Goal: Information Seeking & Learning: Learn about a topic

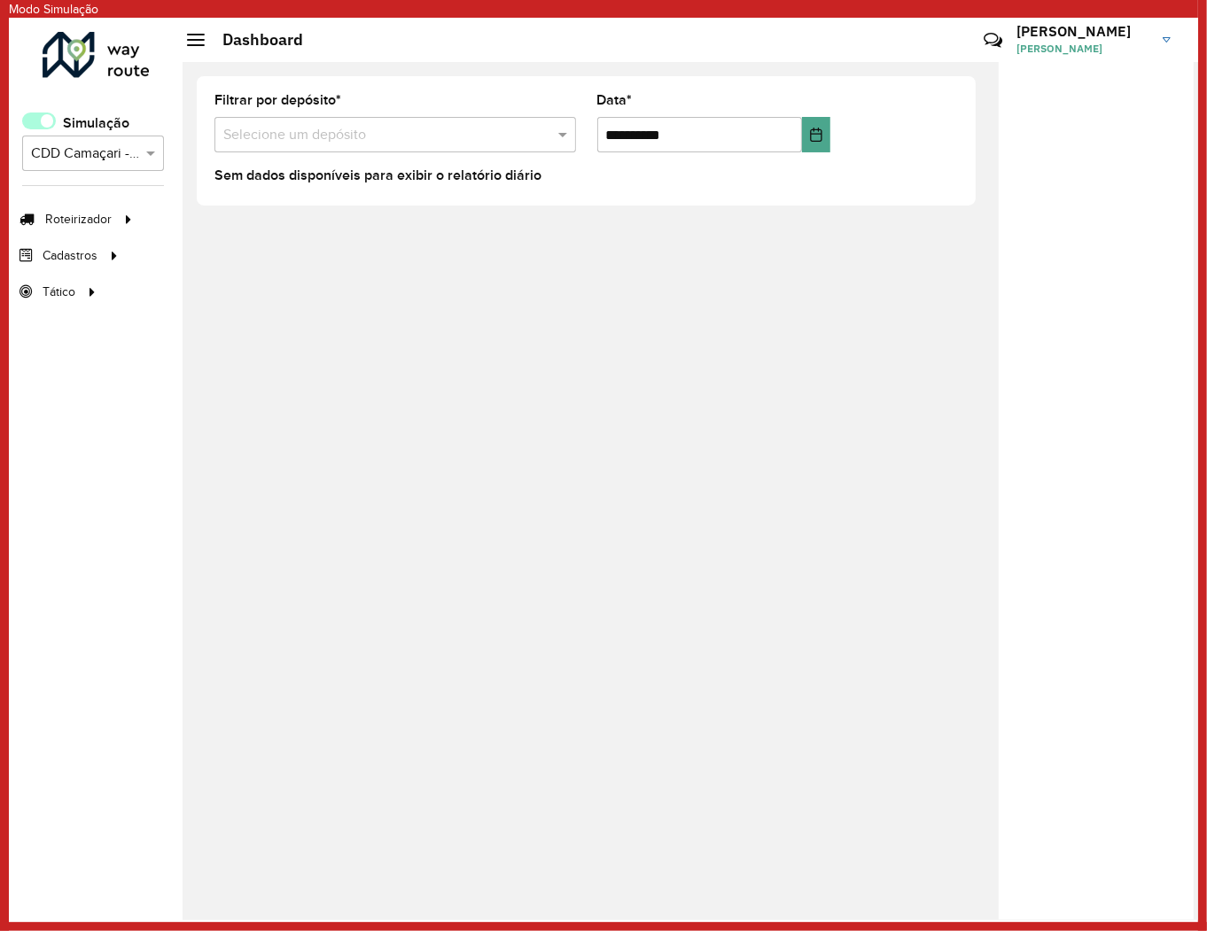
click at [43, 117] on span at bounding box center [39, 121] width 34 height 17
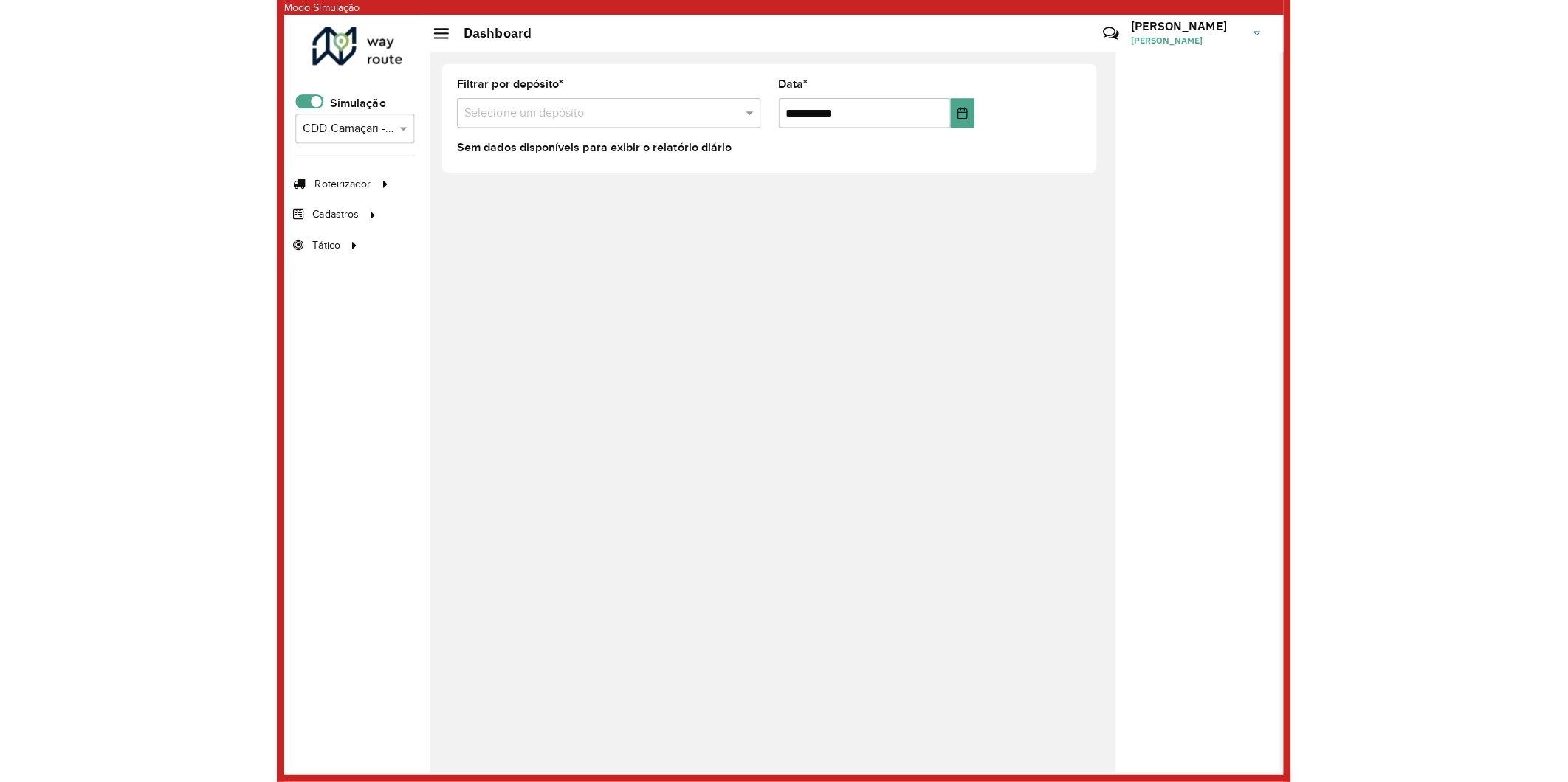
scroll to position [8, 4]
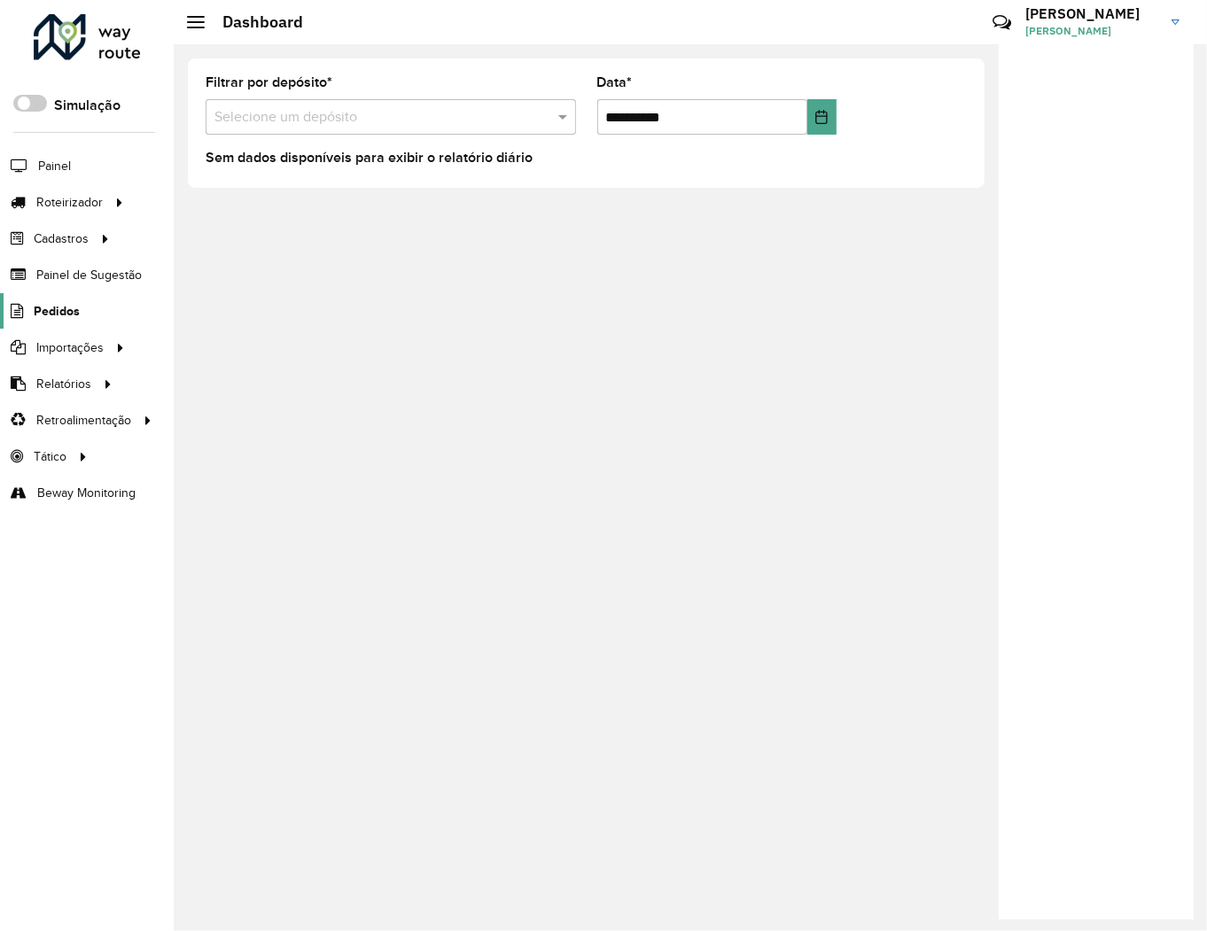
click at [56, 314] on span "Pedidos" at bounding box center [57, 311] width 46 height 19
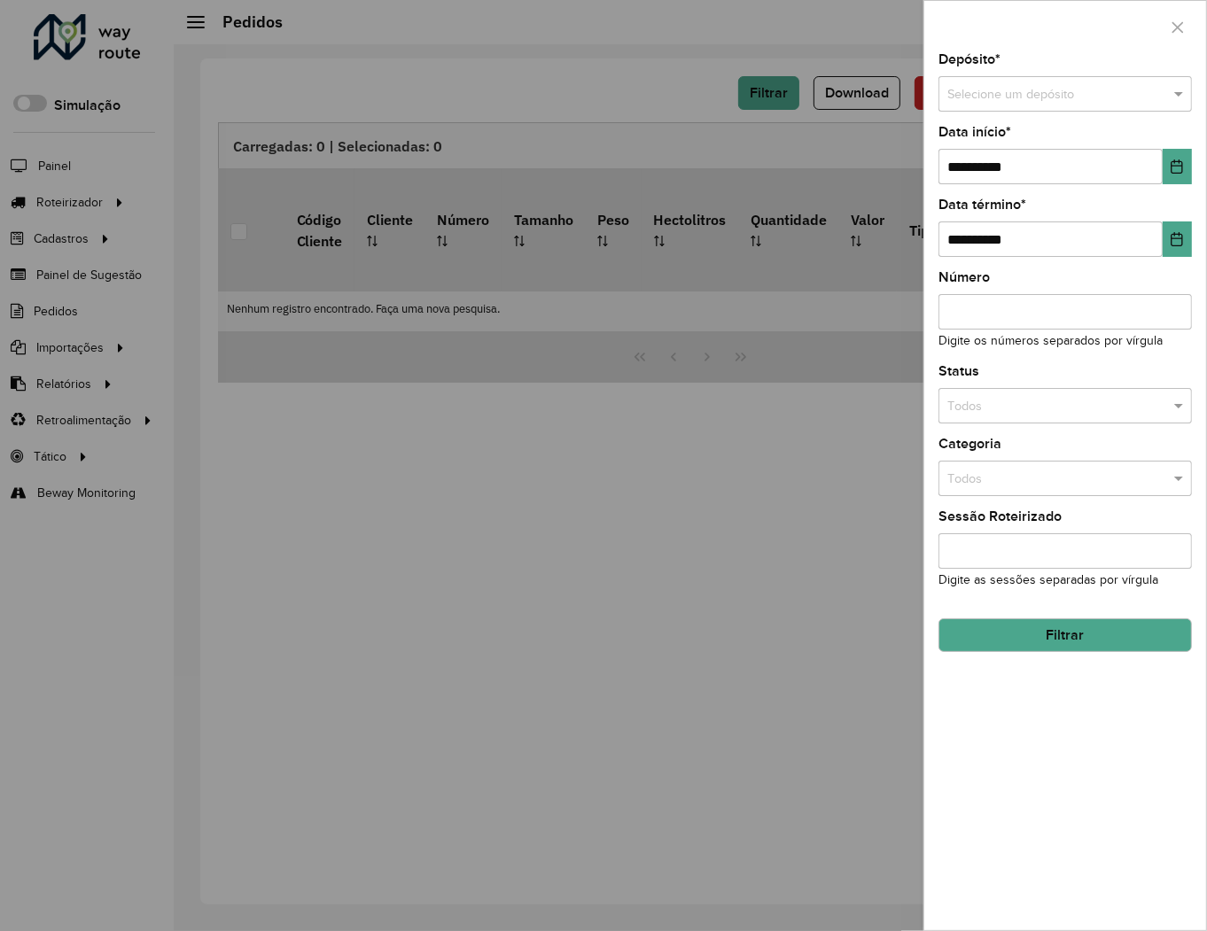
click at [295, 452] on div at bounding box center [603, 465] width 1207 height 931
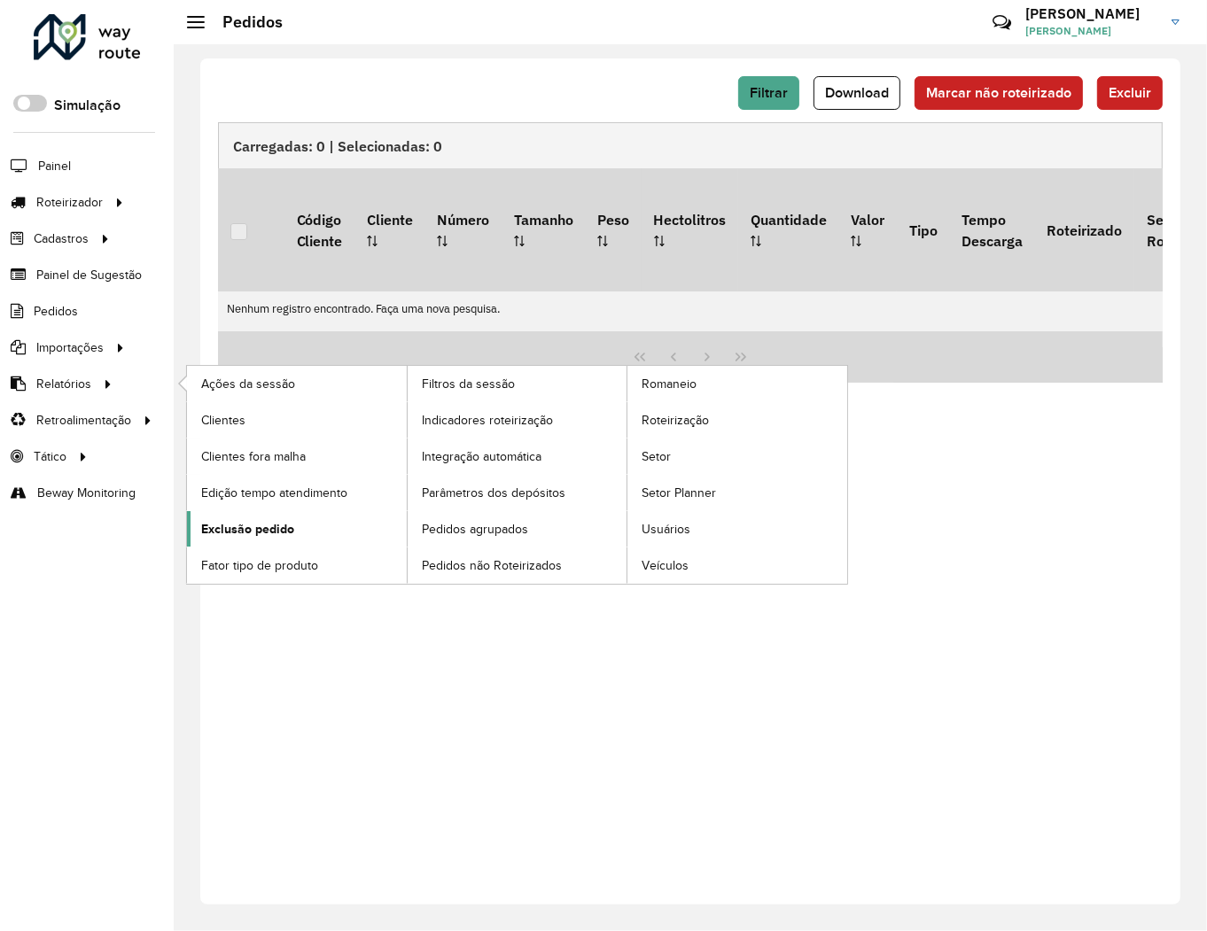
click at [288, 533] on span "Exclusão pedido" at bounding box center [247, 529] width 93 height 19
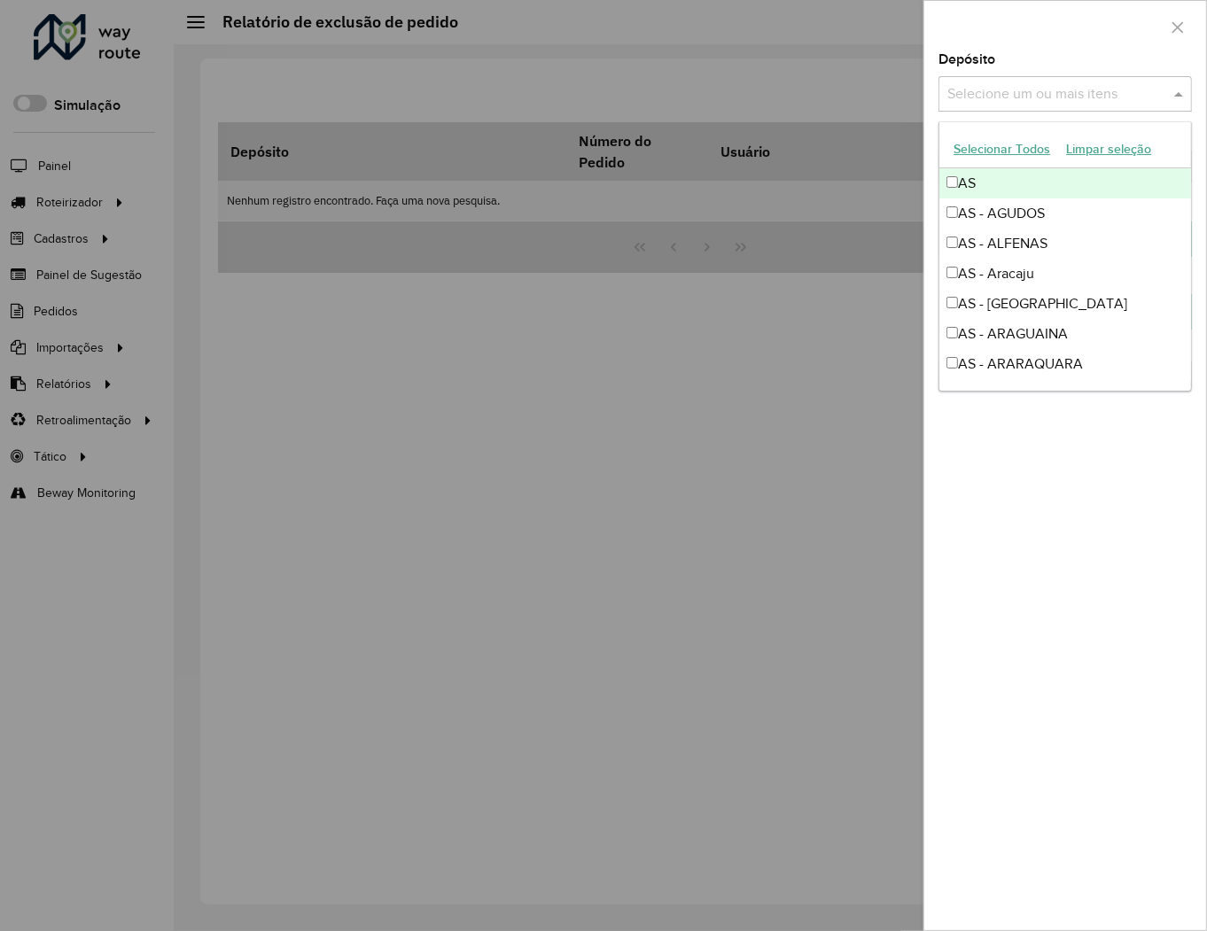
click at [1014, 108] on div "Selecione um ou mais itens" at bounding box center [1064, 93] width 253 height 35
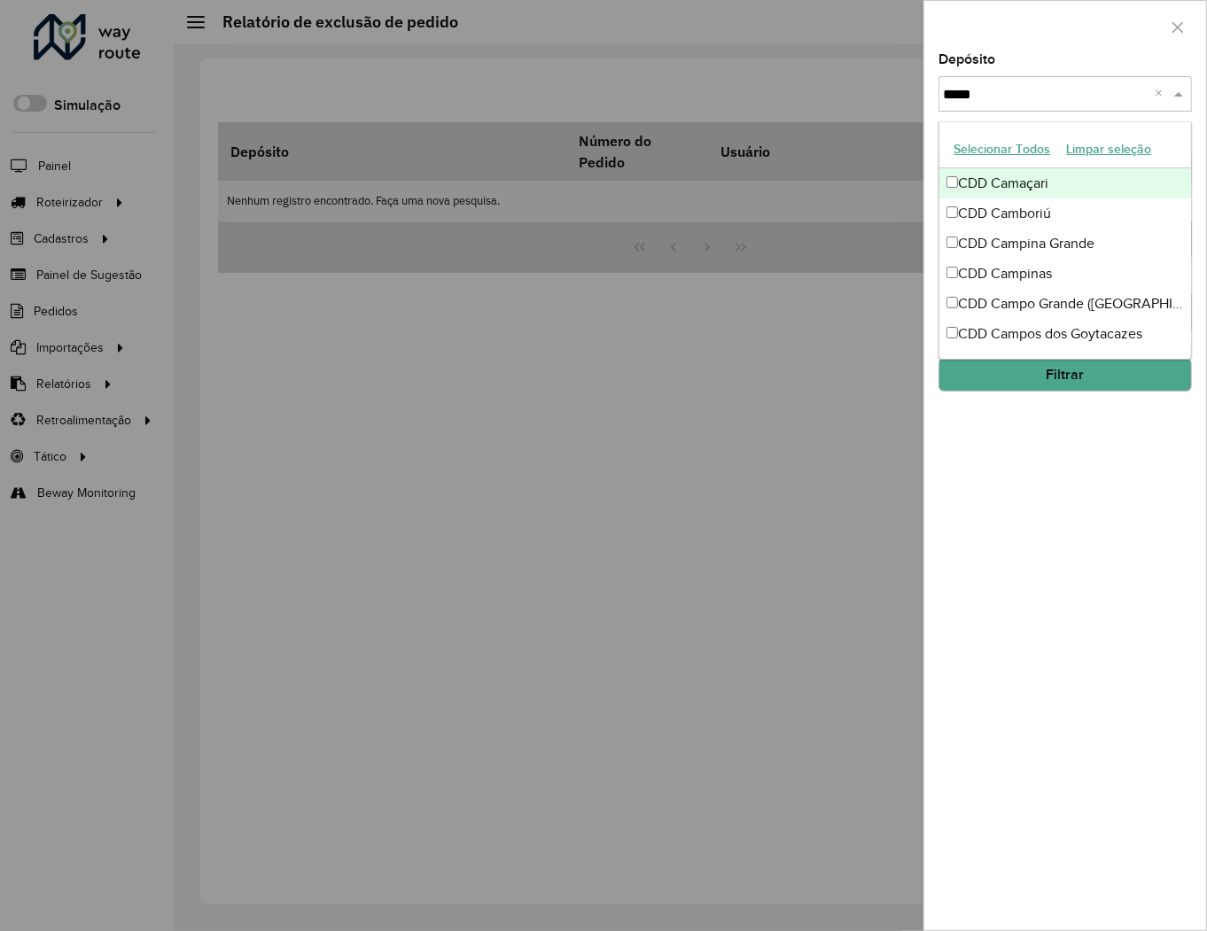
type input "******"
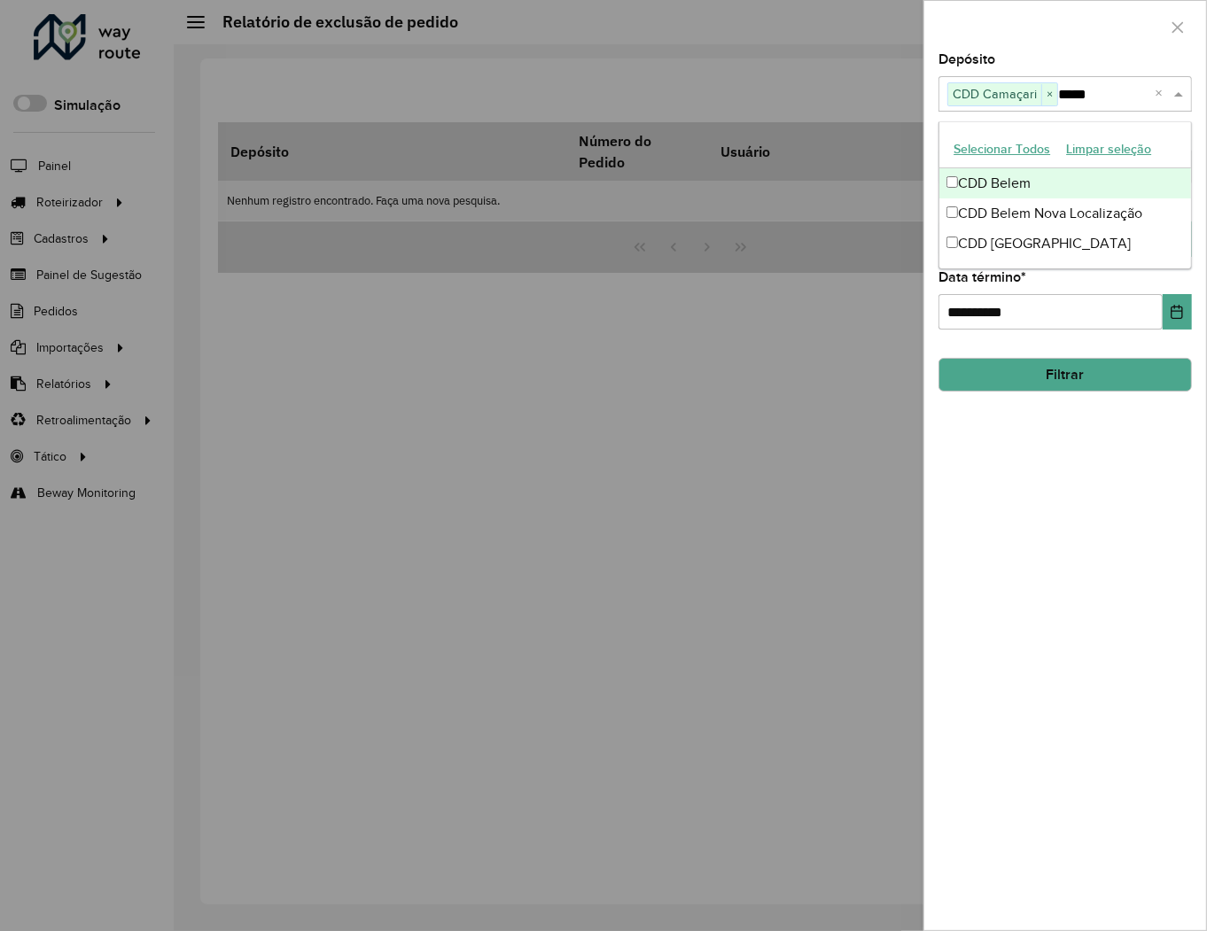
type input "******"
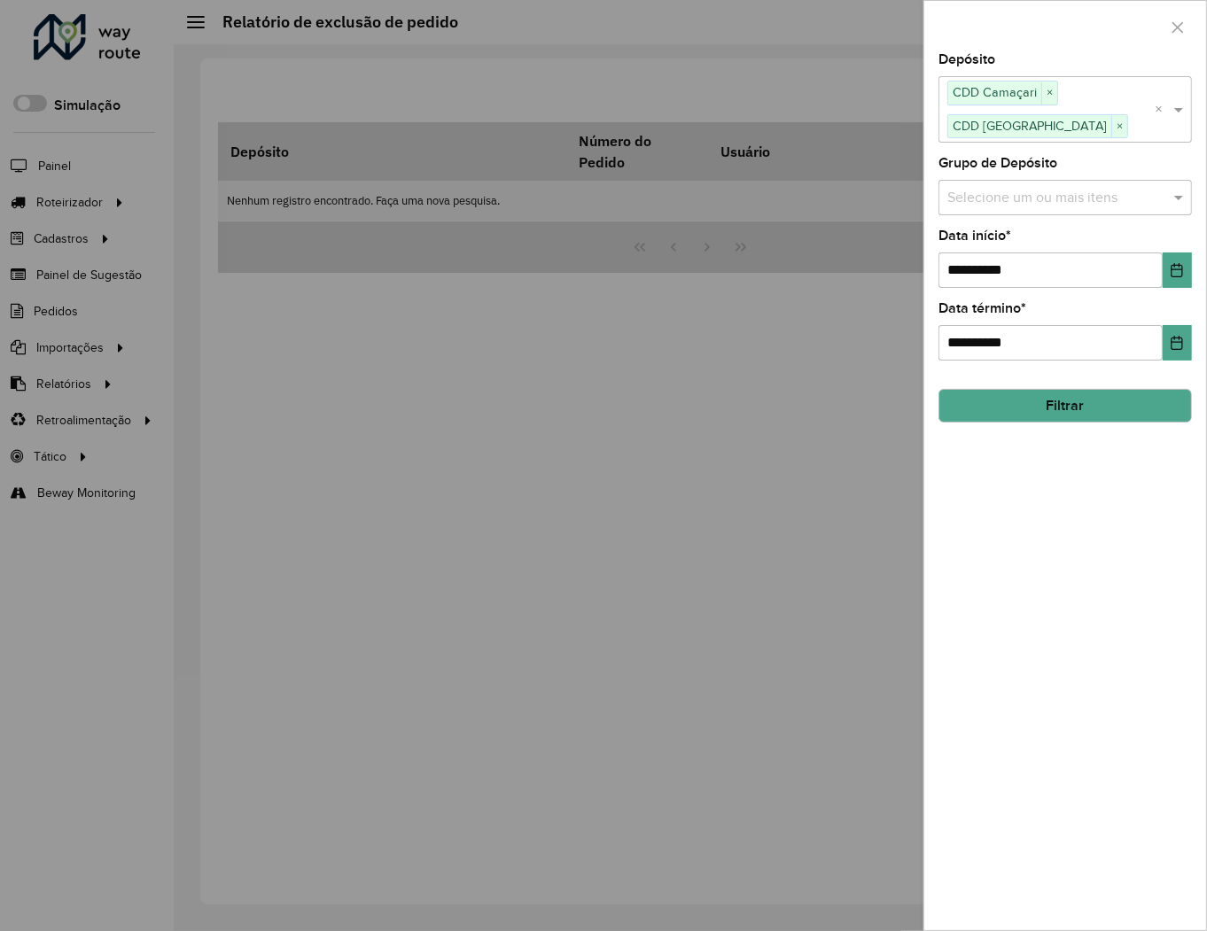
click at [1122, 410] on button "Filtrar" at bounding box center [1064, 406] width 253 height 34
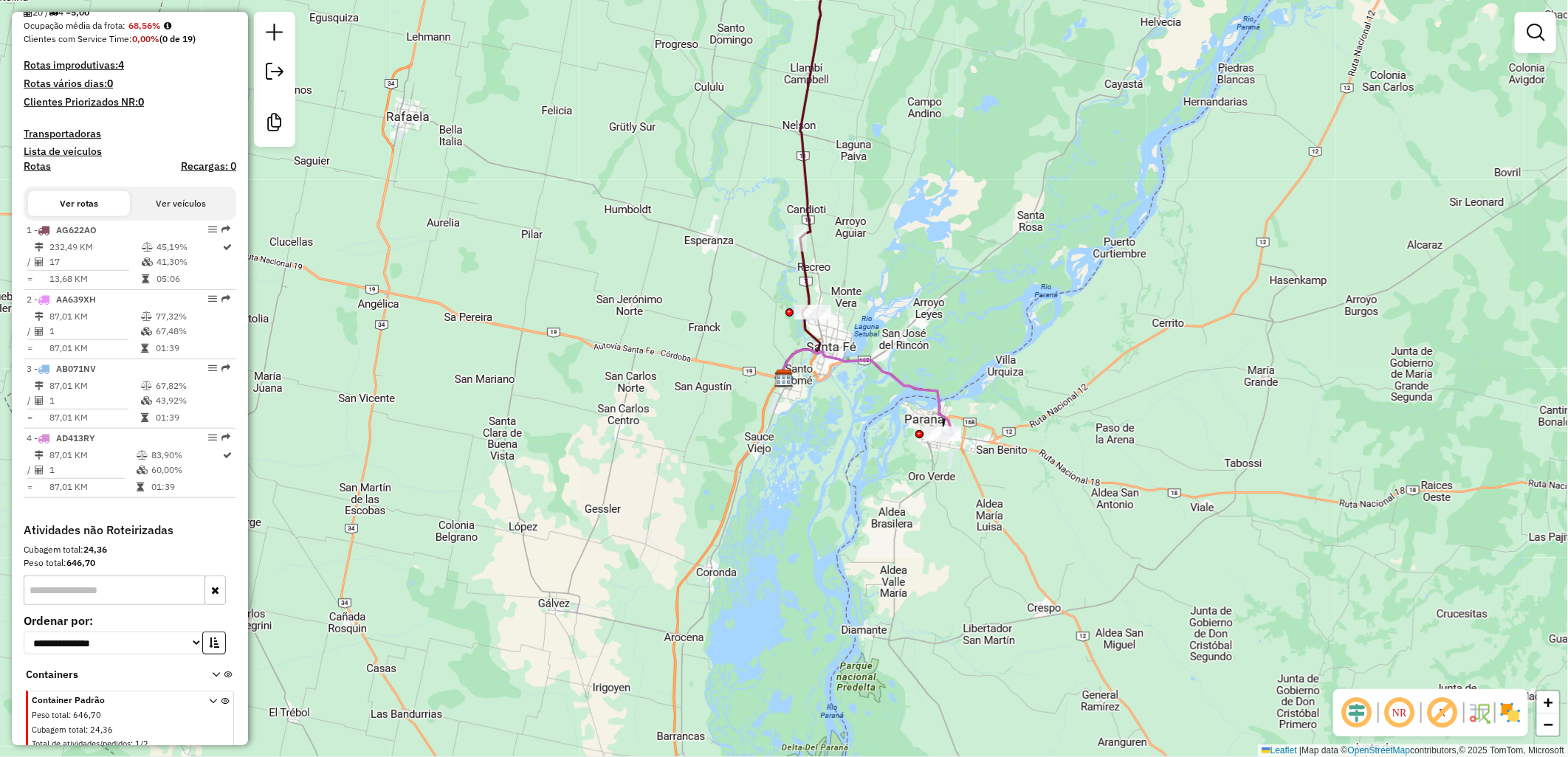
scroll to position [417, 0]
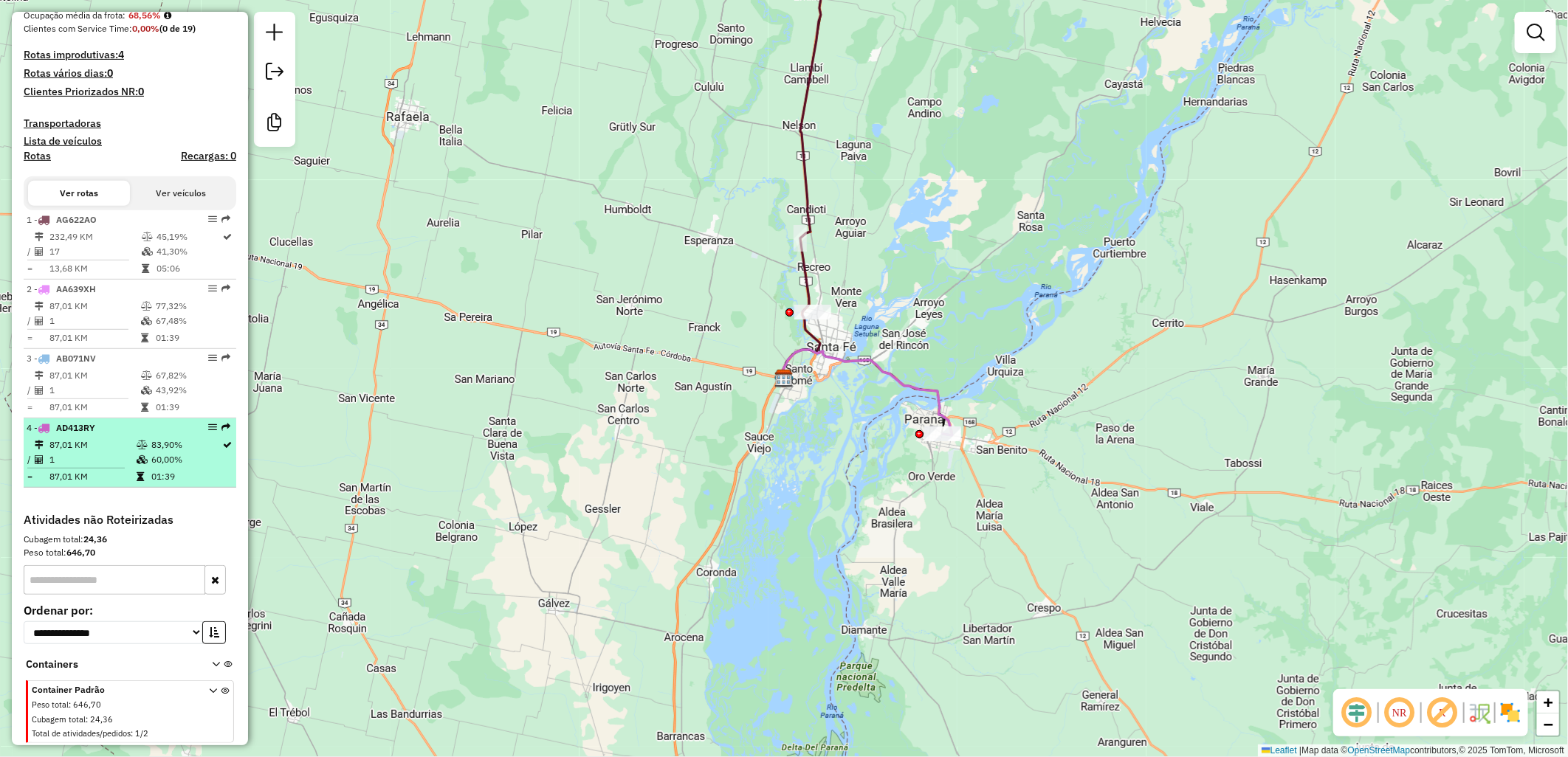
click at [159, 437] on td "83,90%" at bounding box center [187, 445] width 72 height 15
select select "**********"
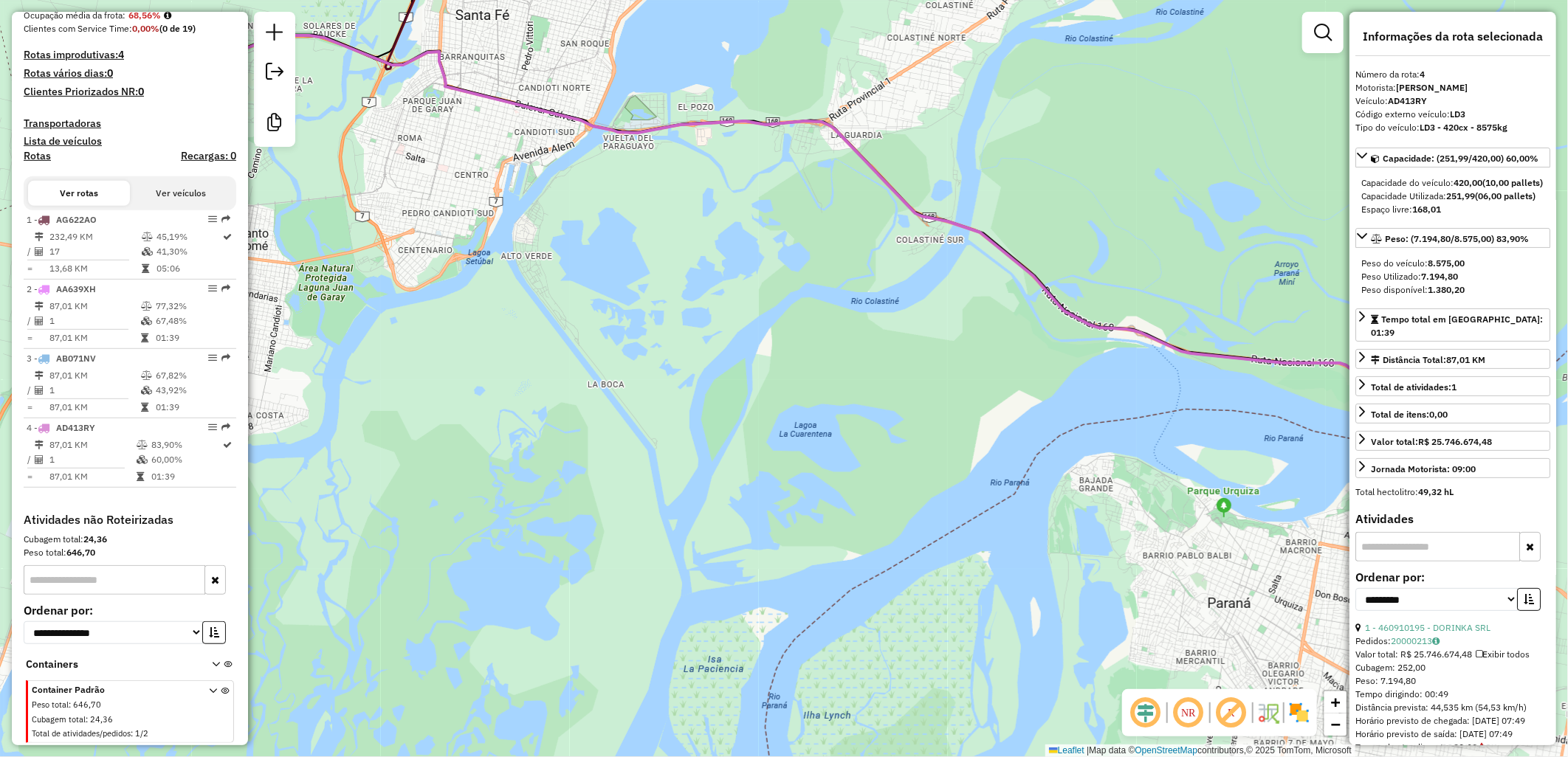
click at [1147, 728] on em at bounding box center [1146, 712] width 36 height 36
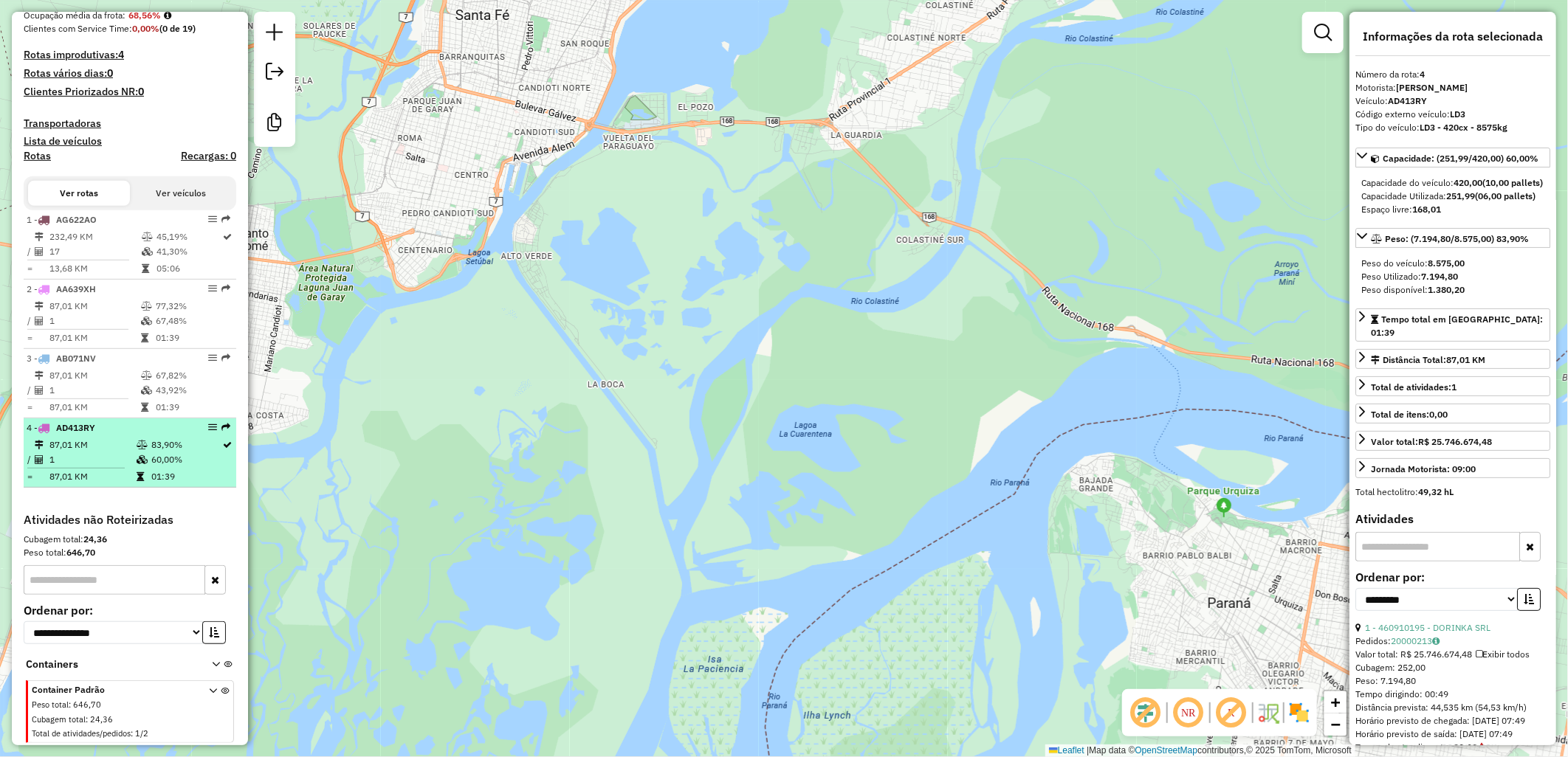
click at [128, 444] on td "87,01 KM" at bounding box center [92, 445] width 87 height 15
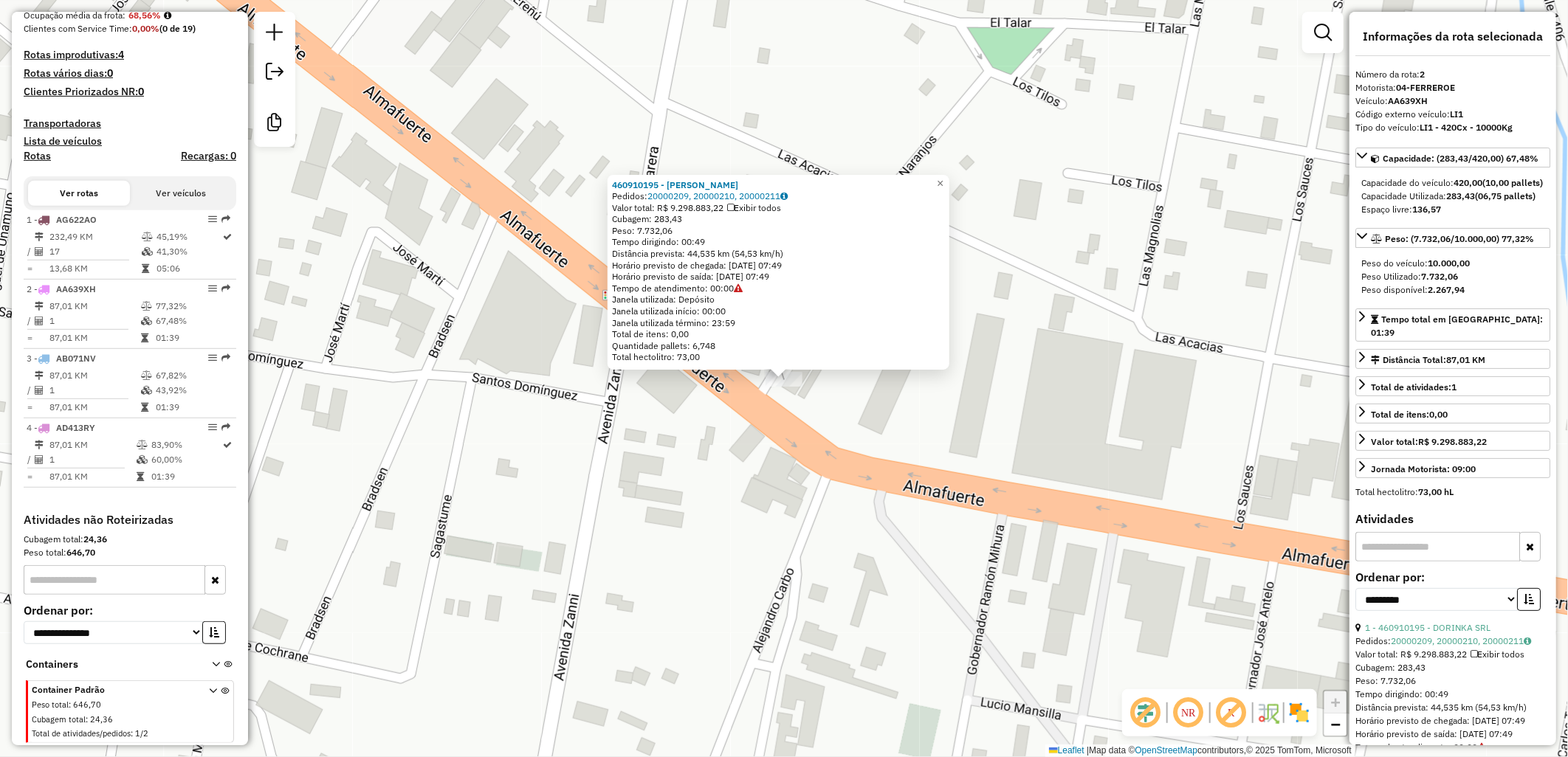
scroll to position [418, 0]
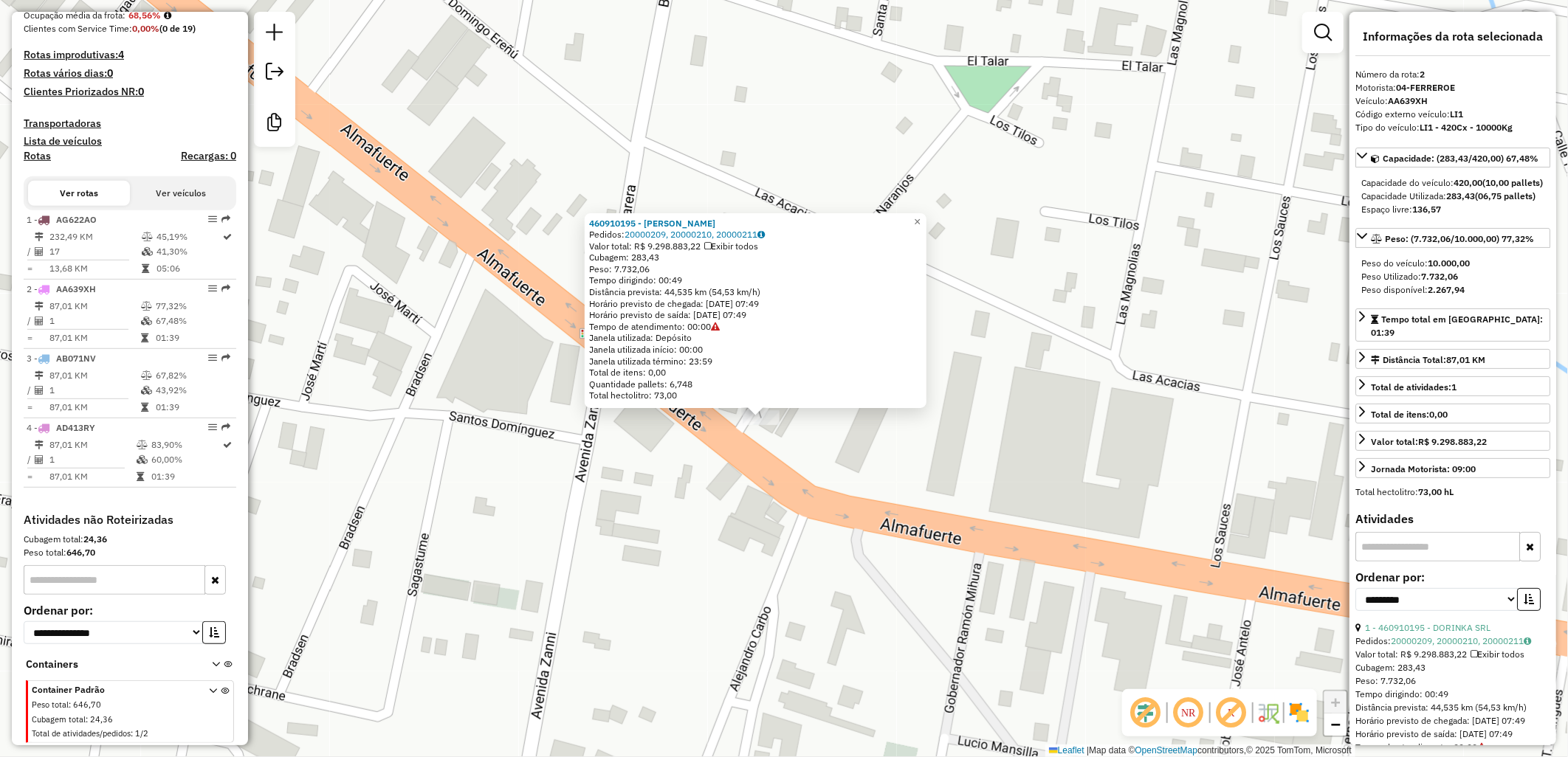
drag, startPoint x: 682, startPoint y: 408, endPoint x: 659, endPoint y: 446, distance: 44.4
click at [659, 446] on div "460910195 - DORINKA SRL Pedidos: 20000209, 20000210, 20000211 Valor total: R$ 9…" at bounding box center [784, 378] width 1568 height 757
click at [674, 232] on link "20000209, 20000210, 20000211" at bounding box center [694, 234] width 140 height 11
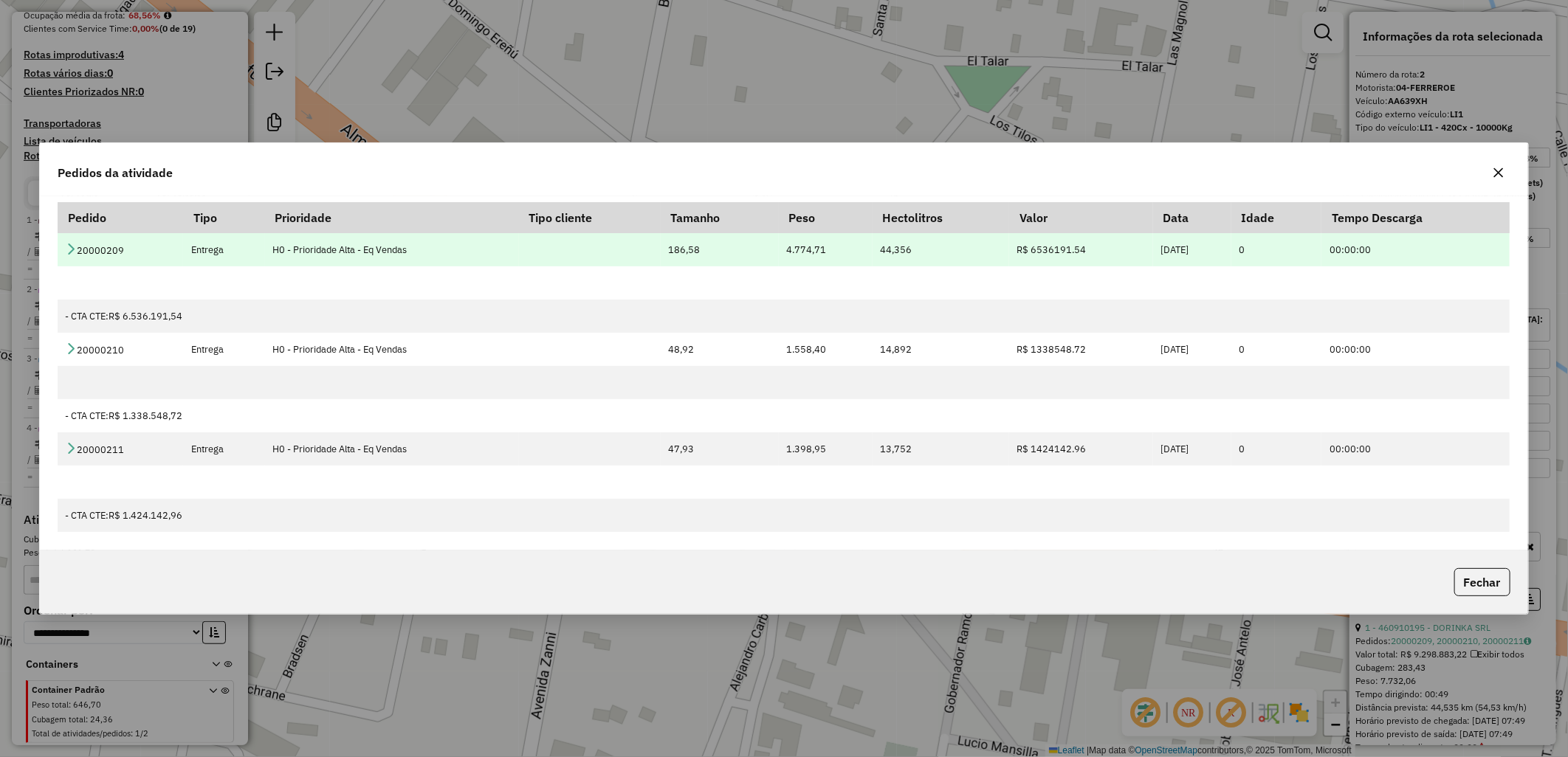
click at [68, 247] on icon at bounding box center [71, 248] width 12 height 12
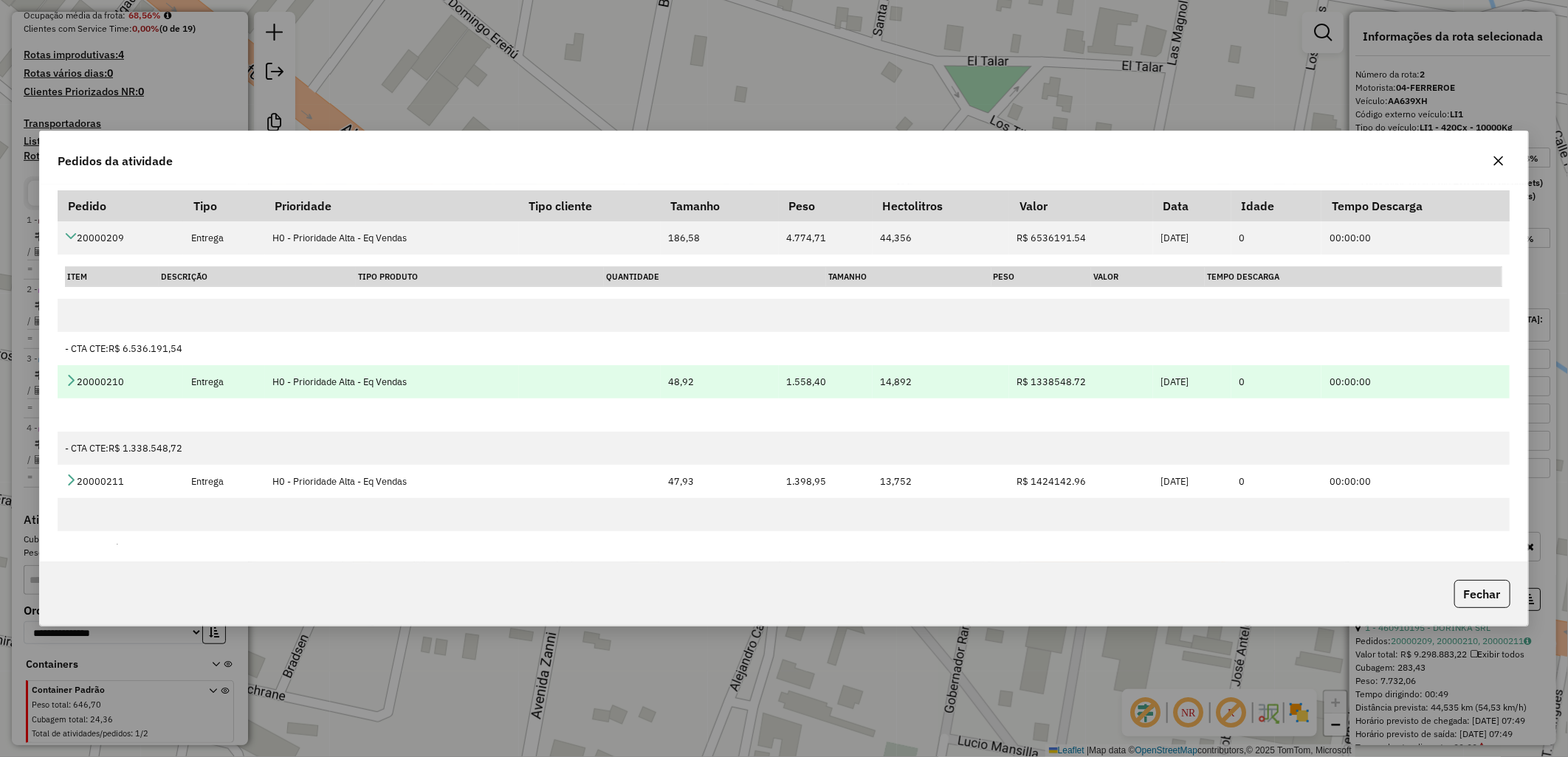
click at [71, 381] on icon at bounding box center [71, 380] width 12 height 12
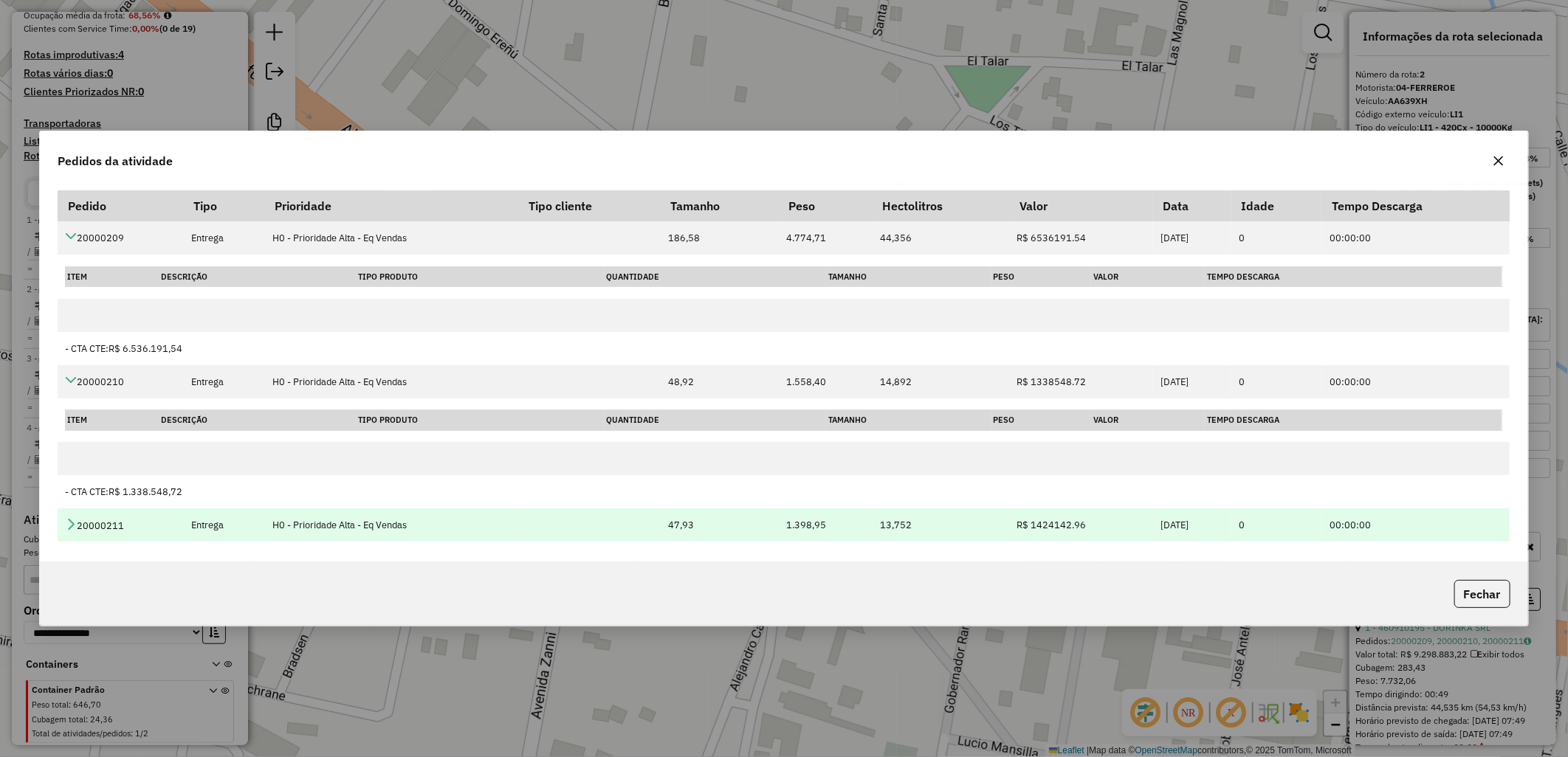
click at [72, 520] on icon at bounding box center [71, 524] width 12 height 12
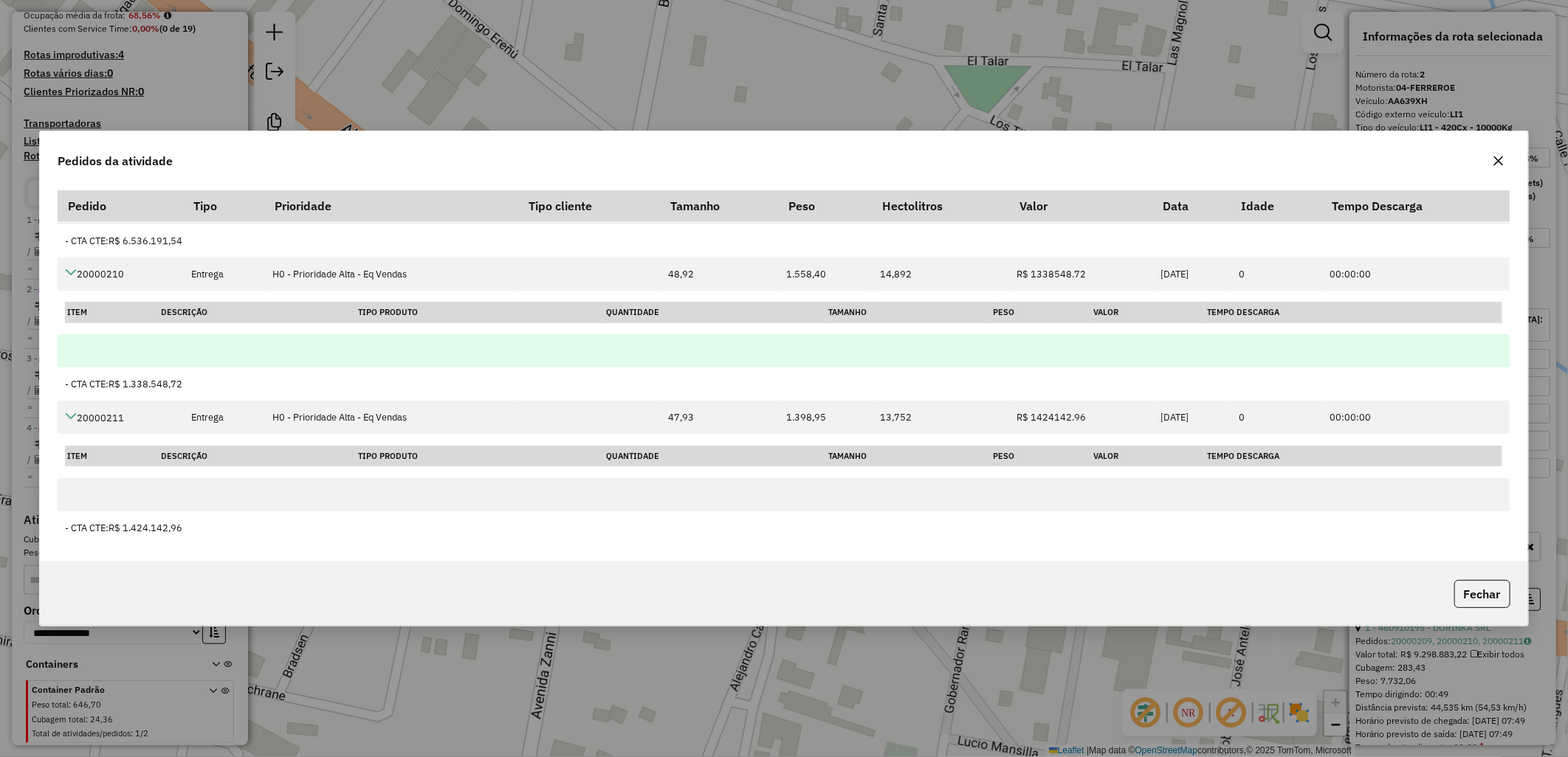
scroll to position [0, 0]
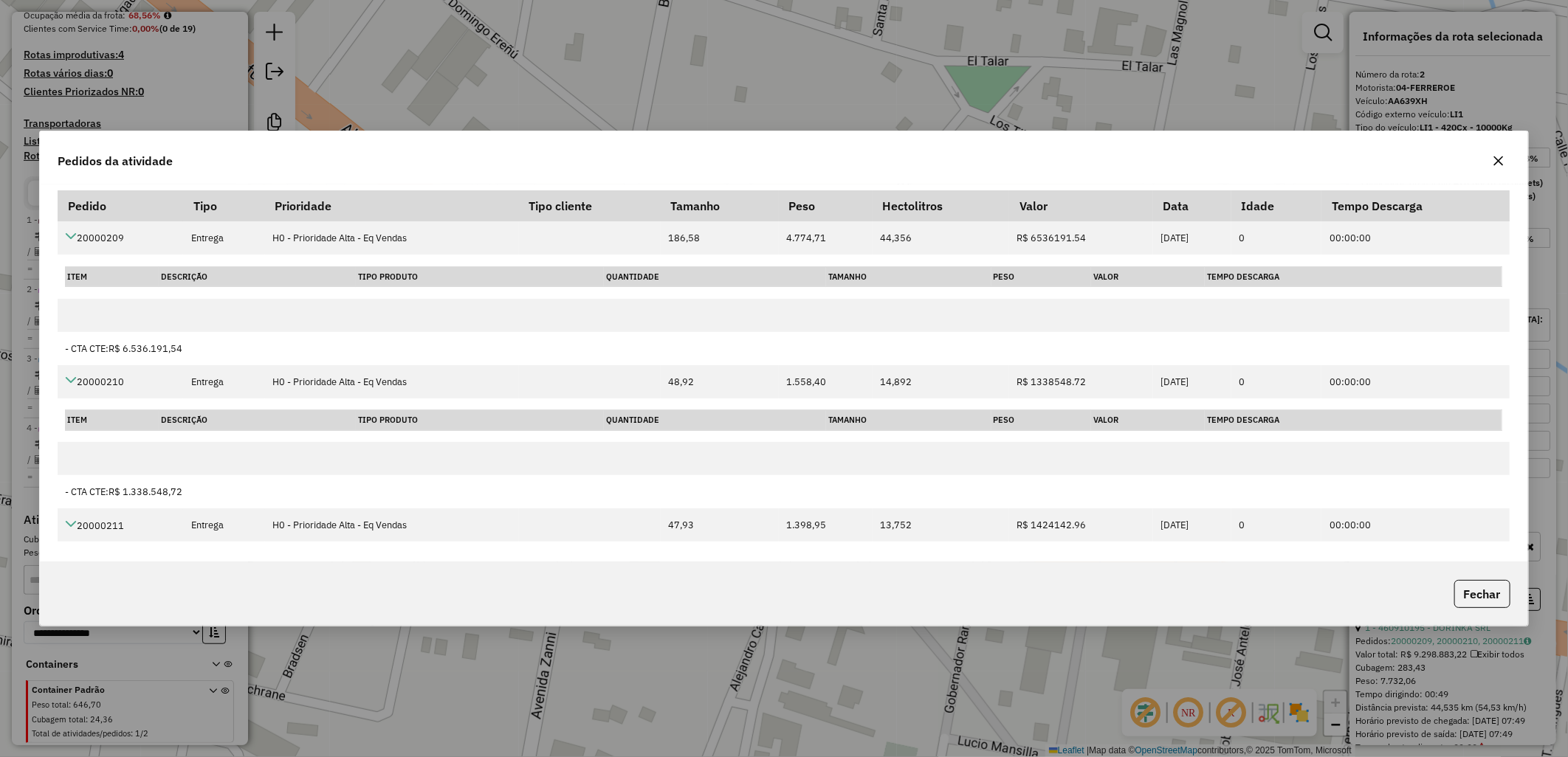
click at [1499, 158] on icon "button" at bounding box center [1498, 161] width 12 height 12
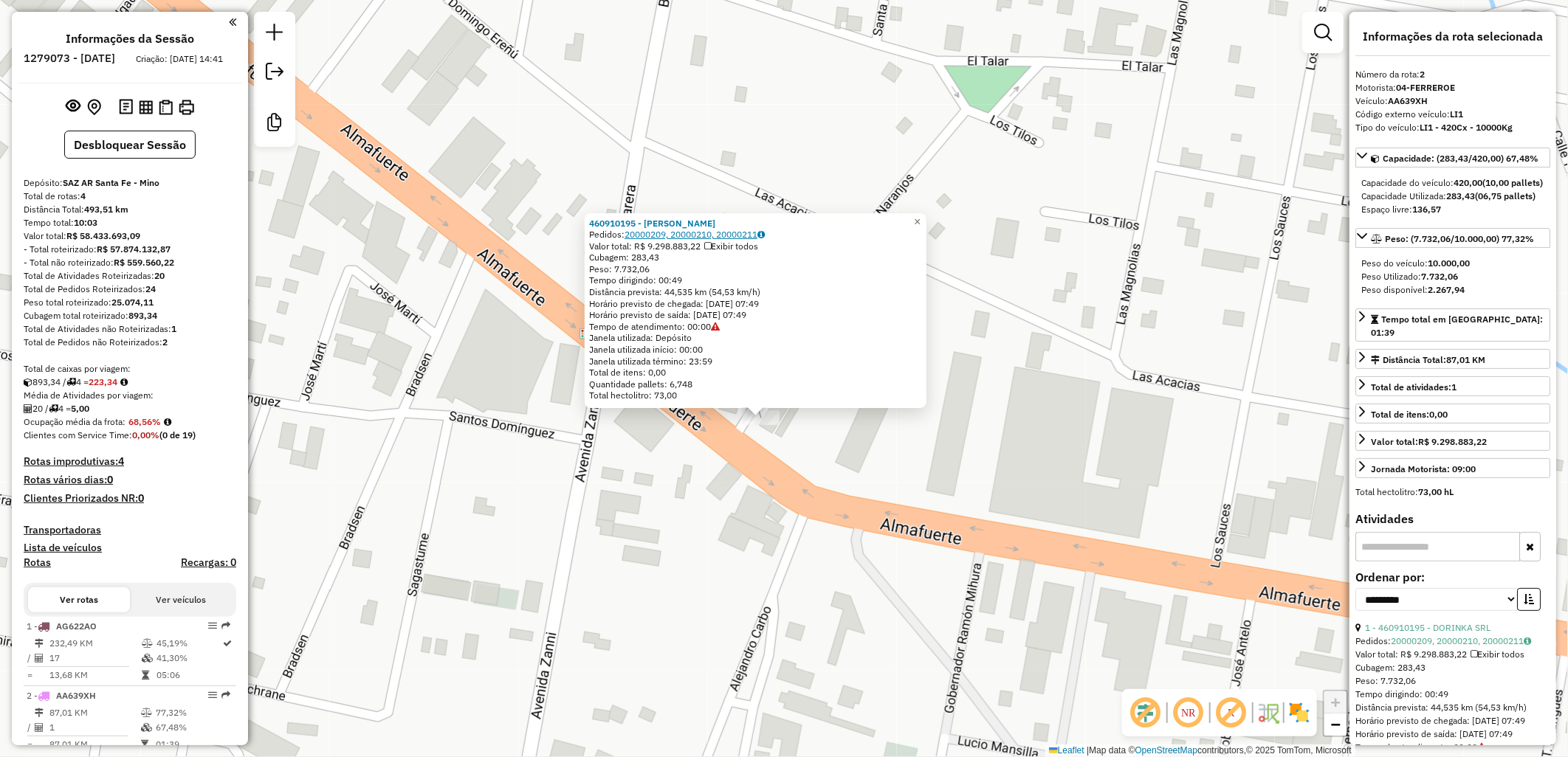
click at [724, 236] on link "20000209, 20000210, 20000211" at bounding box center [694, 234] width 140 height 11
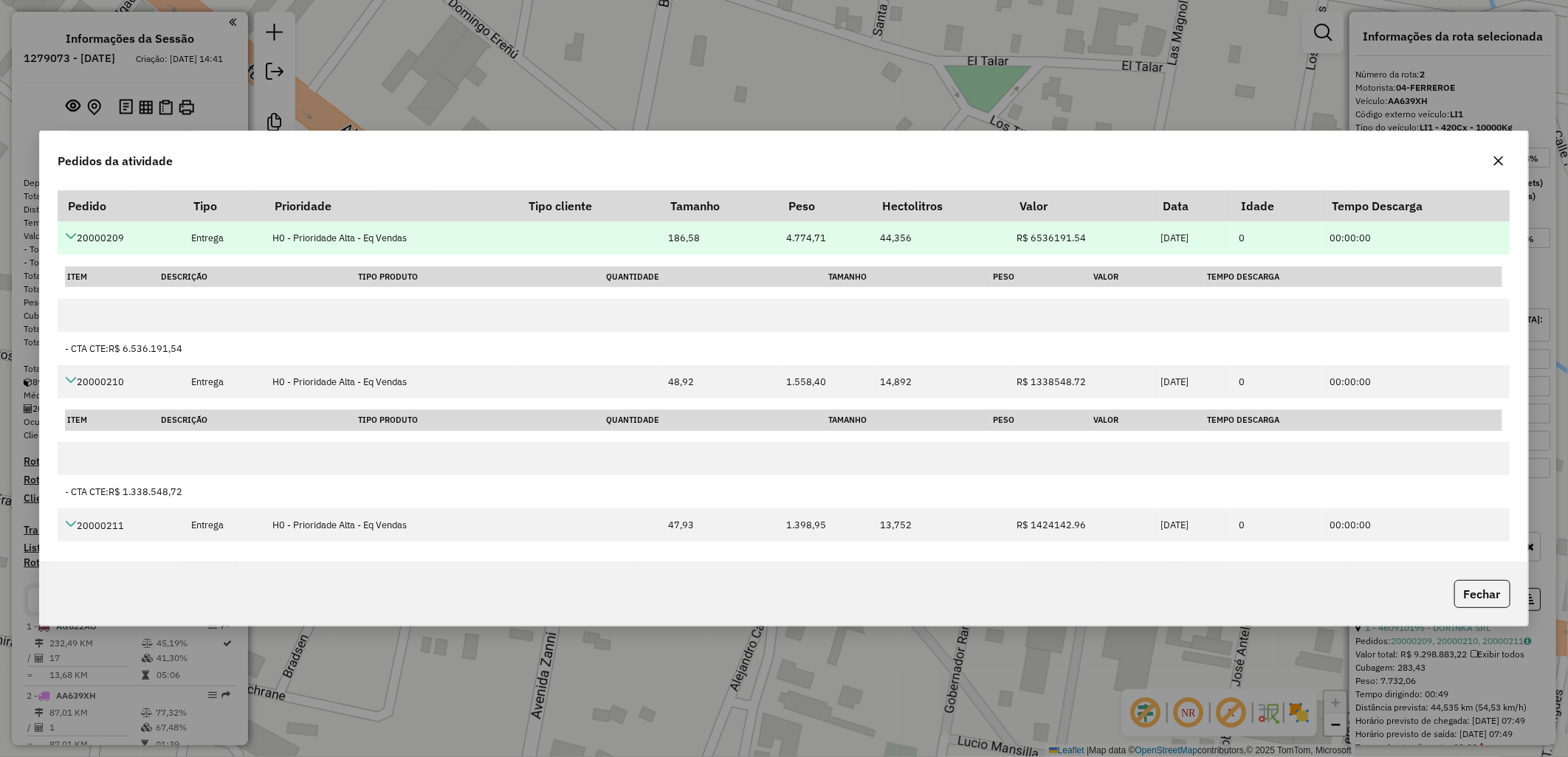
click at [107, 239] on td "20000209" at bounding box center [120, 238] width 126 height 33
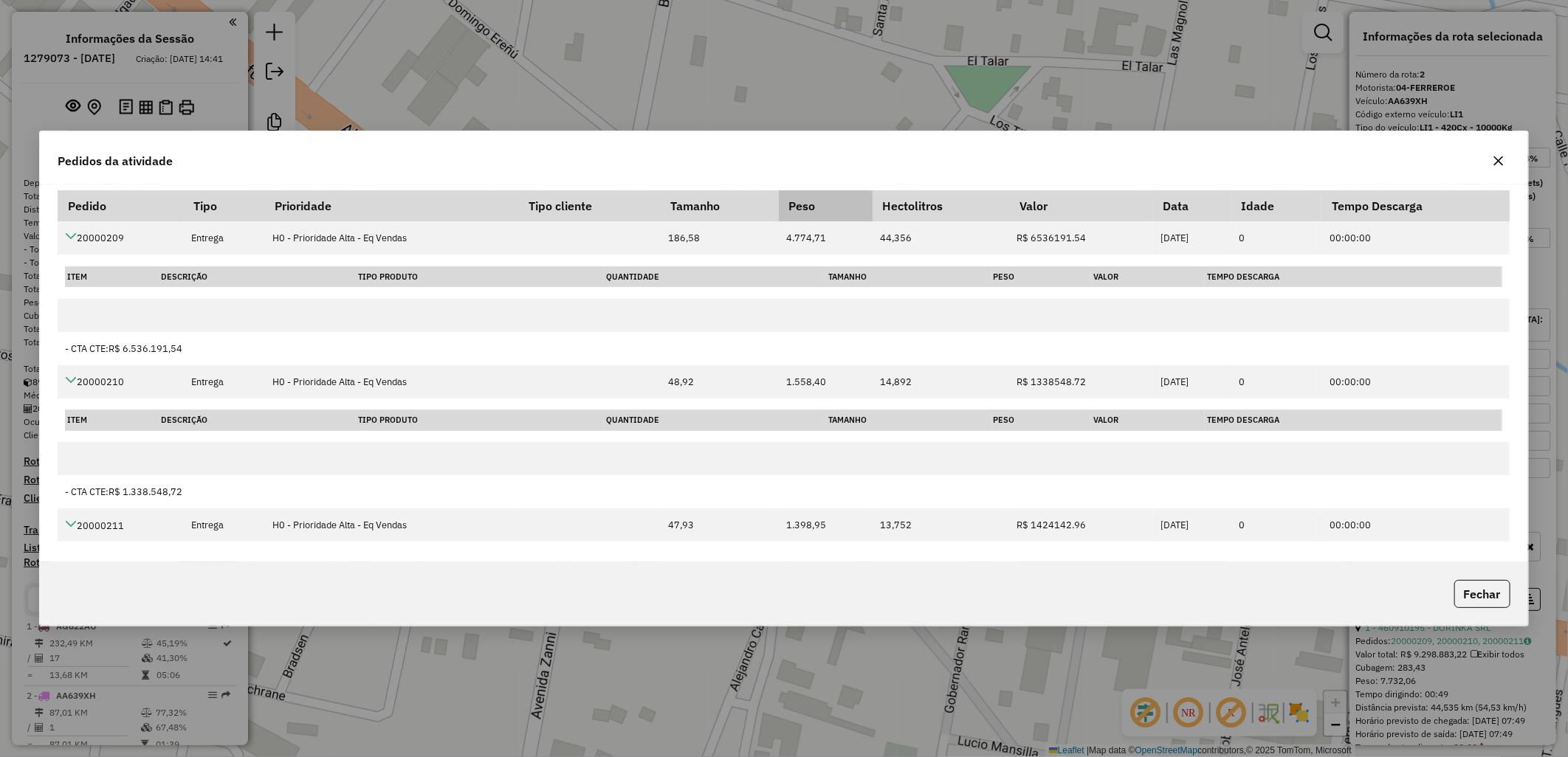
copy td "20000209"
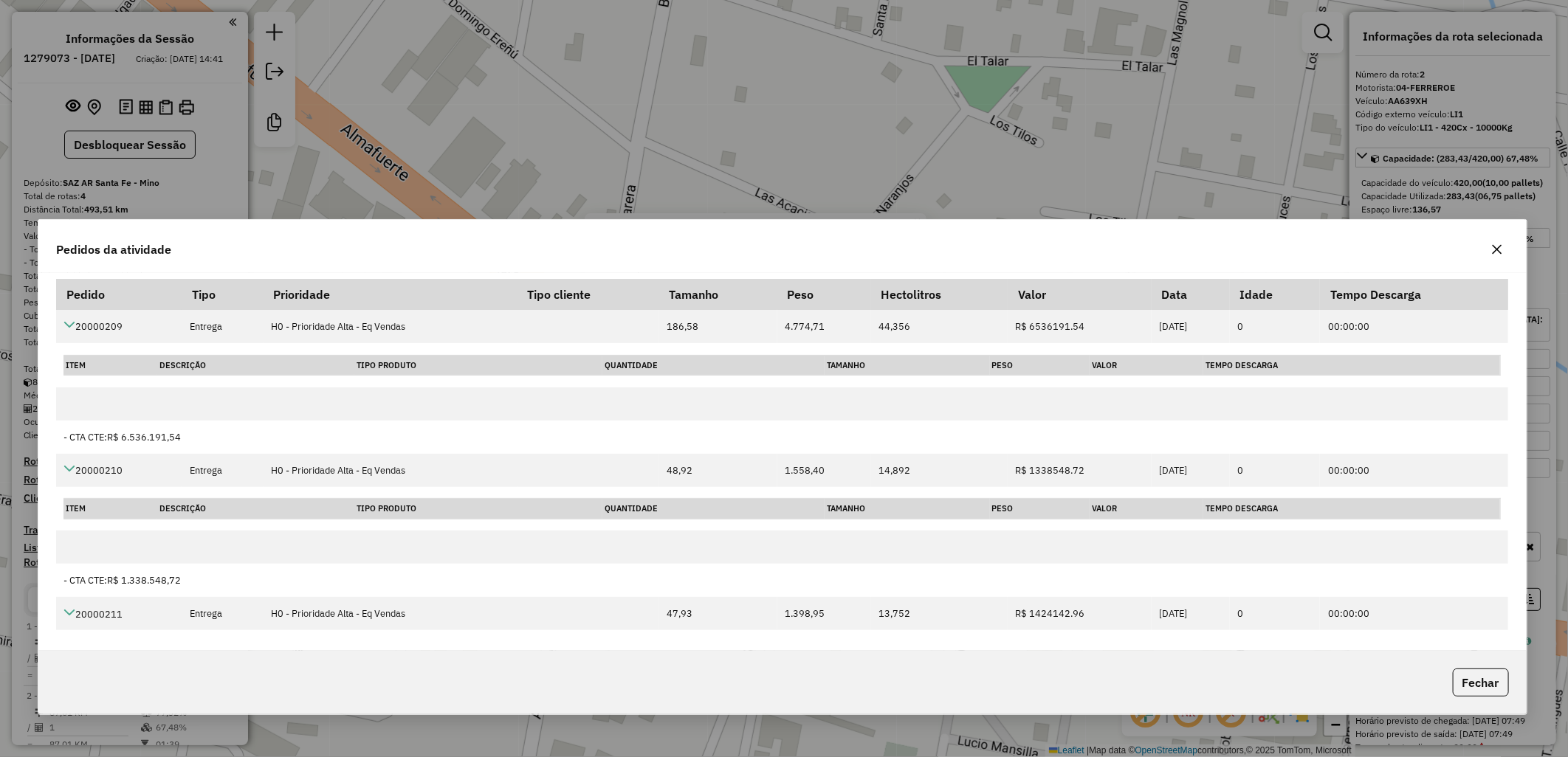
drag, startPoint x: 249, startPoint y: 157, endPoint x: 247, endPoint y: 246, distance: 89.0
click at [247, 246] on div "Pedidos da atividade" at bounding box center [782, 247] width 1488 height 53
click at [1500, 253] on icon "button" at bounding box center [1496, 249] width 12 height 12
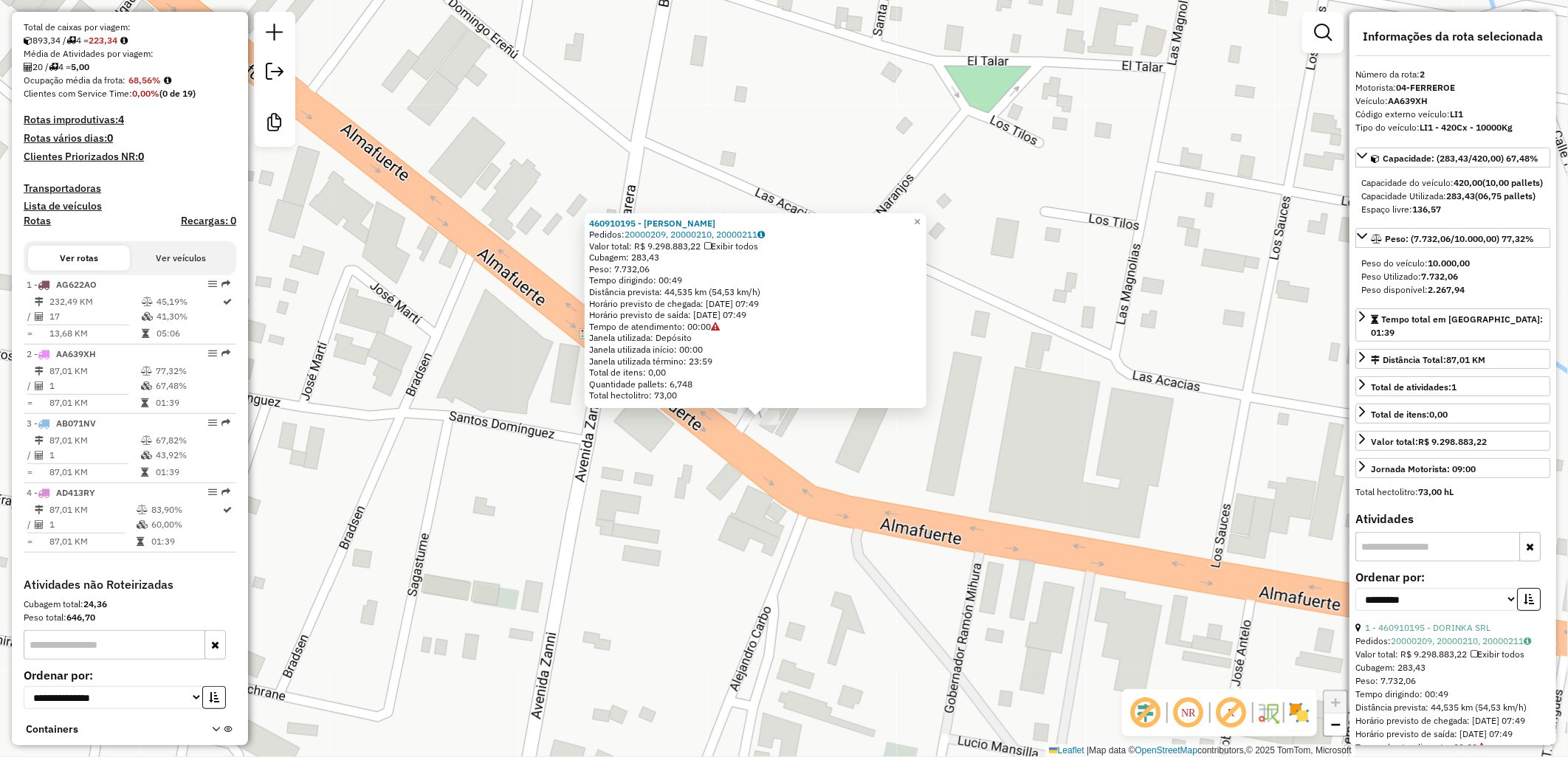
scroll to position [410, 0]
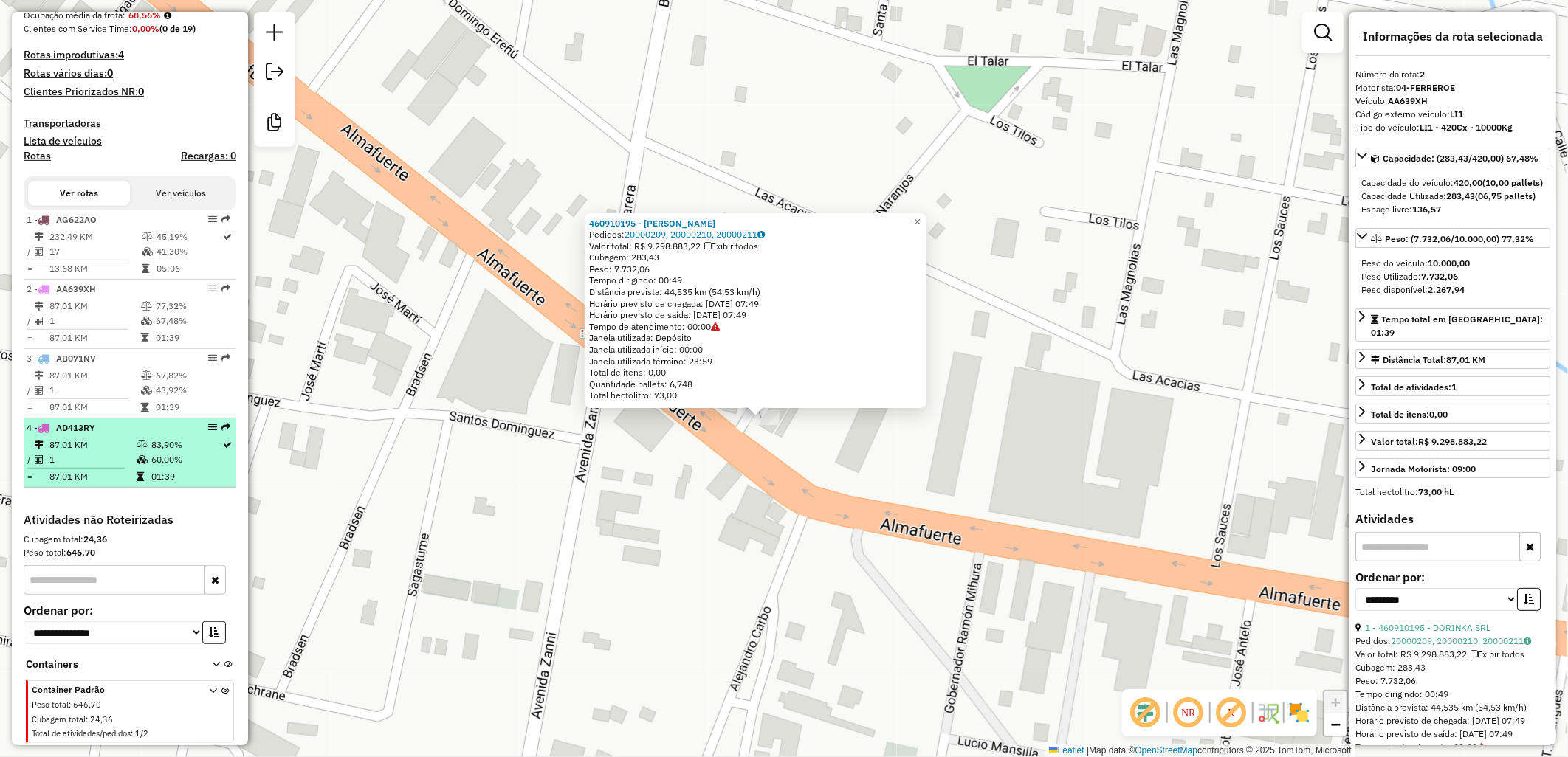
click at [167, 435] on div "4 - AD413RY" at bounding box center [105, 428] width 157 height 13
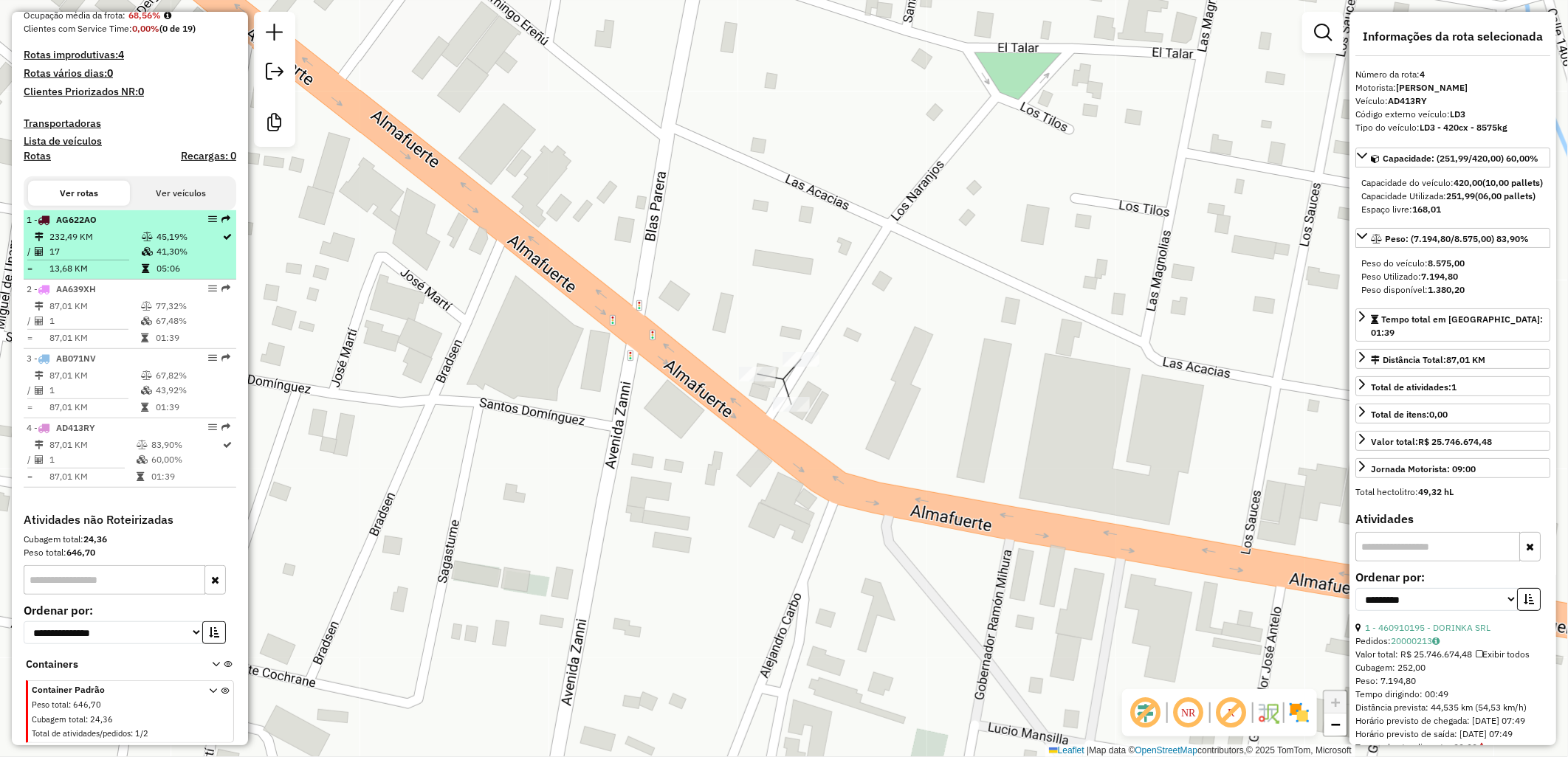
click at [167, 270] on td "05:06" at bounding box center [189, 269] width 67 height 15
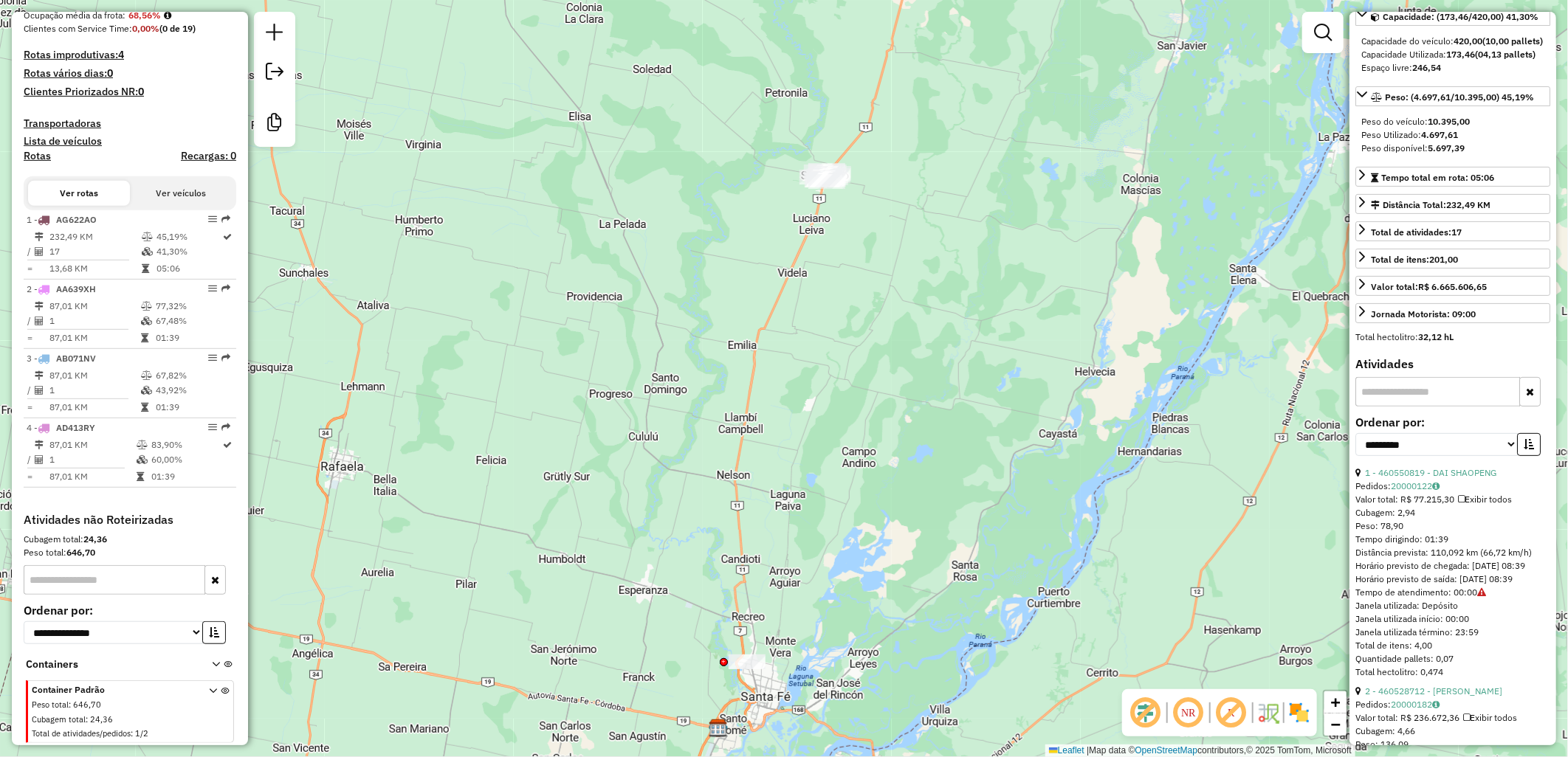
scroll to position [164, 0]
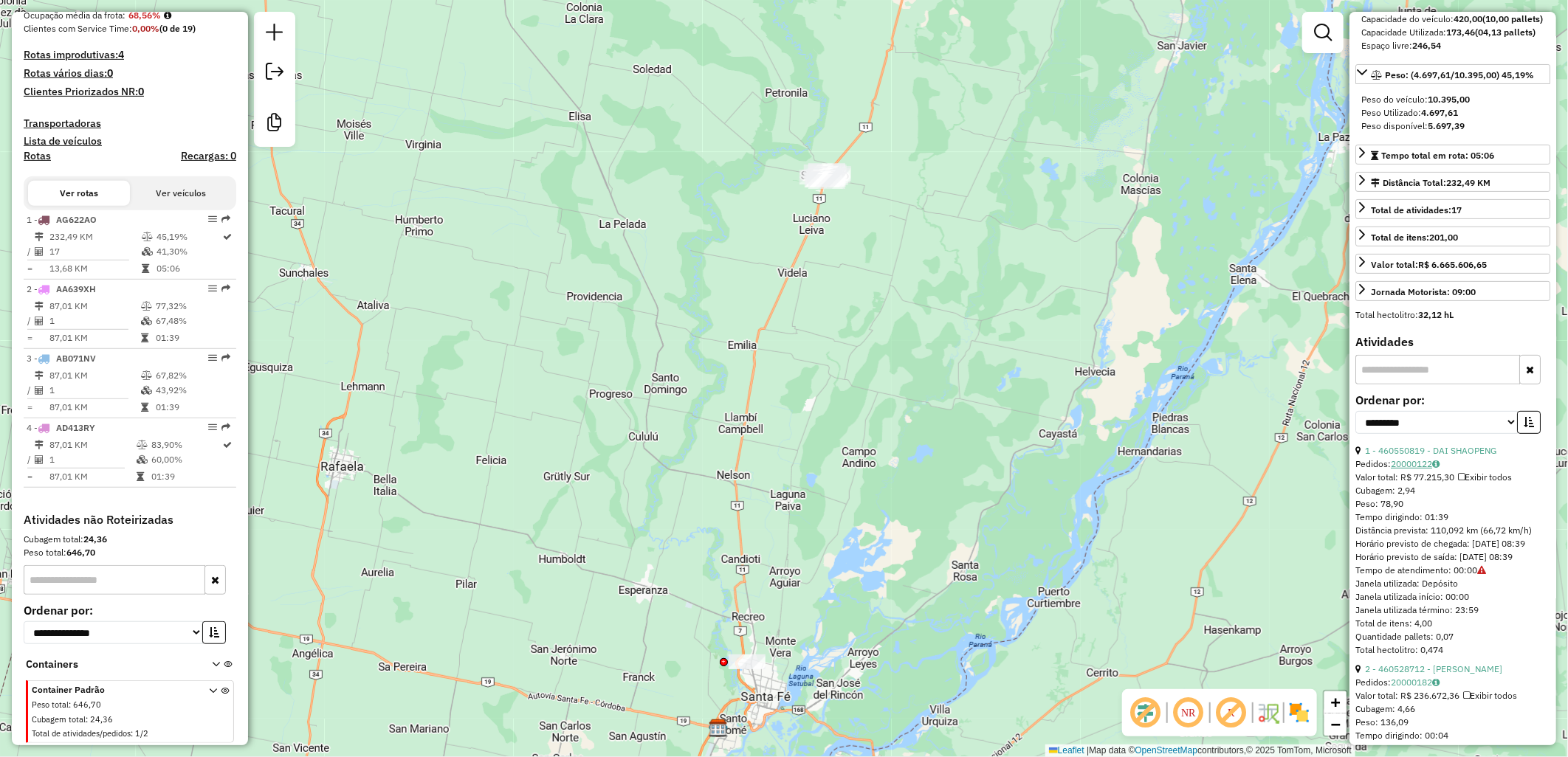
click at [1417, 469] on link "20000122" at bounding box center [1415, 463] width 48 height 11
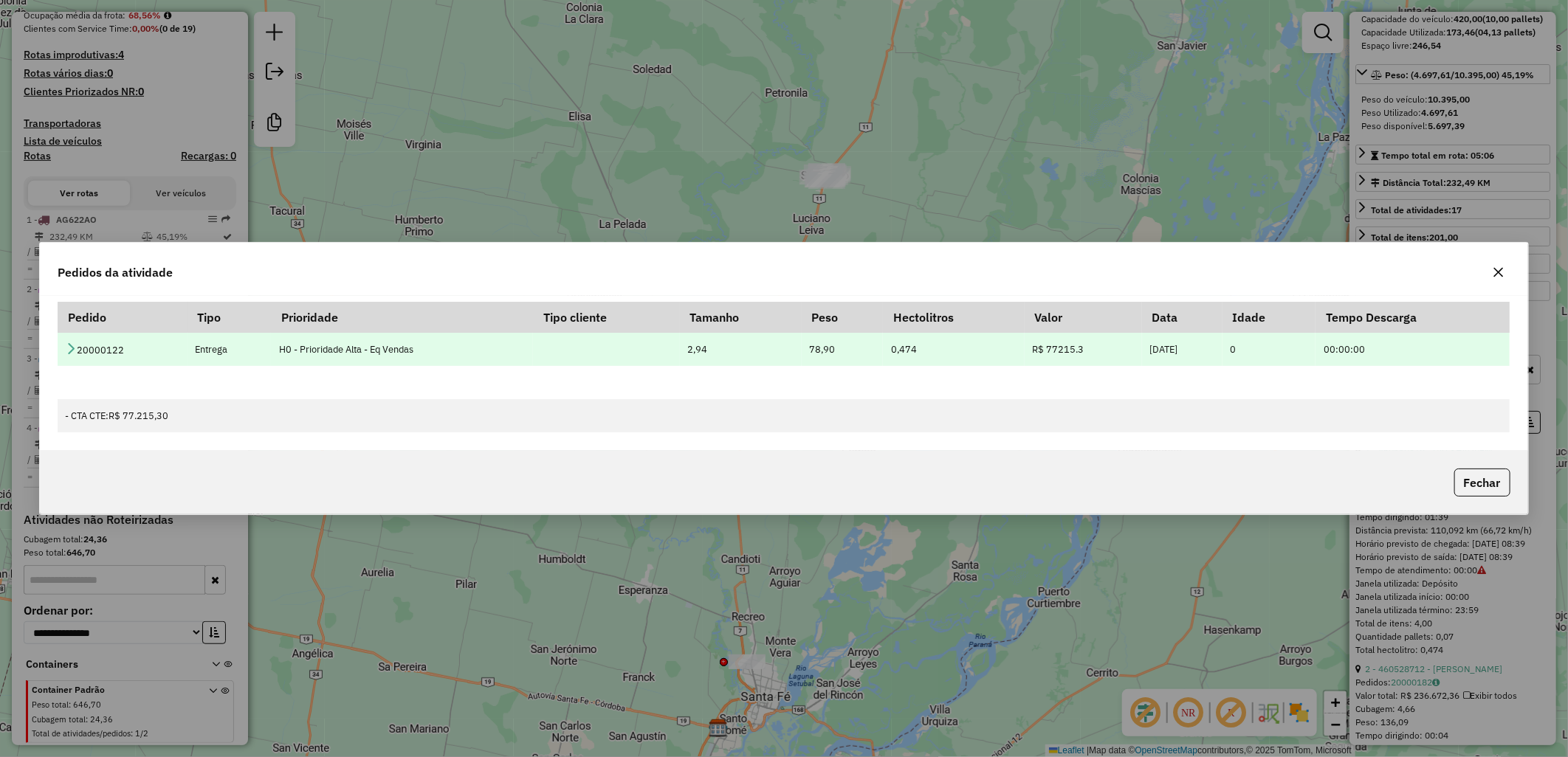
click at [65, 346] on icon at bounding box center [71, 348] width 12 height 12
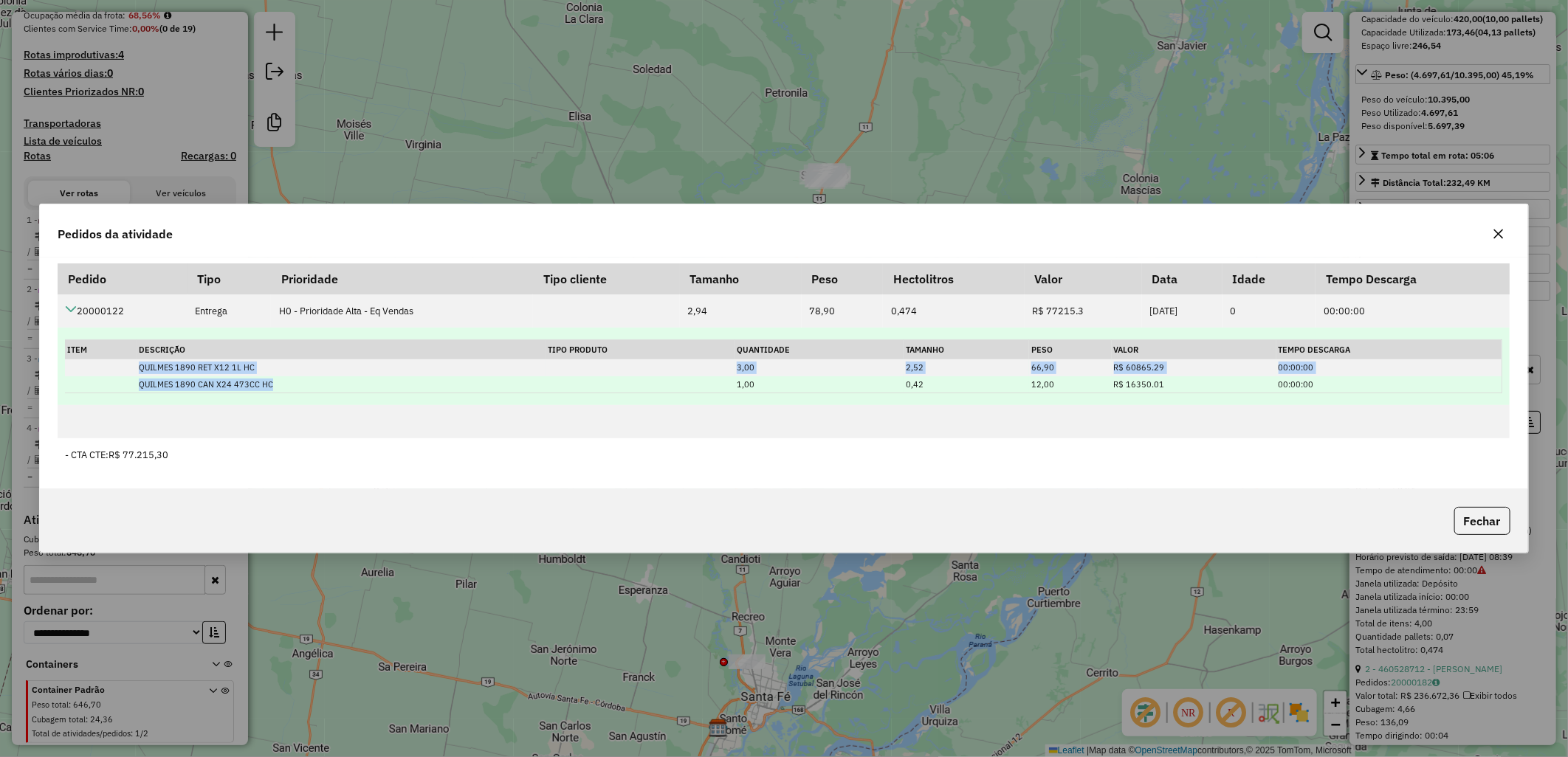
drag, startPoint x: 139, startPoint y: 370, endPoint x: 296, endPoint y: 381, distance: 157.4
click at [296, 381] on tbody "QUILMES 1890 RET X12 1L HC 3,00 2,52 66,90 R$ 60865.29 00:00:00 QUILMES 1890 CA…" at bounding box center [783, 376] width 1436 height 33
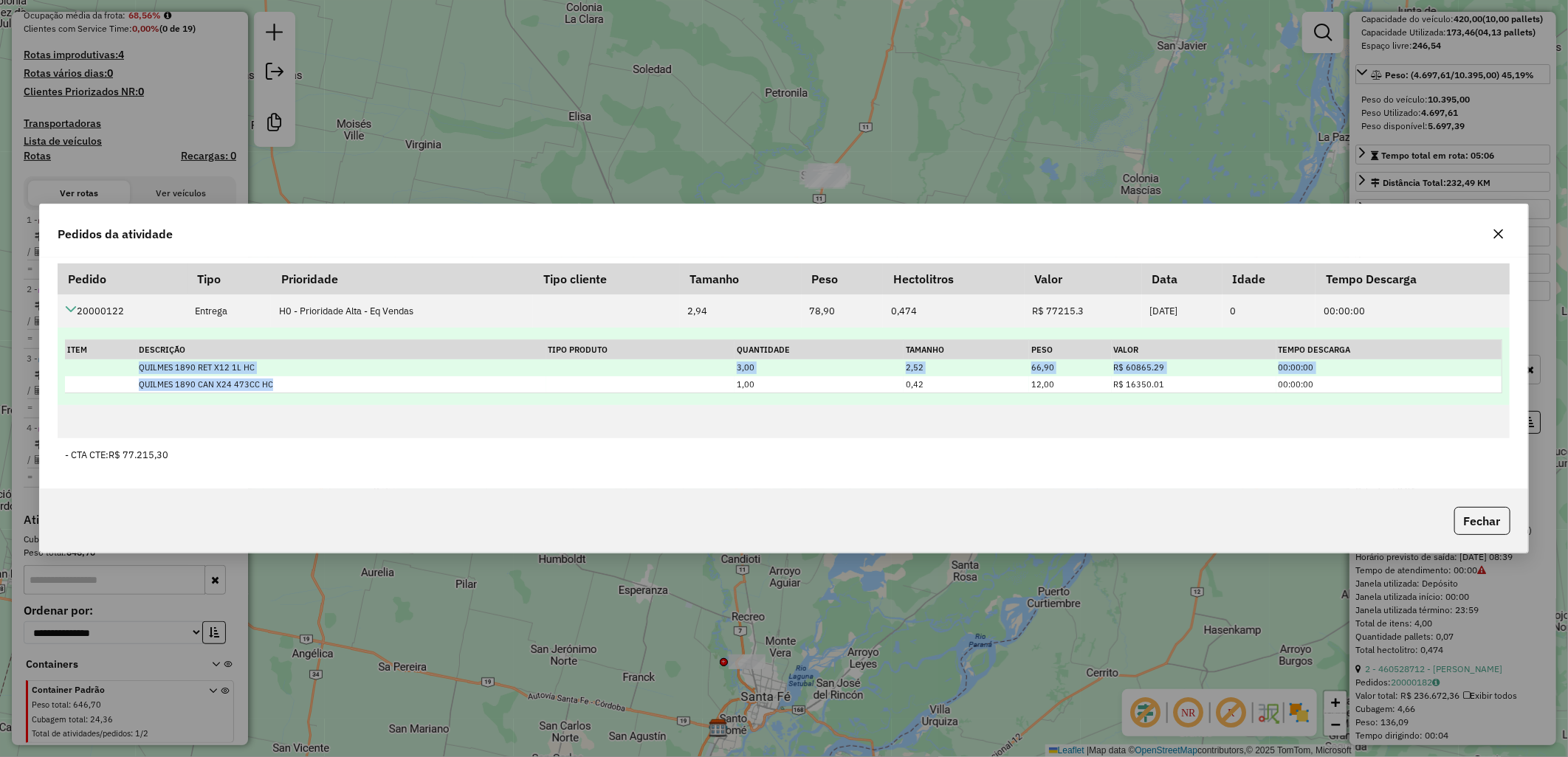
drag, startPoint x: 296, startPoint y: 381, endPoint x: 178, endPoint y: 369, distance: 118.6
click at [178, 369] on td "QUILMES 1890 RET X12 1L HC" at bounding box center [342, 367] width 410 height 17
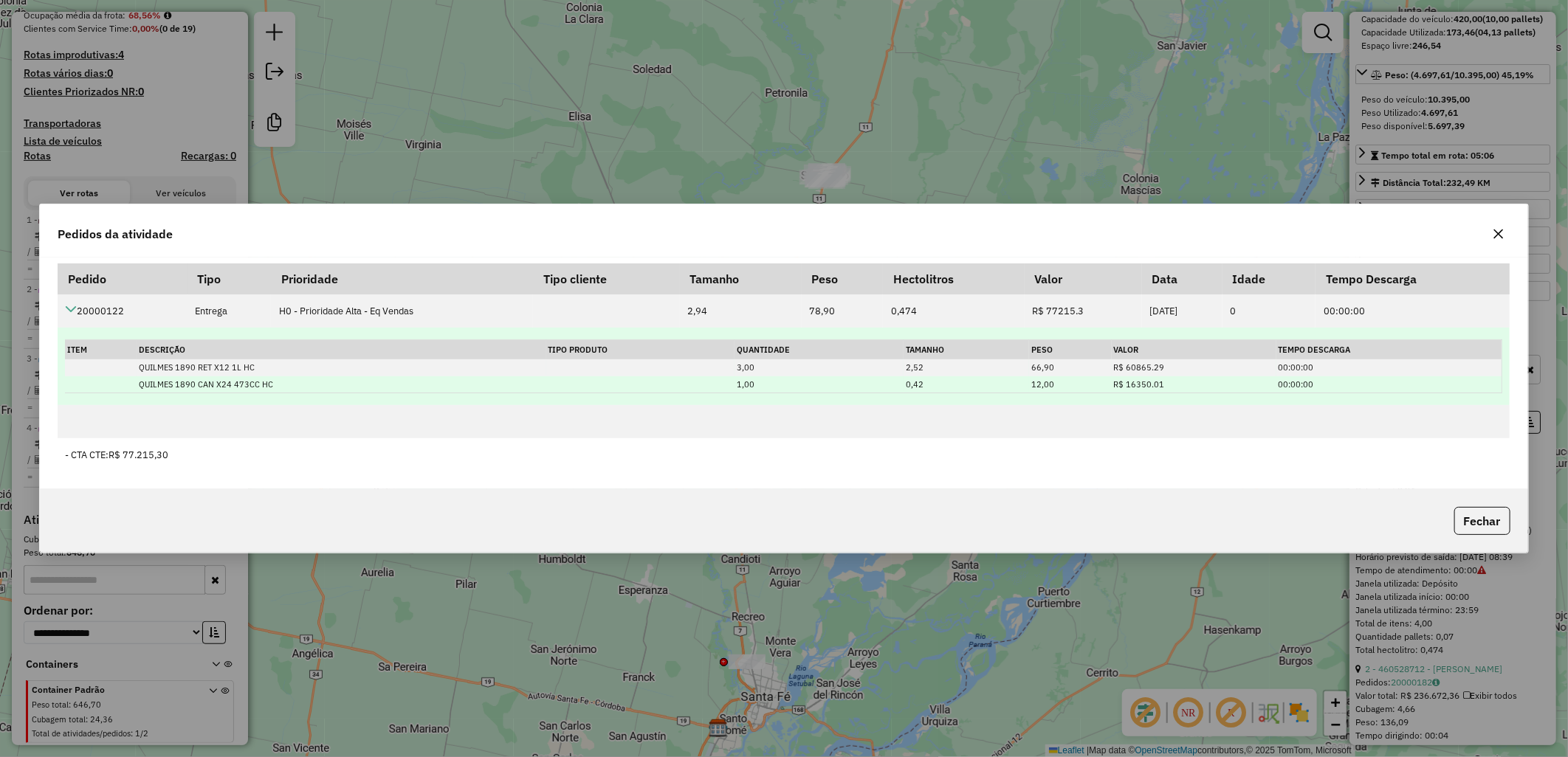
drag, startPoint x: 178, startPoint y: 369, endPoint x: 182, endPoint y: 386, distance: 17.5
click at [182, 386] on td "QUILMES 1890 CAN X24 473CC HC" at bounding box center [342, 385] width 410 height 17
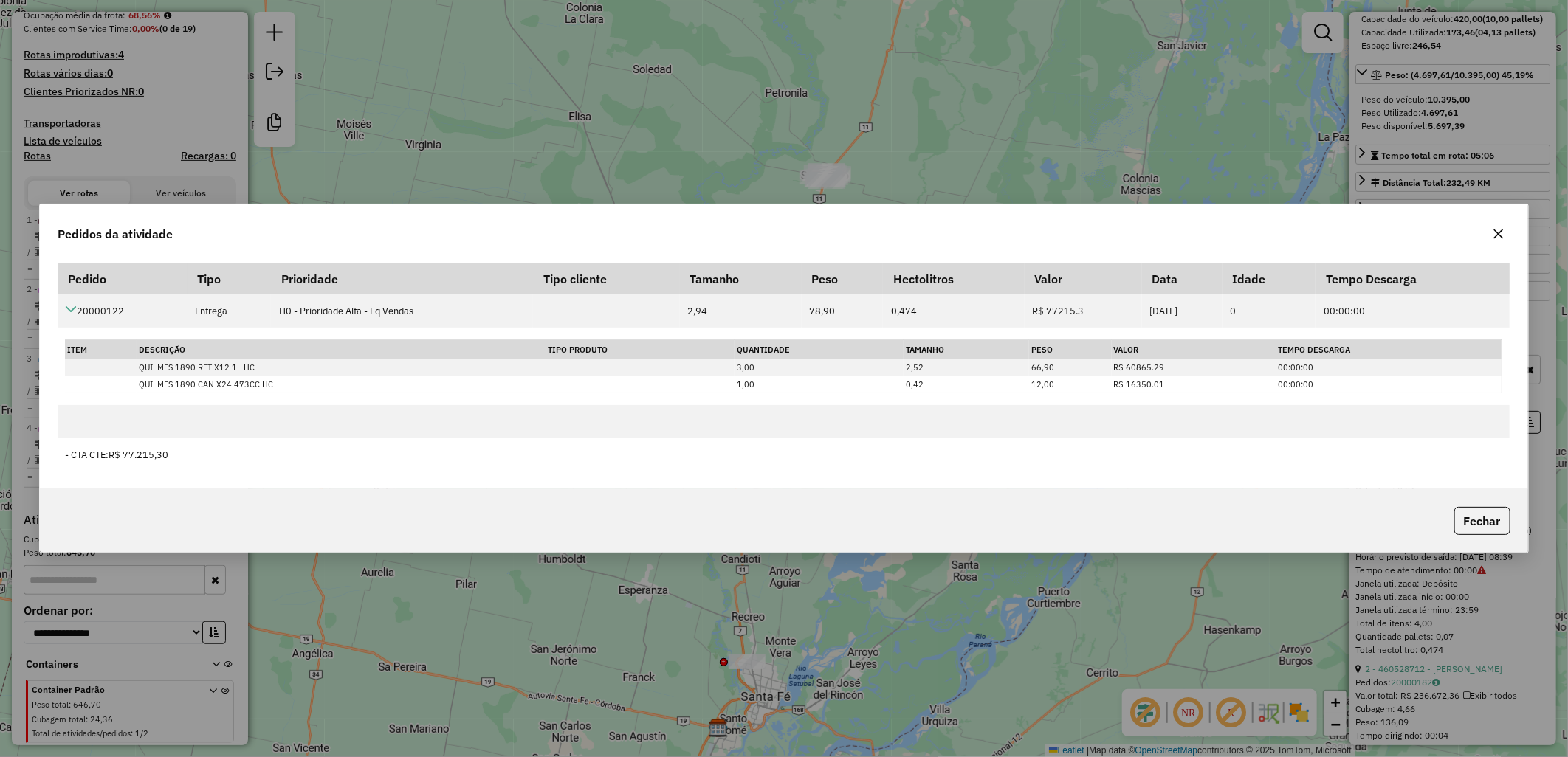
click at [1499, 231] on icon "button" at bounding box center [1498, 234] width 12 height 12
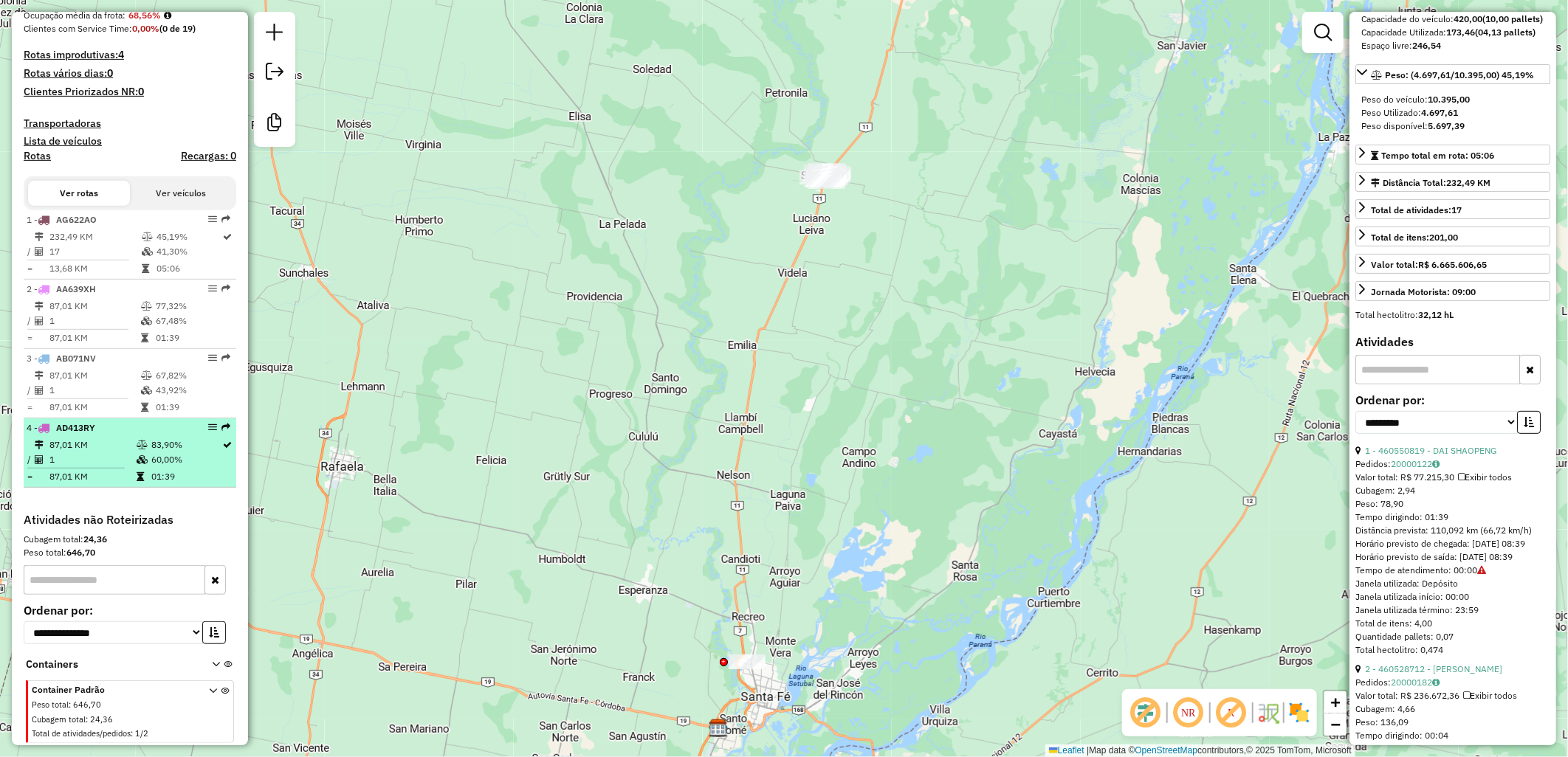
click at [151, 467] on td "60,00%" at bounding box center [187, 460] width 72 height 15
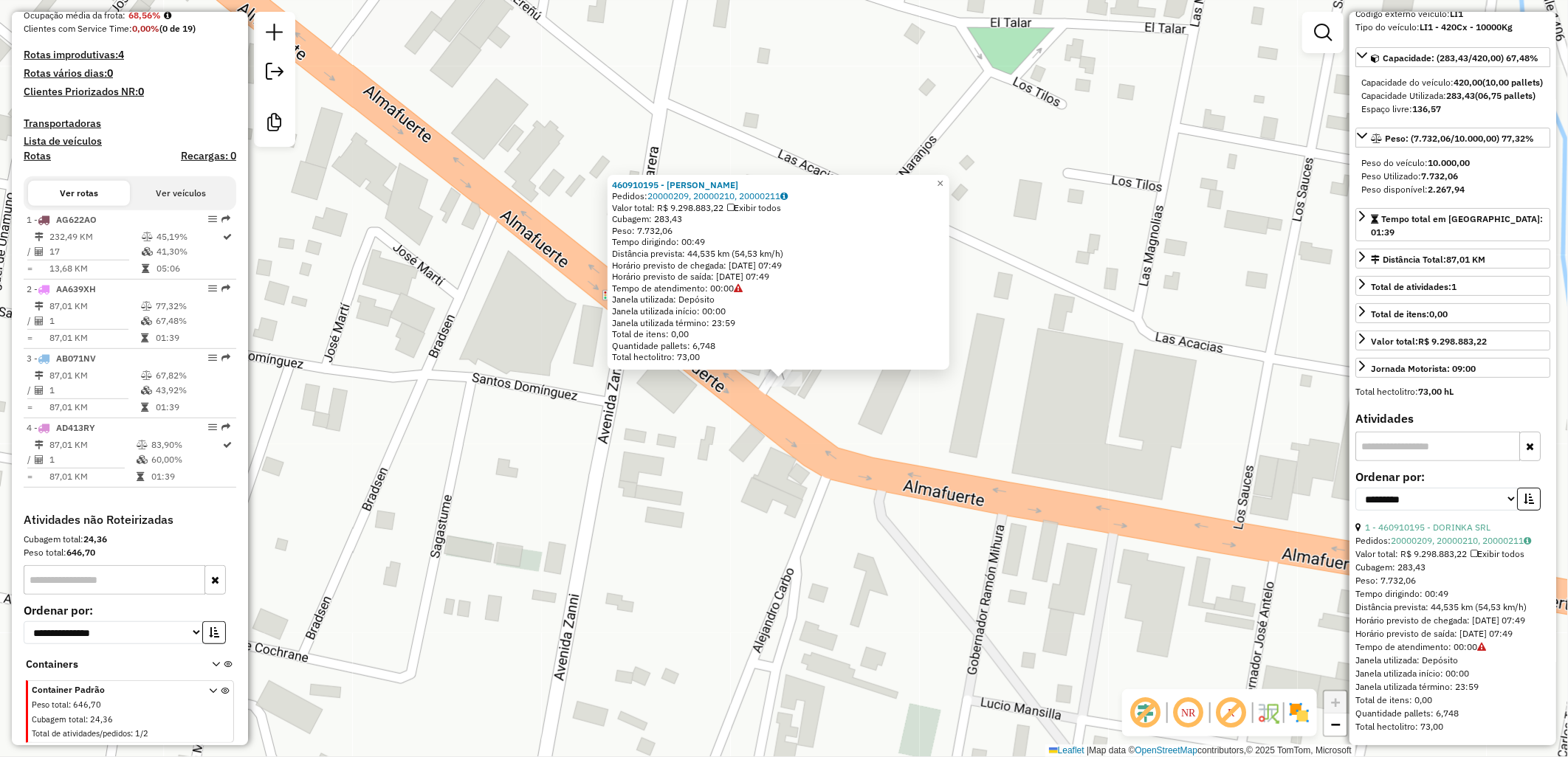
scroll to position [418, 0]
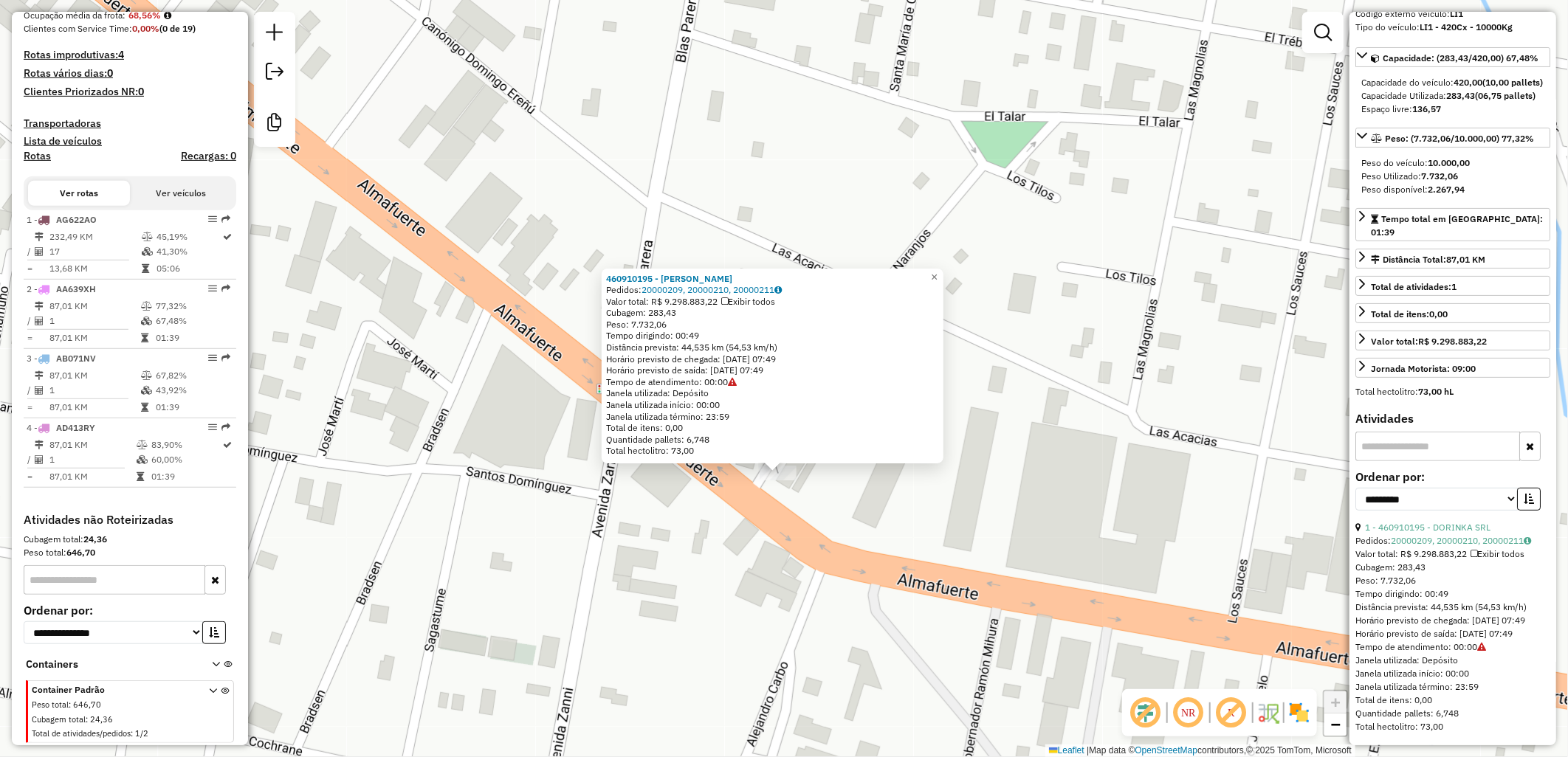
drag, startPoint x: 722, startPoint y: 421, endPoint x: 716, endPoint y: 524, distance: 103.2
click at [716, 524] on div "460910195 - DORINKA SRL Pedidos: 20000209, 20000210, 20000211 Valor total: R$ 9…" at bounding box center [784, 378] width 1568 height 757
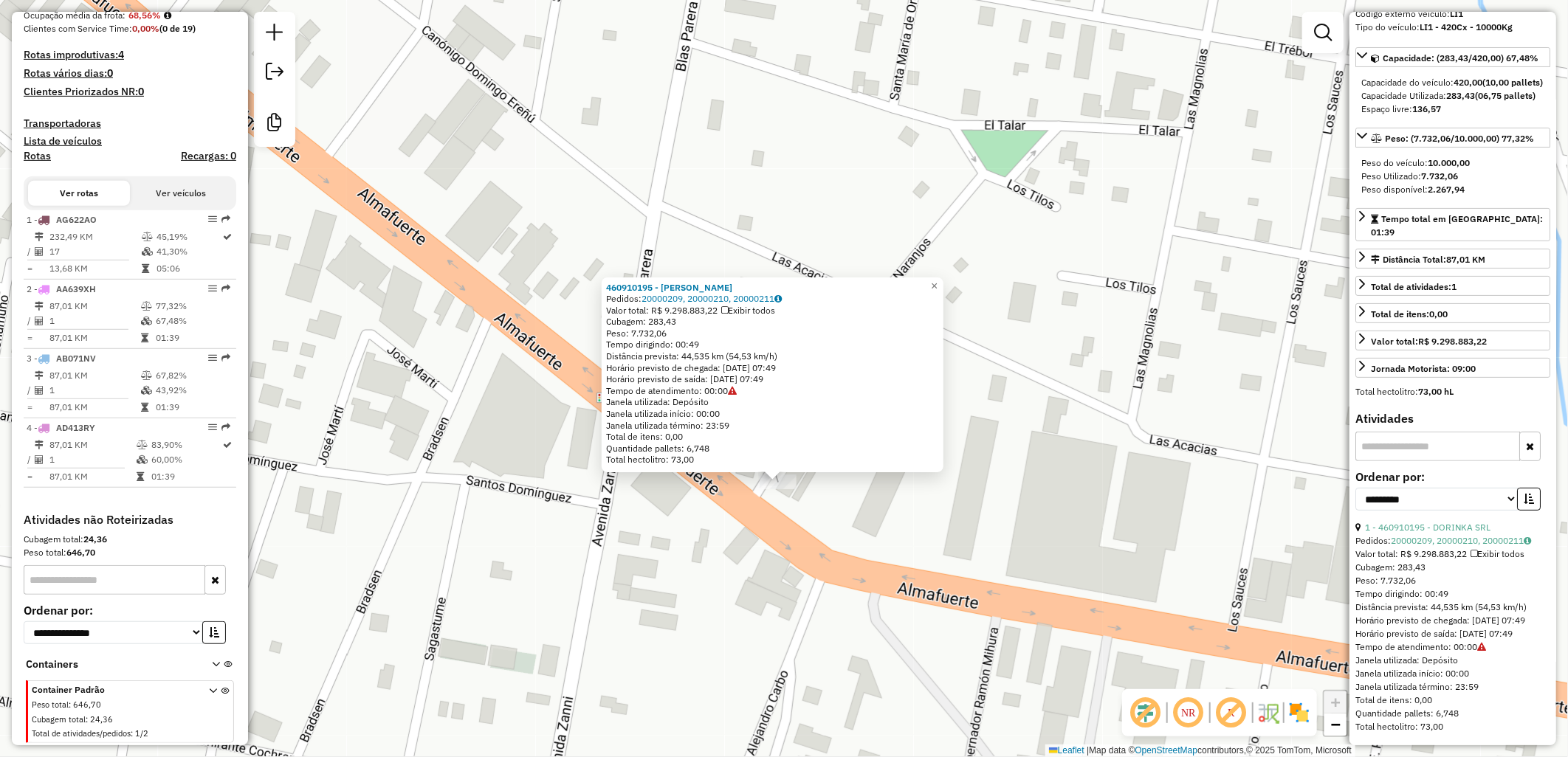
click at [865, 552] on div "460910195 - DORINKA SRL Pedidos: 20000209, 20000210, 20000211 Valor total: R$ 9…" at bounding box center [784, 378] width 1568 height 757
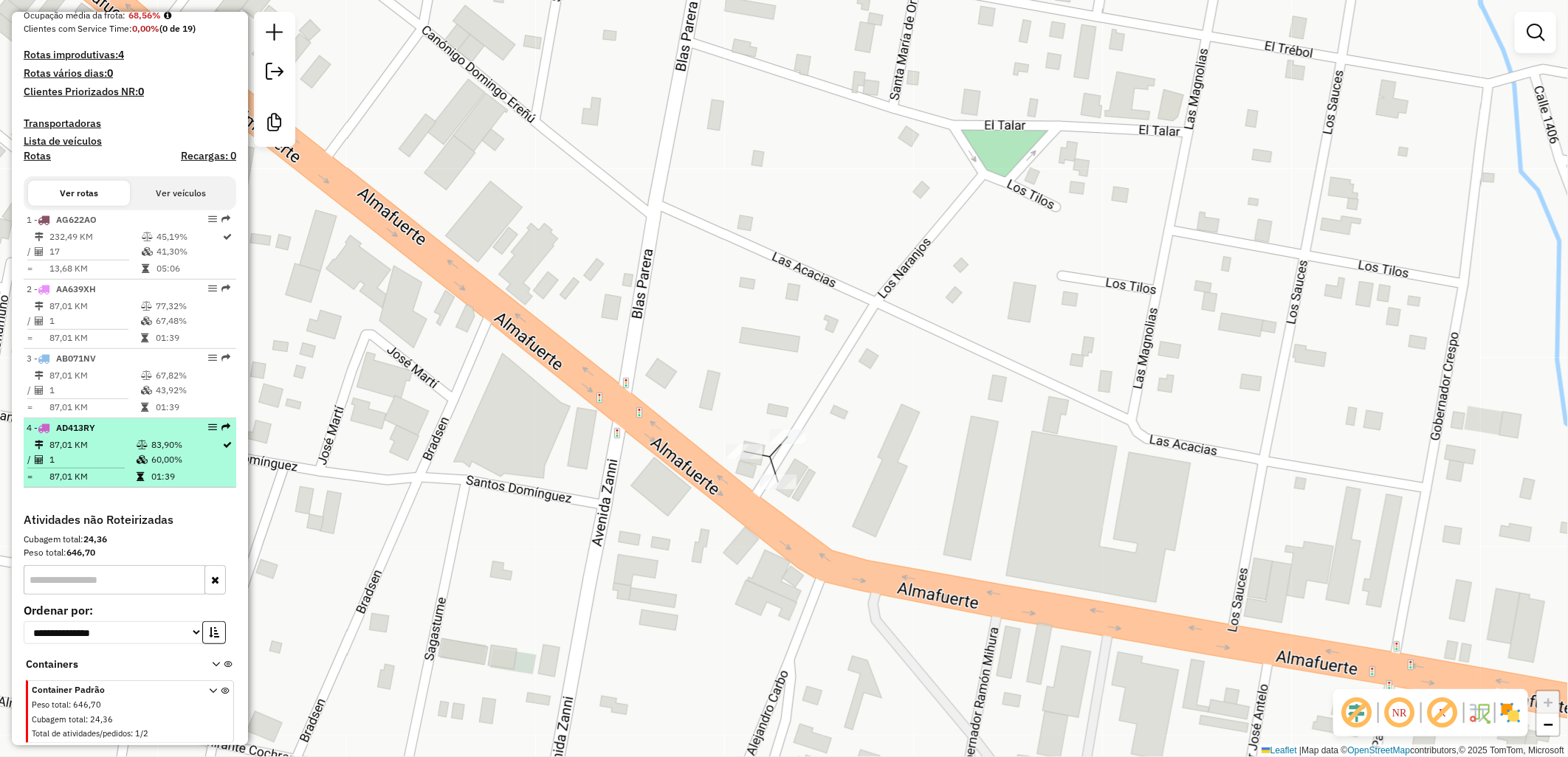
click at [159, 463] on td "60,00%" at bounding box center [187, 460] width 72 height 15
select select "**********"
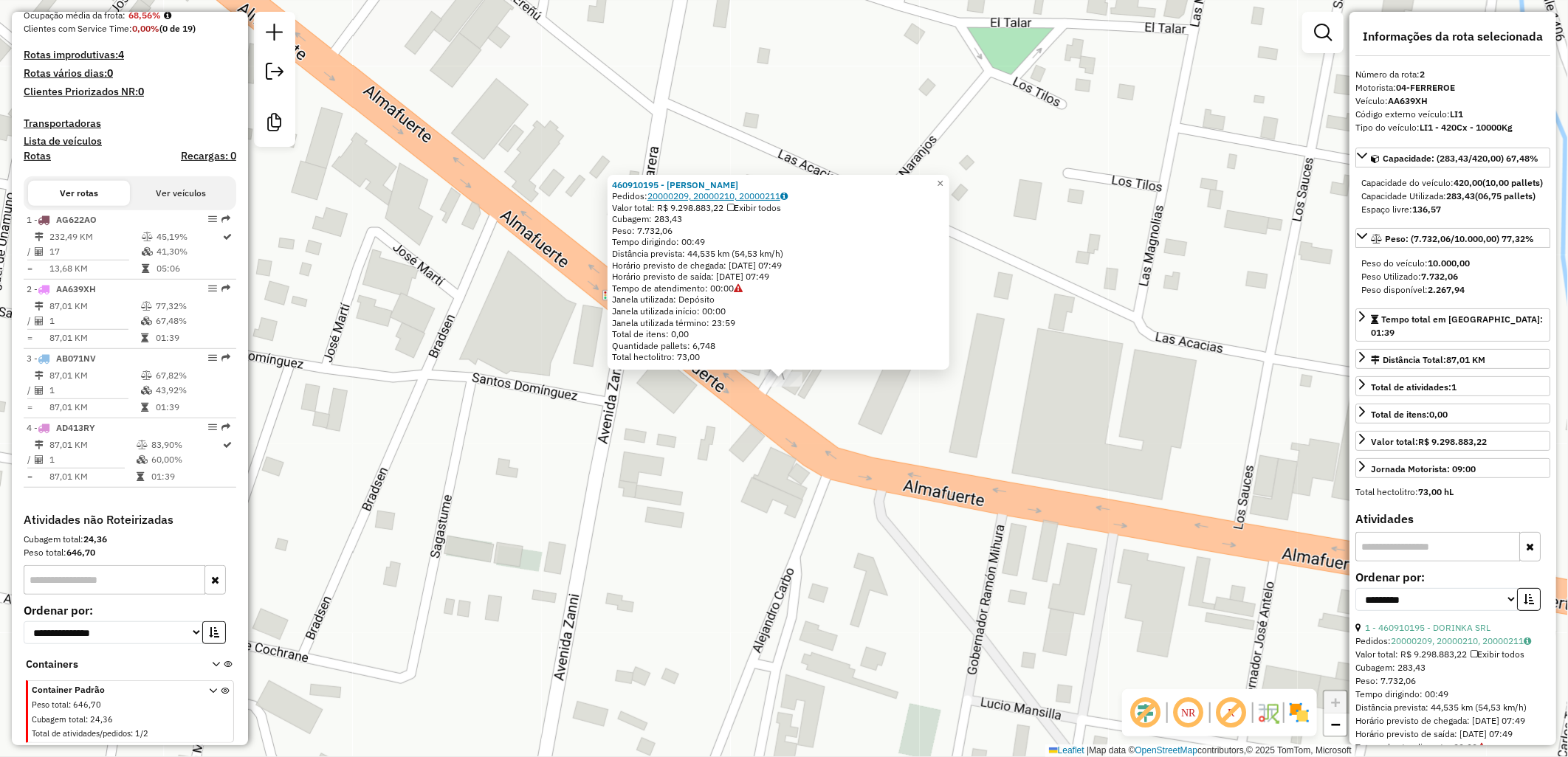
click at [757, 194] on link "20000209, 20000210, 20000211" at bounding box center [717, 196] width 140 height 11
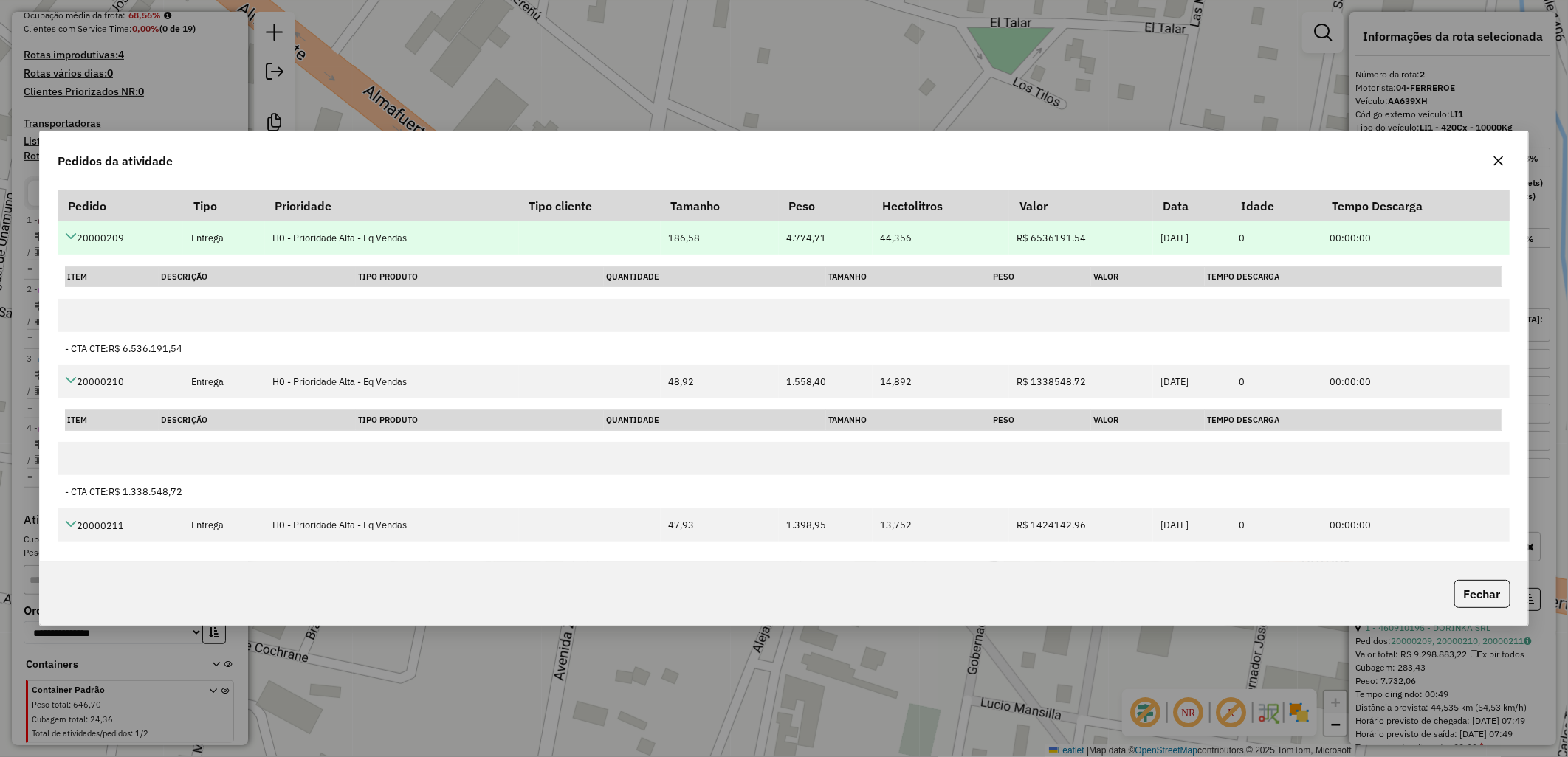
click at [92, 237] on td "20000209" at bounding box center [120, 238] width 126 height 33
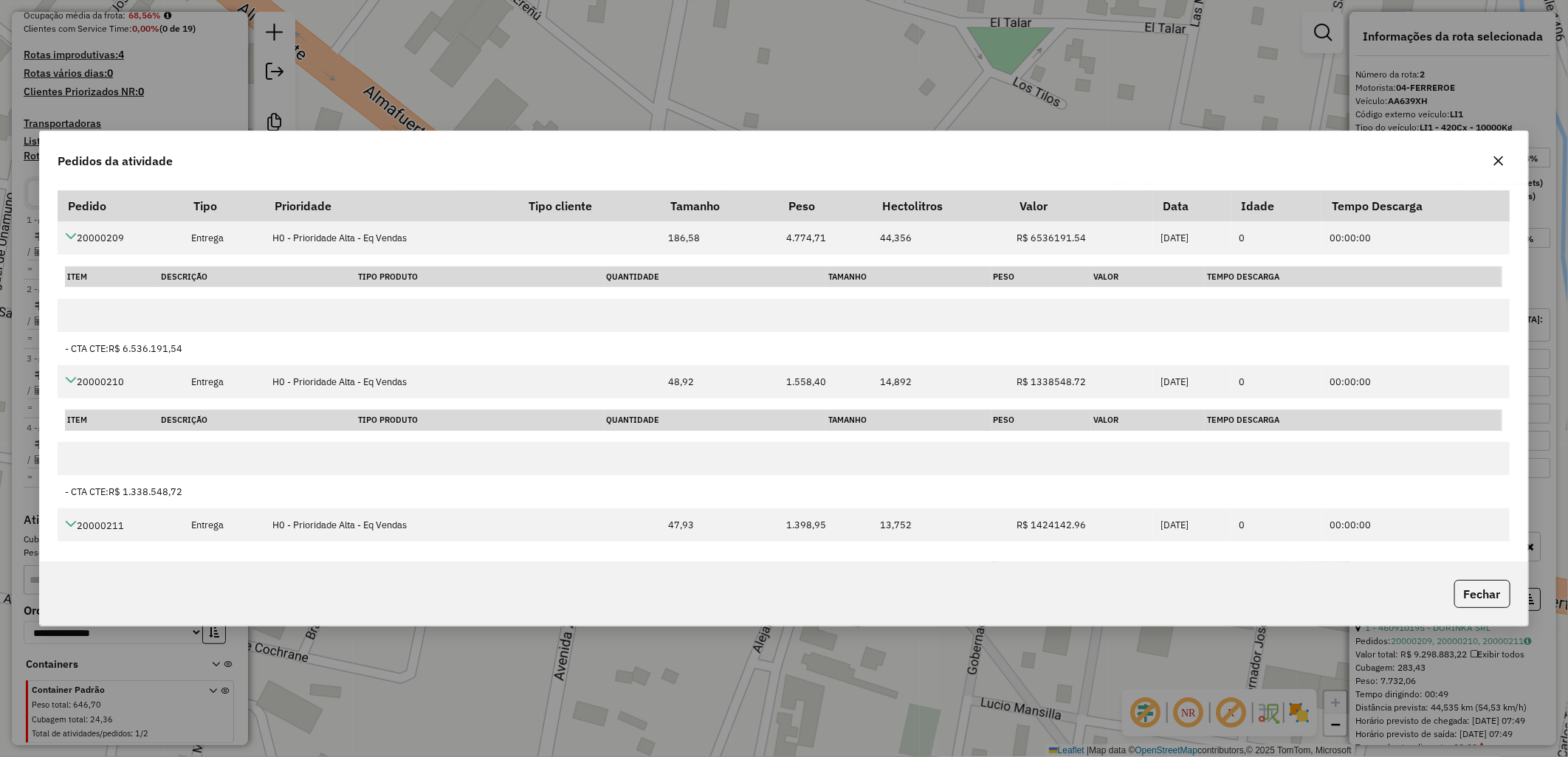
copy td "20000209"
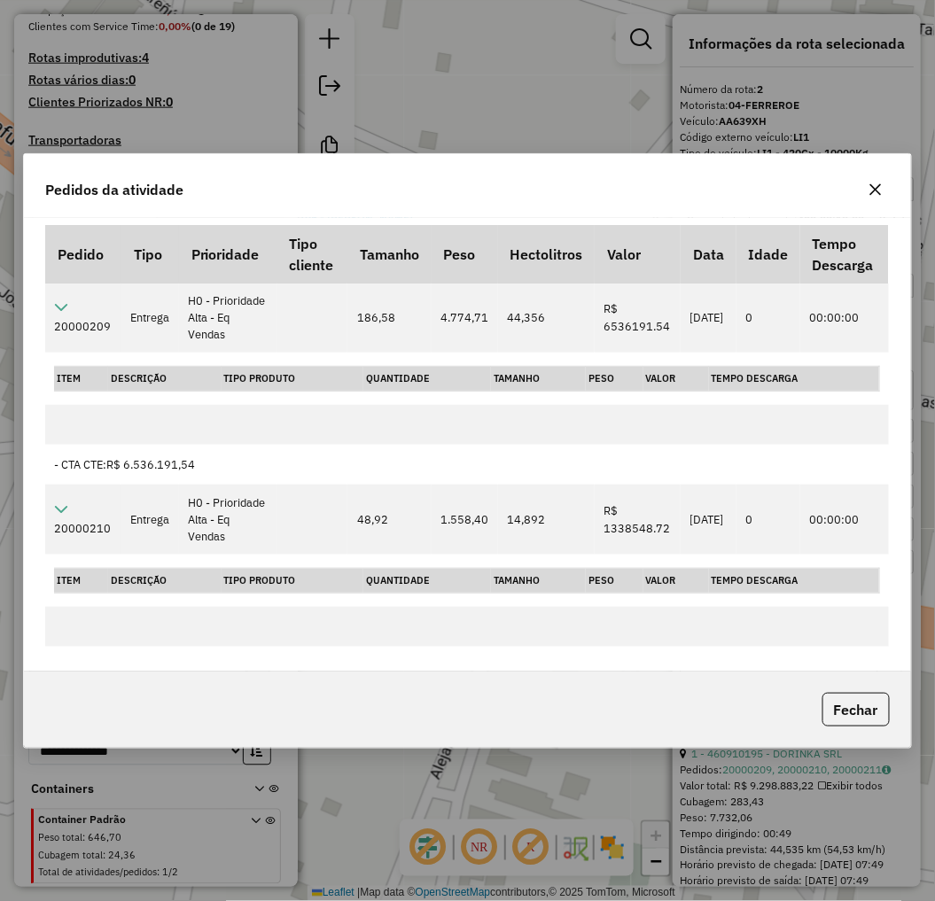
click at [878, 191] on icon "button" at bounding box center [875, 189] width 12 height 12
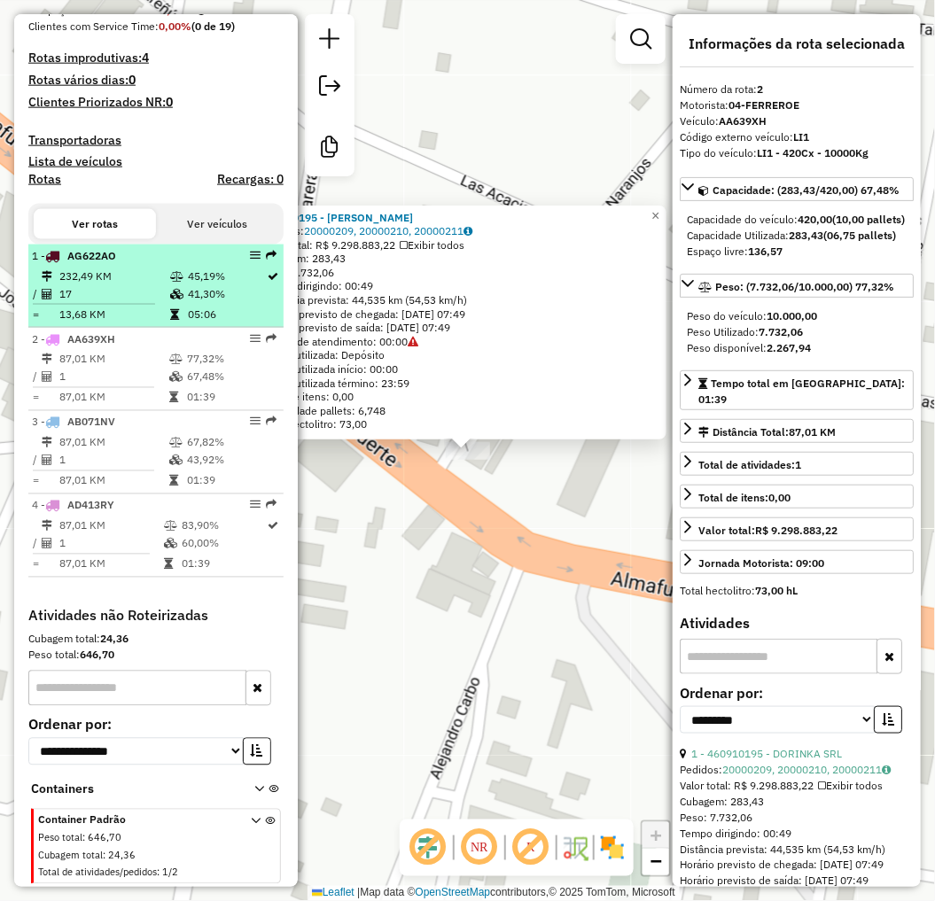
click at [145, 295] on td "17" at bounding box center [113, 294] width 111 height 18
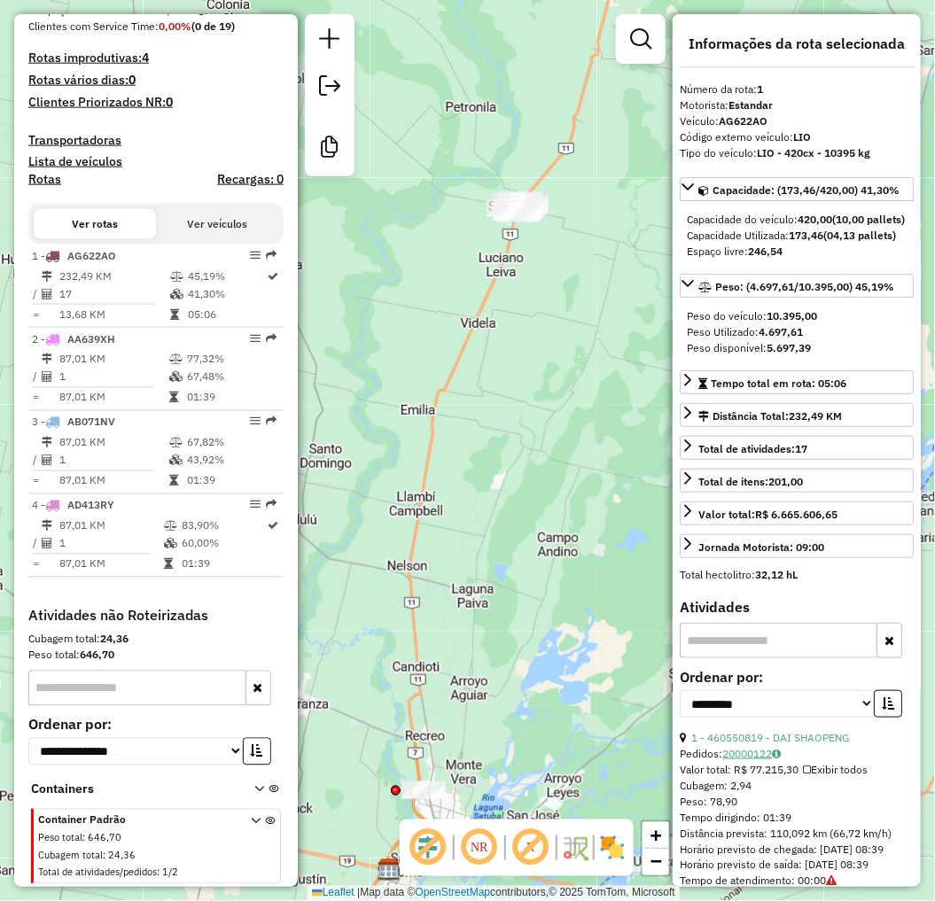
click at [759, 760] on link "20000122" at bounding box center [751, 753] width 58 height 13
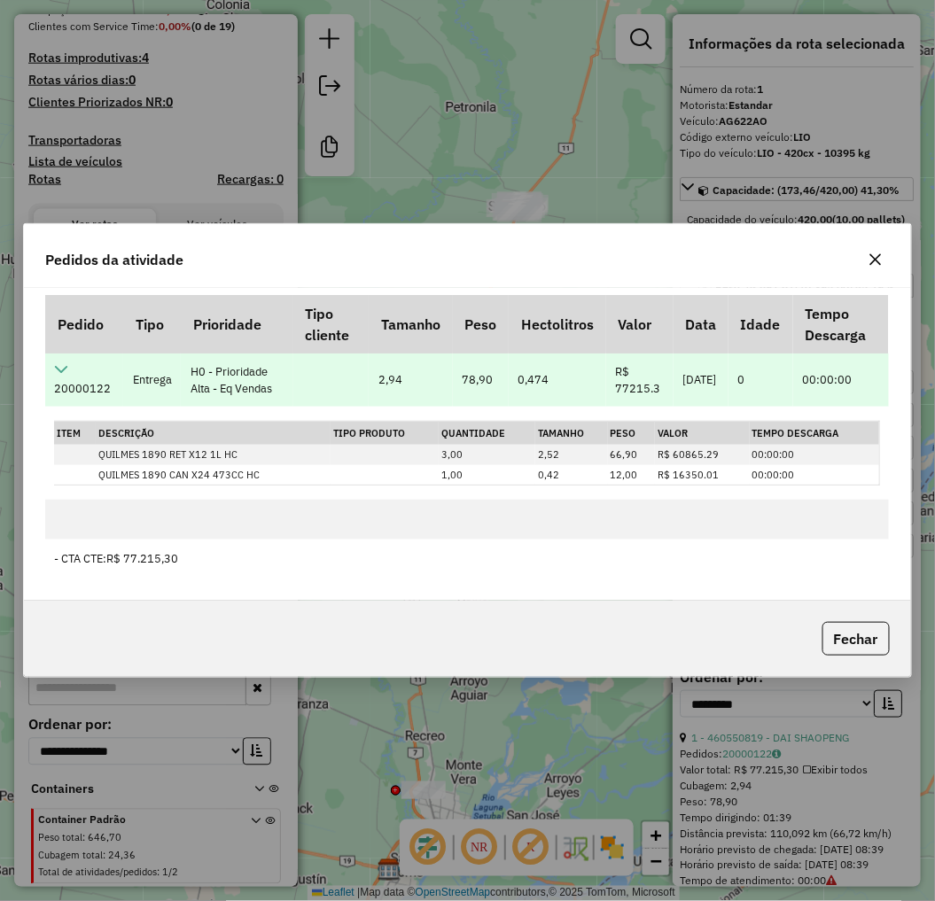
click at [90, 391] on td "20000122" at bounding box center [84, 379] width 78 height 53
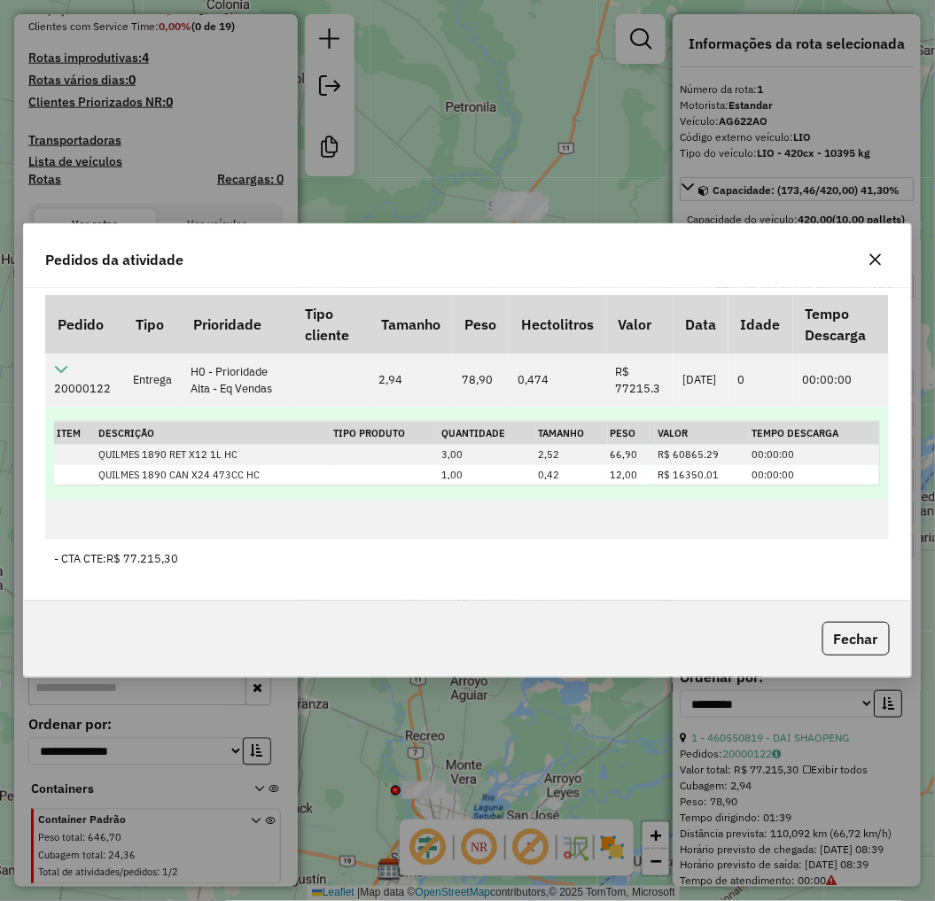
copy td "20000122"
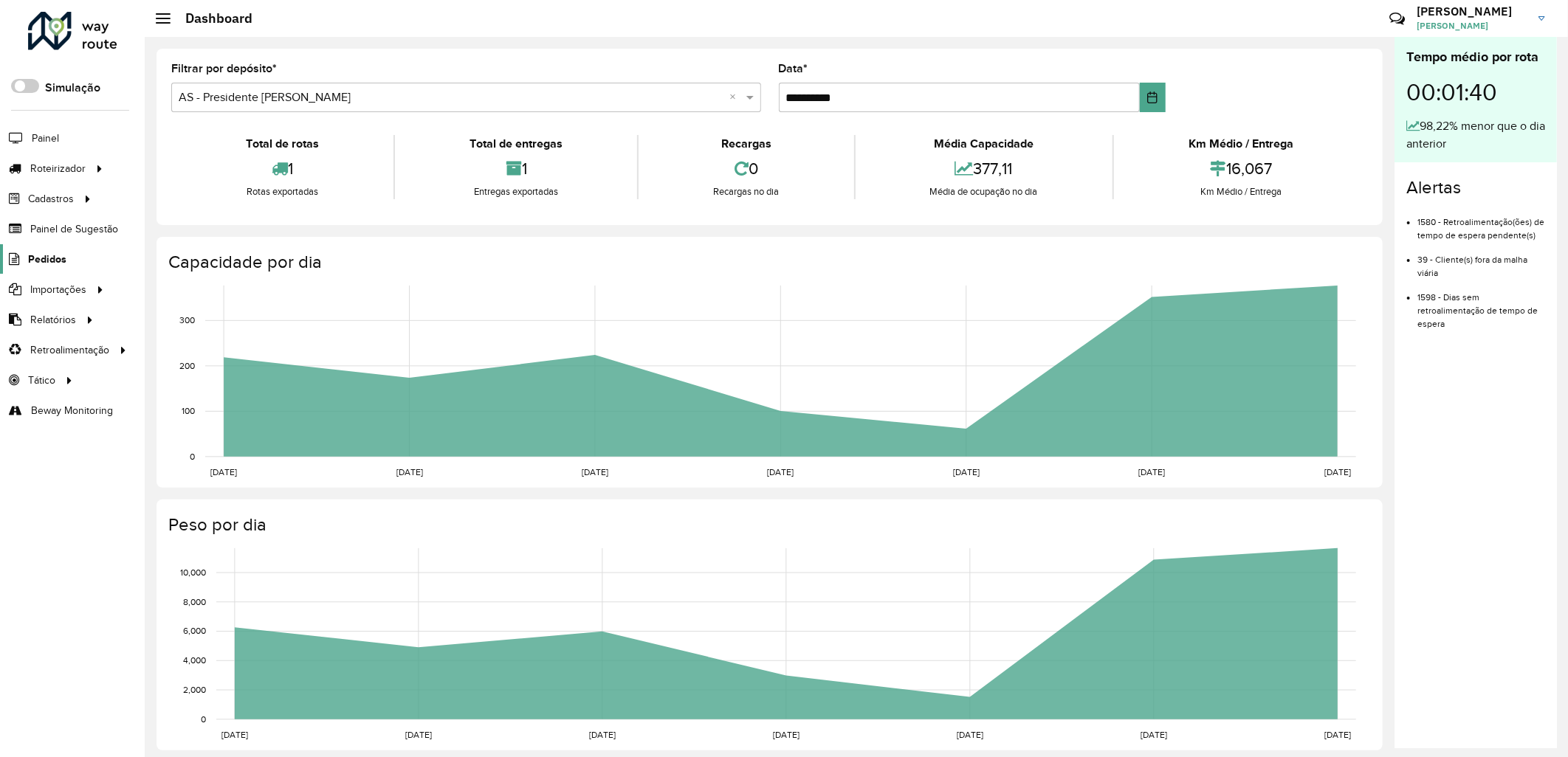
click at [54, 255] on span "Pedidos" at bounding box center [47, 259] width 38 height 16
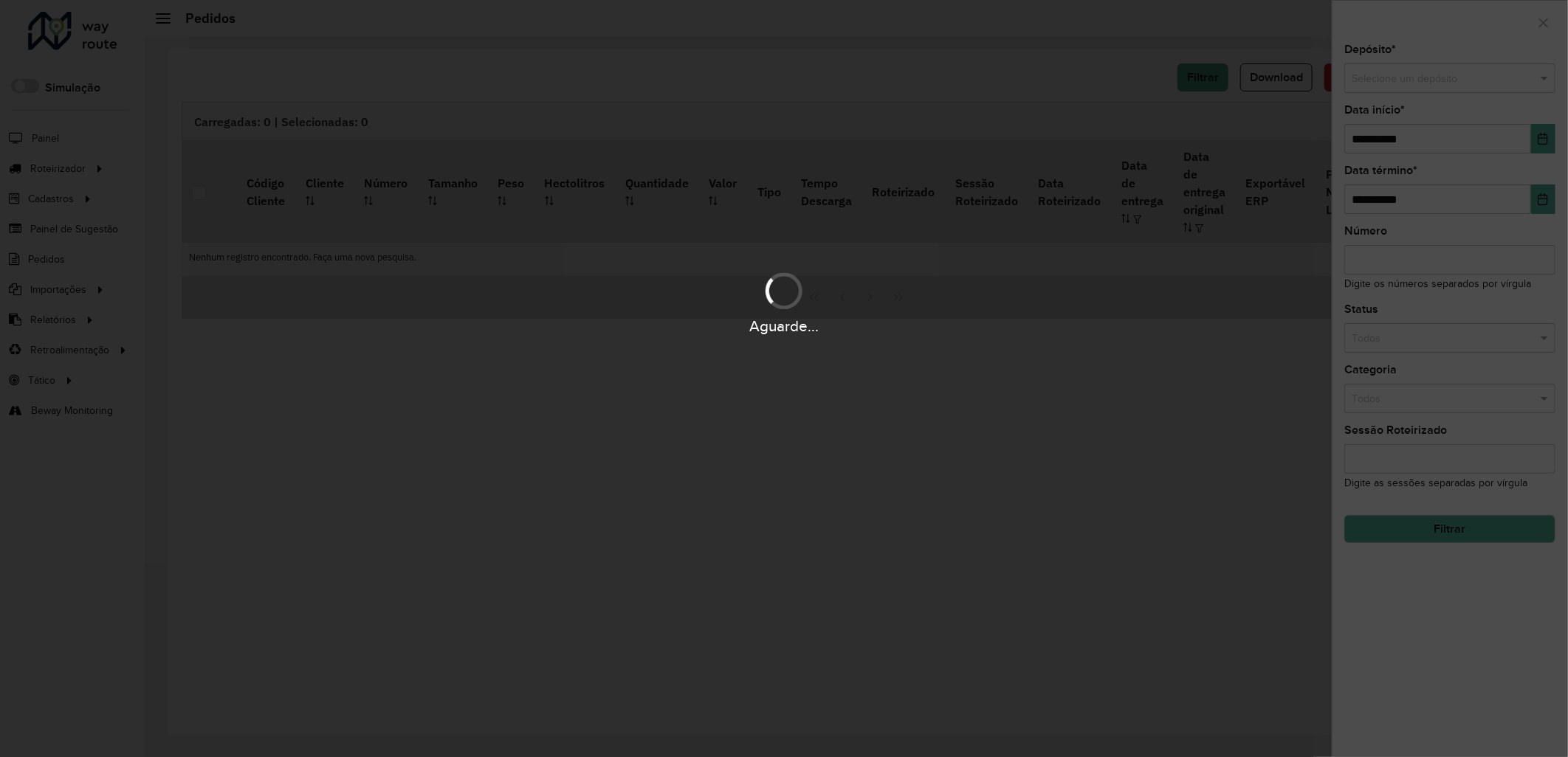
click at [1426, 88] on div "Aguarde..." at bounding box center [784, 378] width 1568 height 757
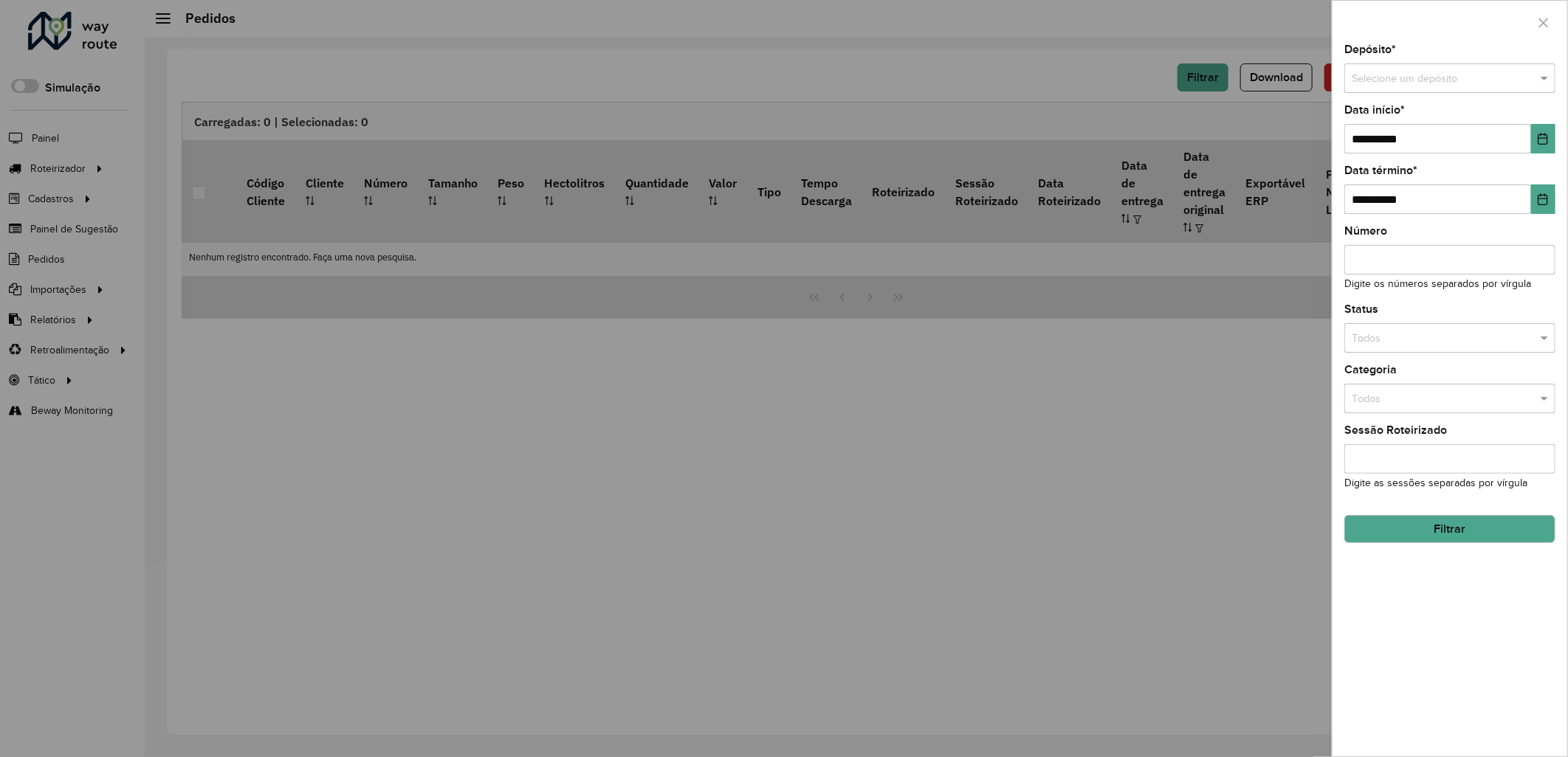
click at [1486, 87] on div "Selecione um depósito" at bounding box center [1449, 77] width 211 height 29
type input "*****"
click at [1471, 142] on div "SAZ AR Santa Fe - Rural" at bounding box center [1451, 144] width 210 height 23
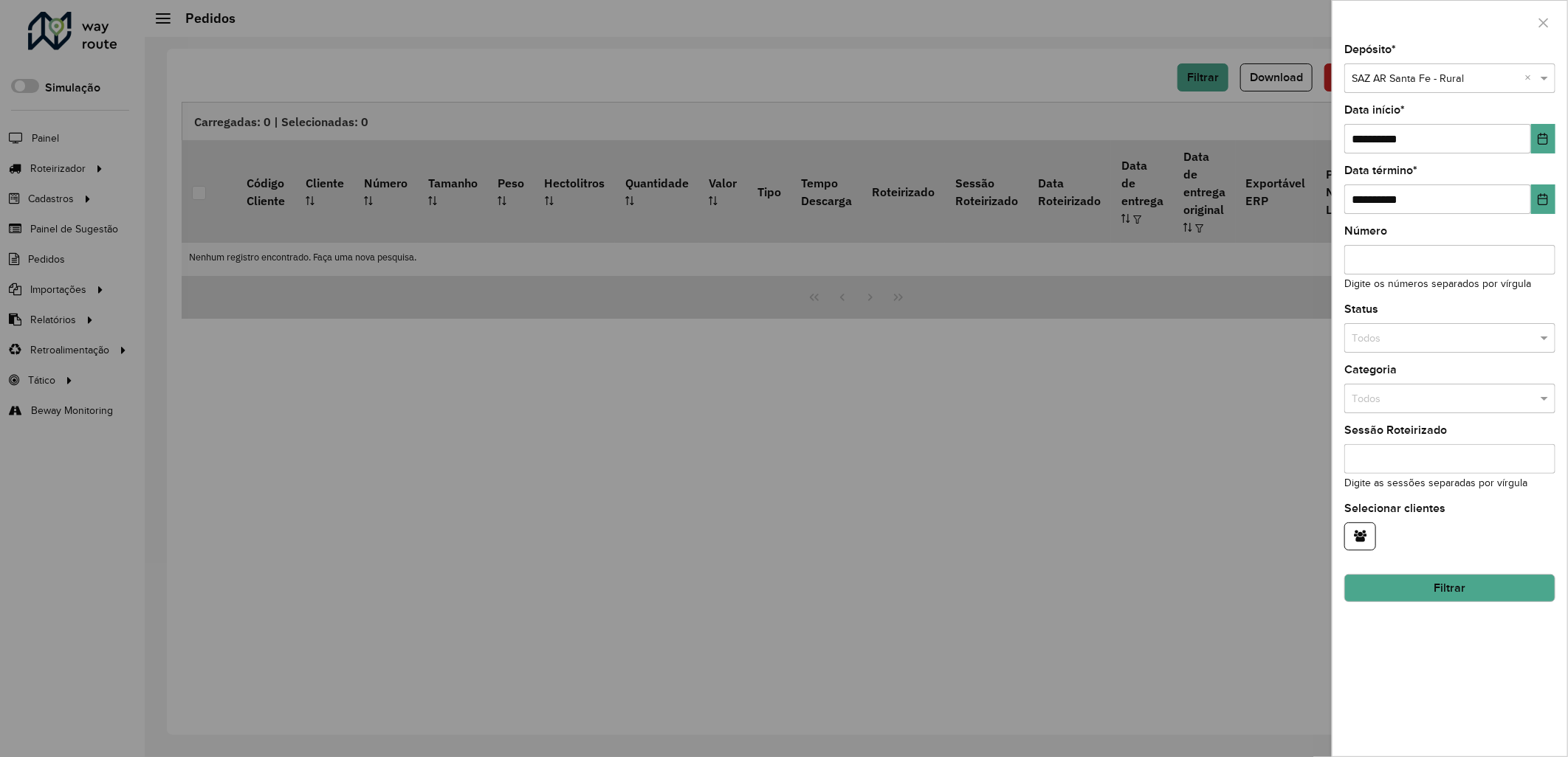
click at [1423, 267] on input "Número" at bounding box center [1449, 259] width 211 height 29
paste input "********"
type input "********"
click at [1471, 85] on input "text" at bounding box center [1435, 78] width 167 height 16
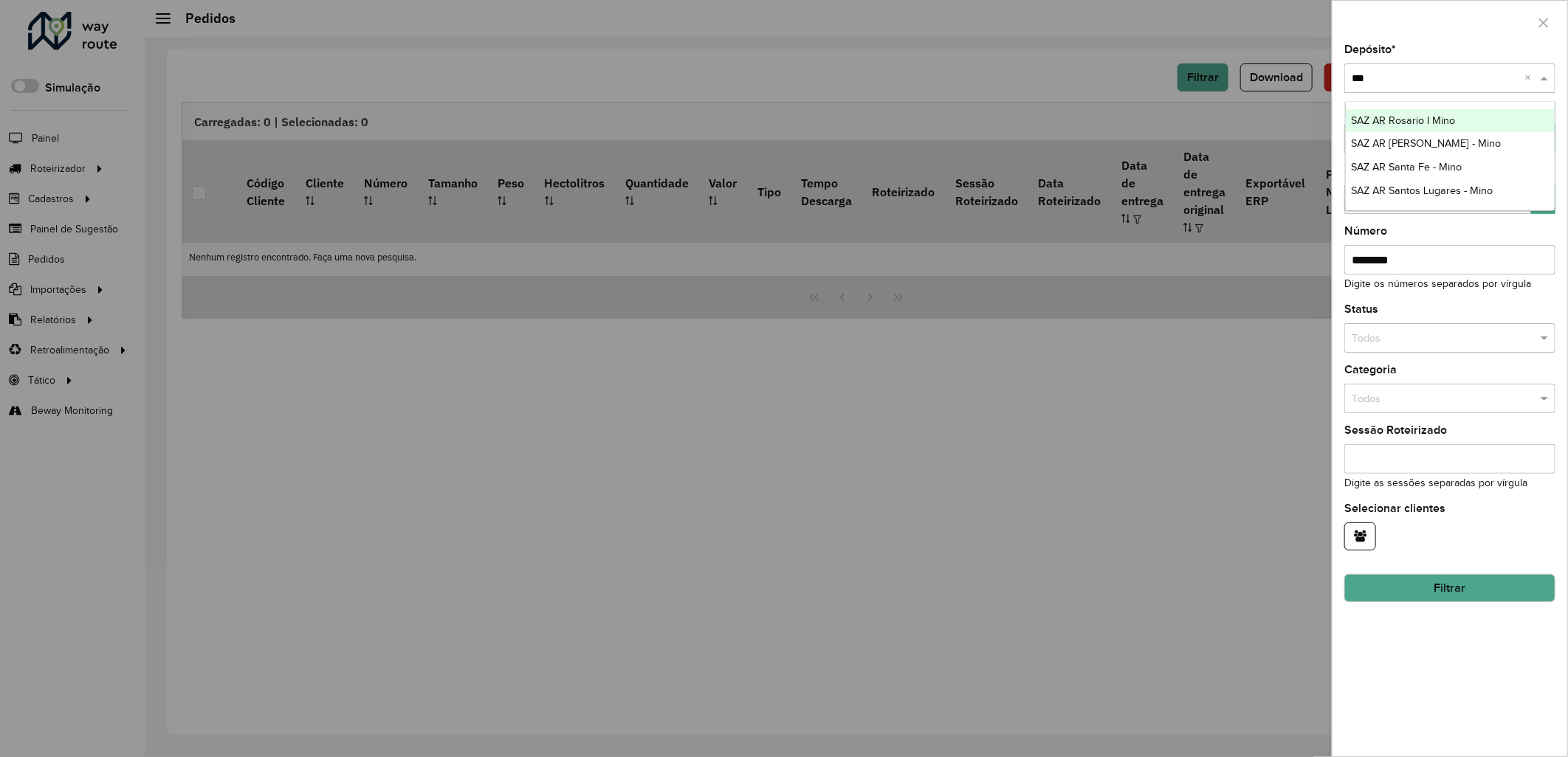
type input "****"
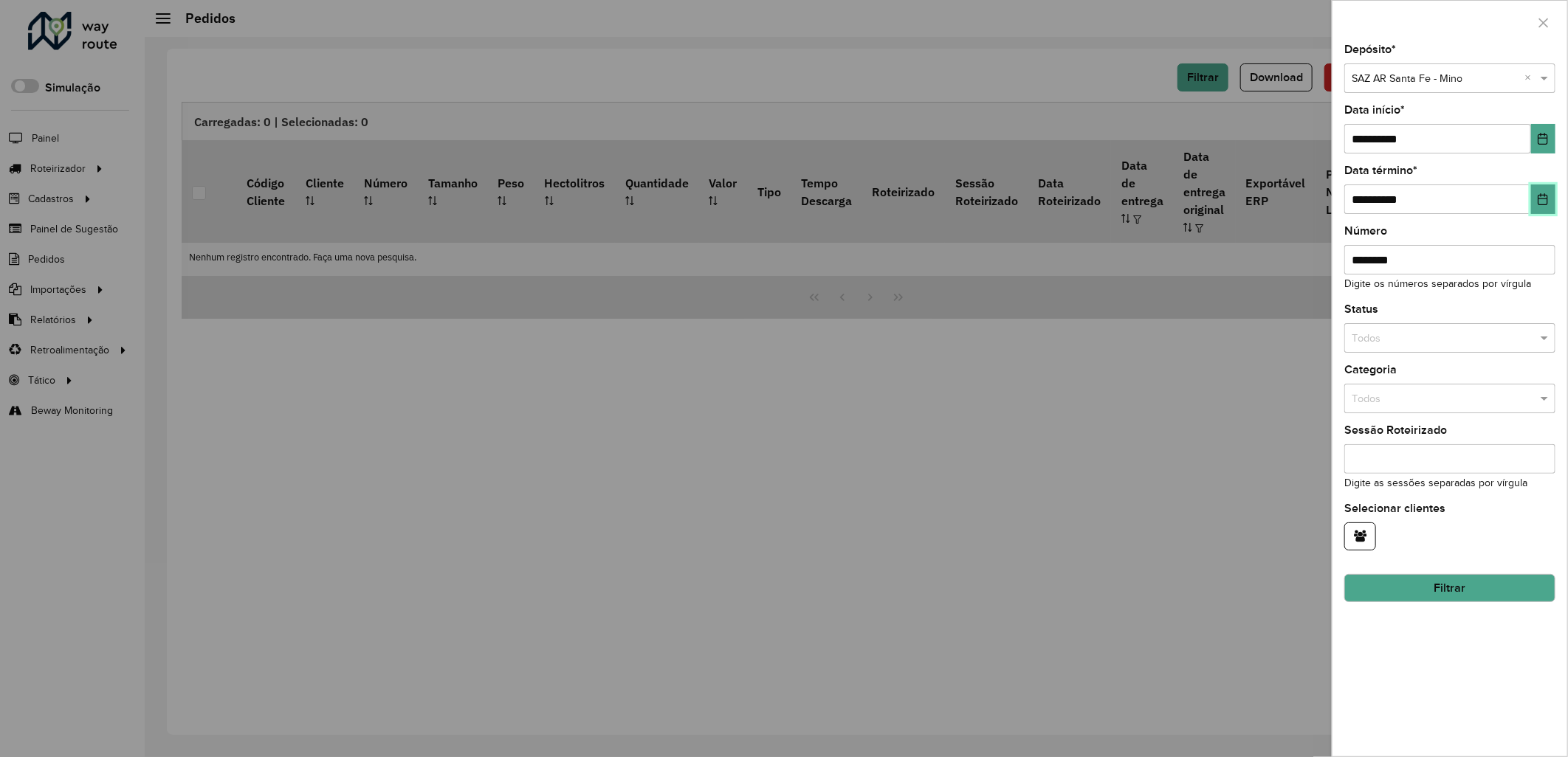
click at [1543, 197] on icon "Choose Date" at bounding box center [1542, 199] width 12 height 12
click at [1537, 138] on icon "Choose Date" at bounding box center [1542, 138] width 12 height 12
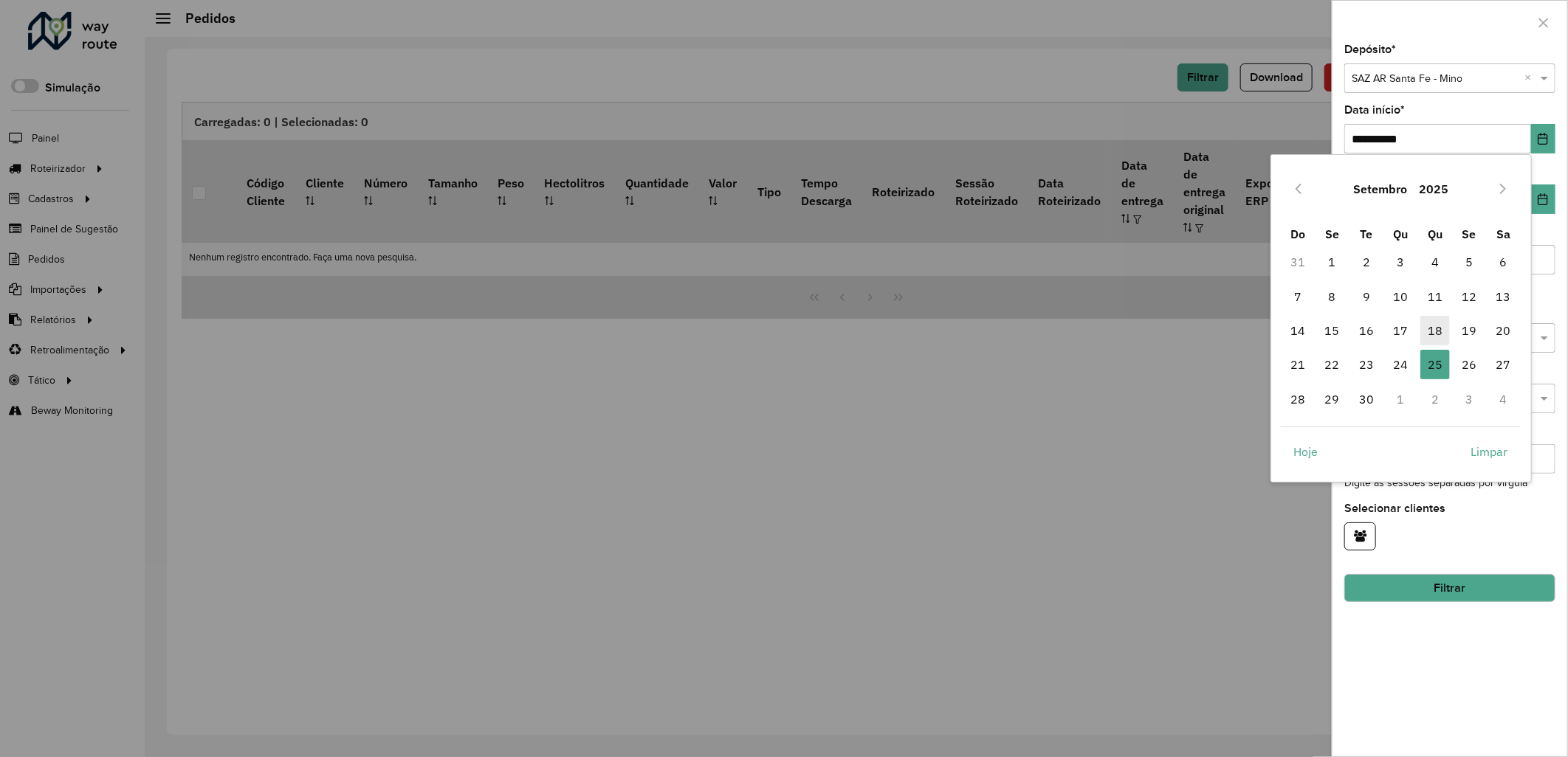
click at [1436, 318] on span "18" at bounding box center [1434, 330] width 29 height 29
type input "**********"
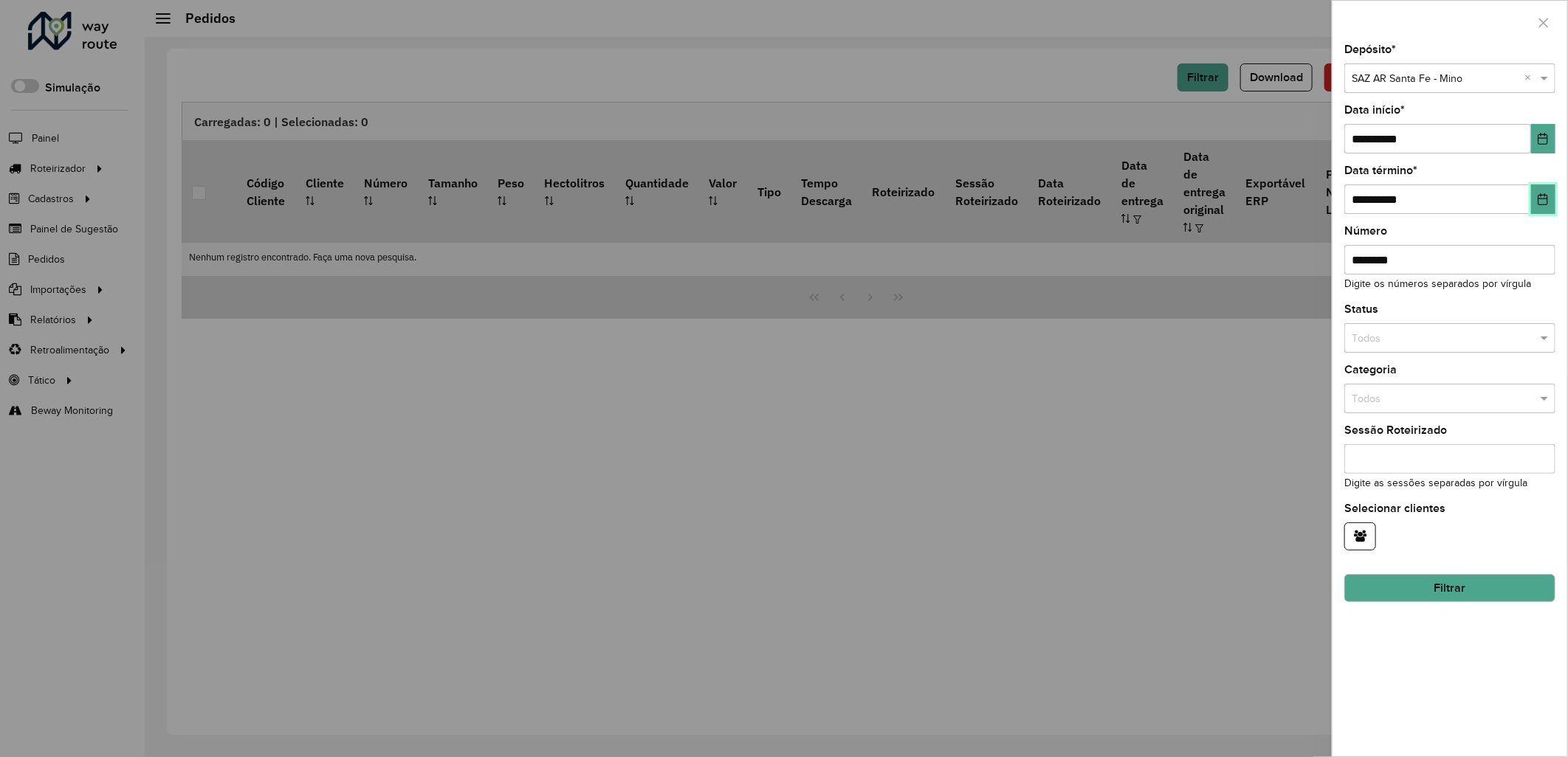
click at [1548, 194] on icon "Choose Date" at bounding box center [1542, 199] width 12 height 12
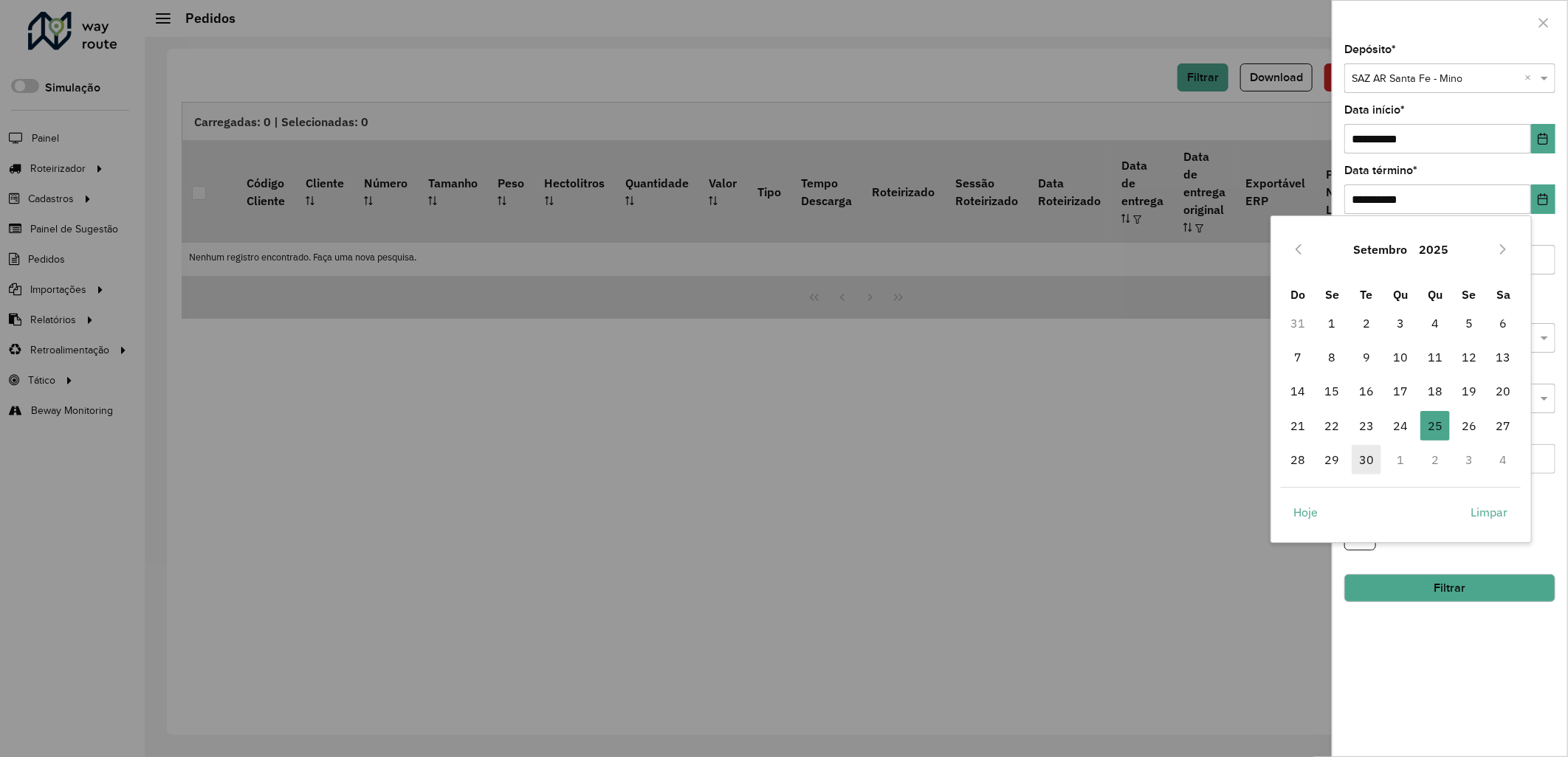
click at [1364, 460] on span "30" at bounding box center [1366, 459] width 29 height 29
type input "**********"
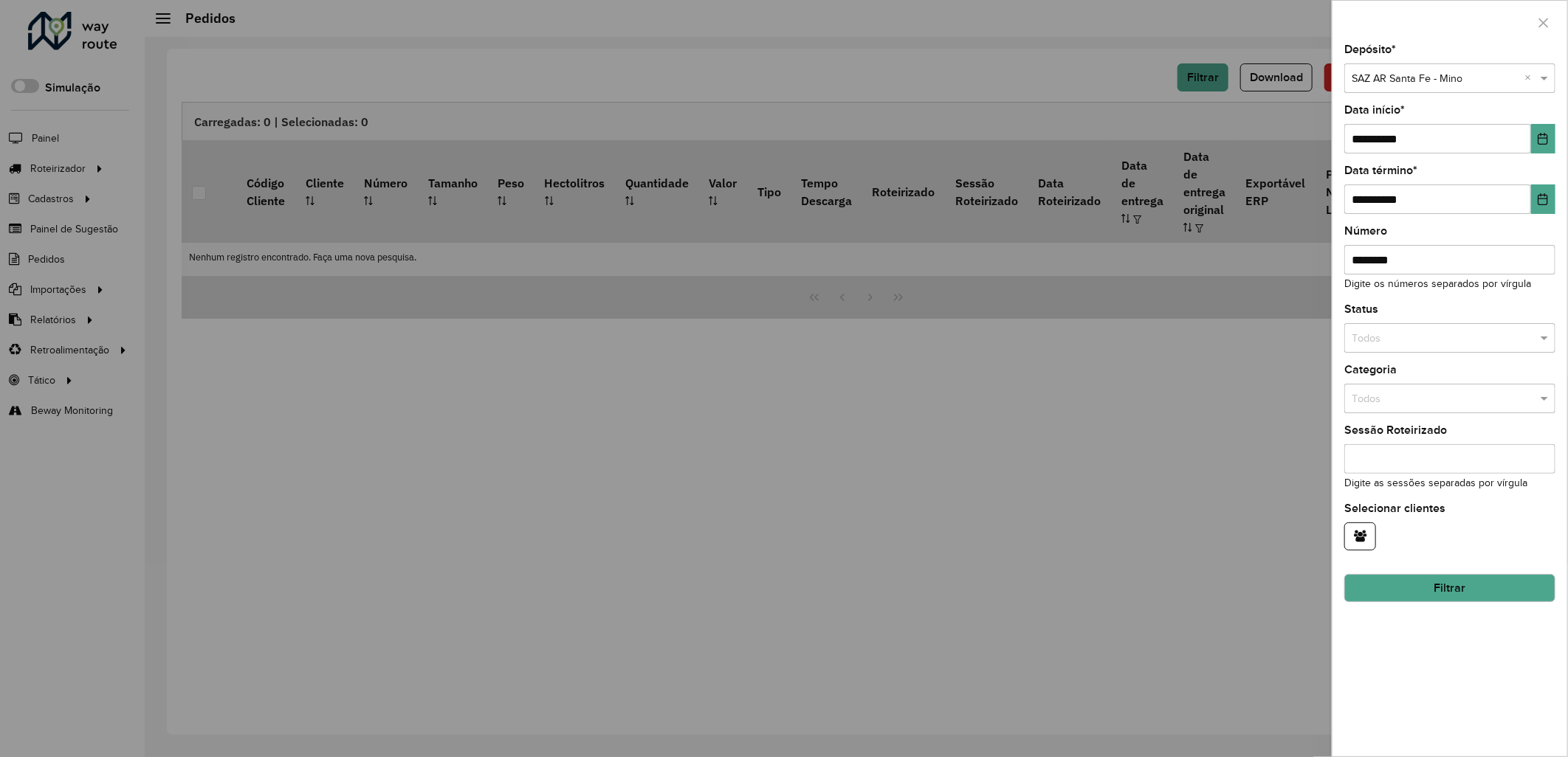
click at [1456, 585] on button "Filtrar" at bounding box center [1449, 588] width 211 height 28
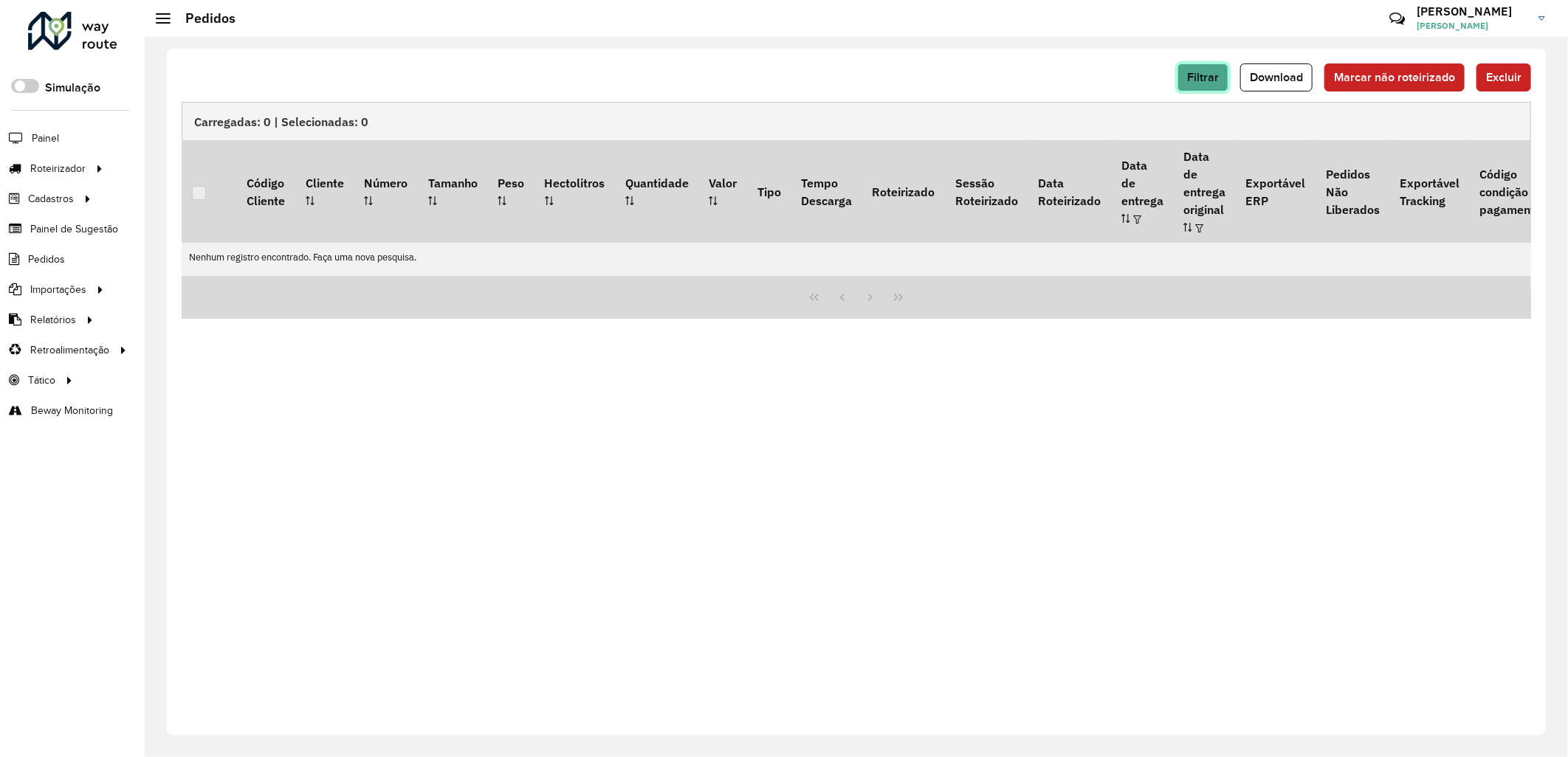
click at [1206, 77] on span "Filtrar" at bounding box center [1202, 77] width 32 height 12
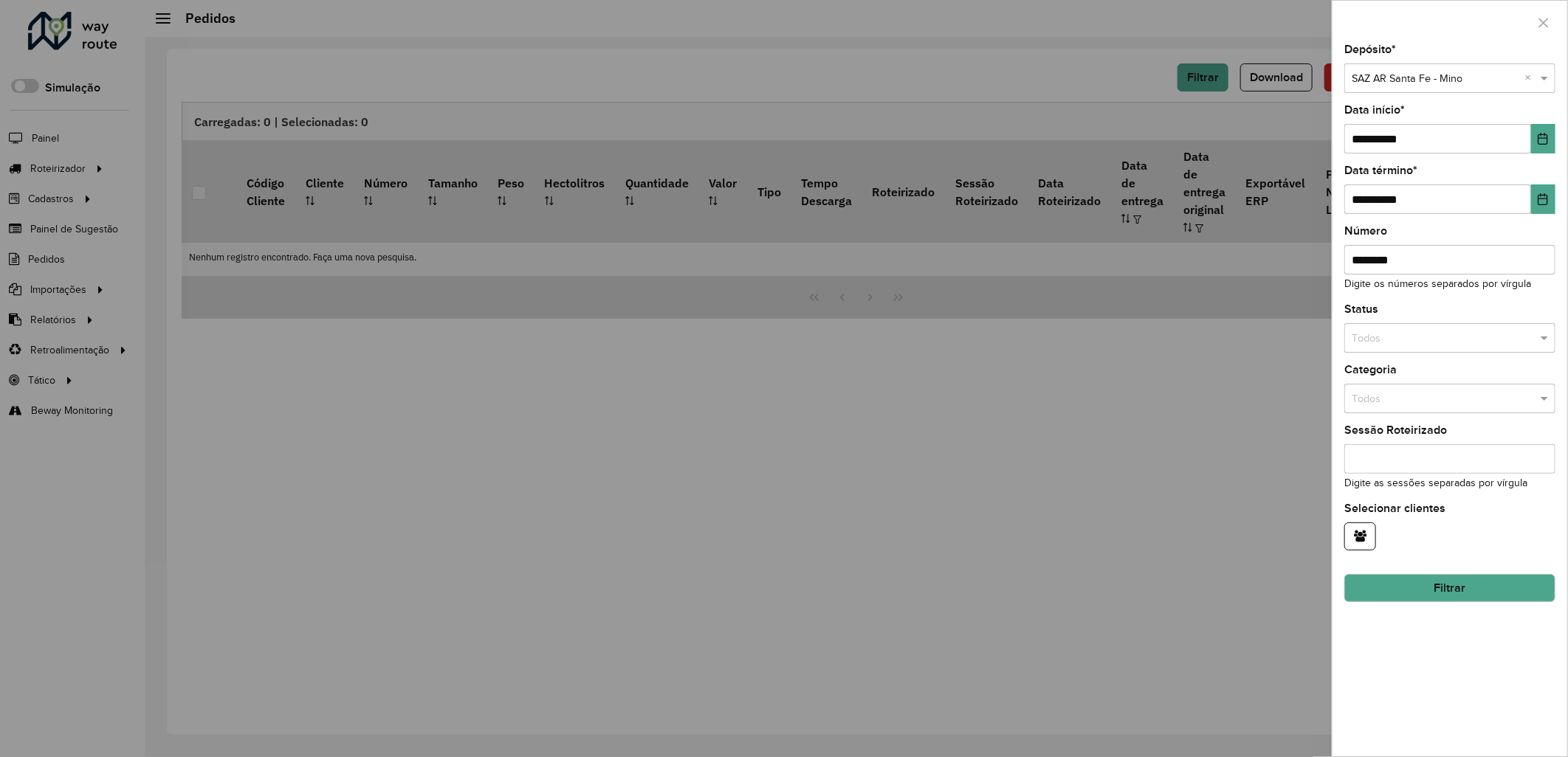
drag, startPoint x: 1367, startPoint y: 259, endPoint x: 1333, endPoint y: 258, distance: 34.0
click at [1333, 258] on div "**********" at bounding box center [1450, 400] width 235 height 712
click at [1422, 261] on input "********" at bounding box center [1449, 259] width 211 height 29
click at [1542, 136] on icon "Choose Date" at bounding box center [1542, 138] width 12 height 12
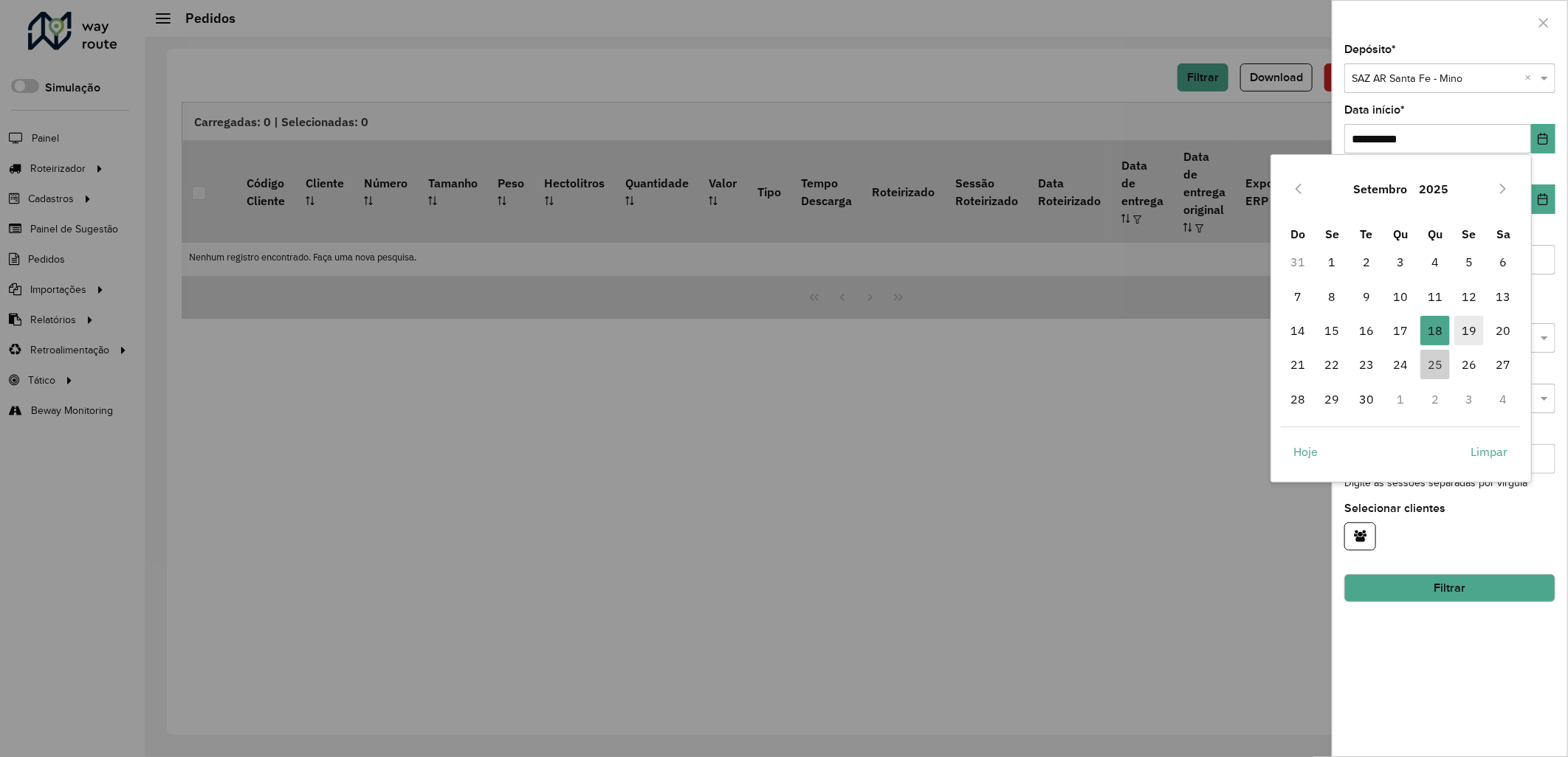
click at [1463, 323] on span "19" at bounding box center [1468, 330] width 29 height 29
type input "**********"
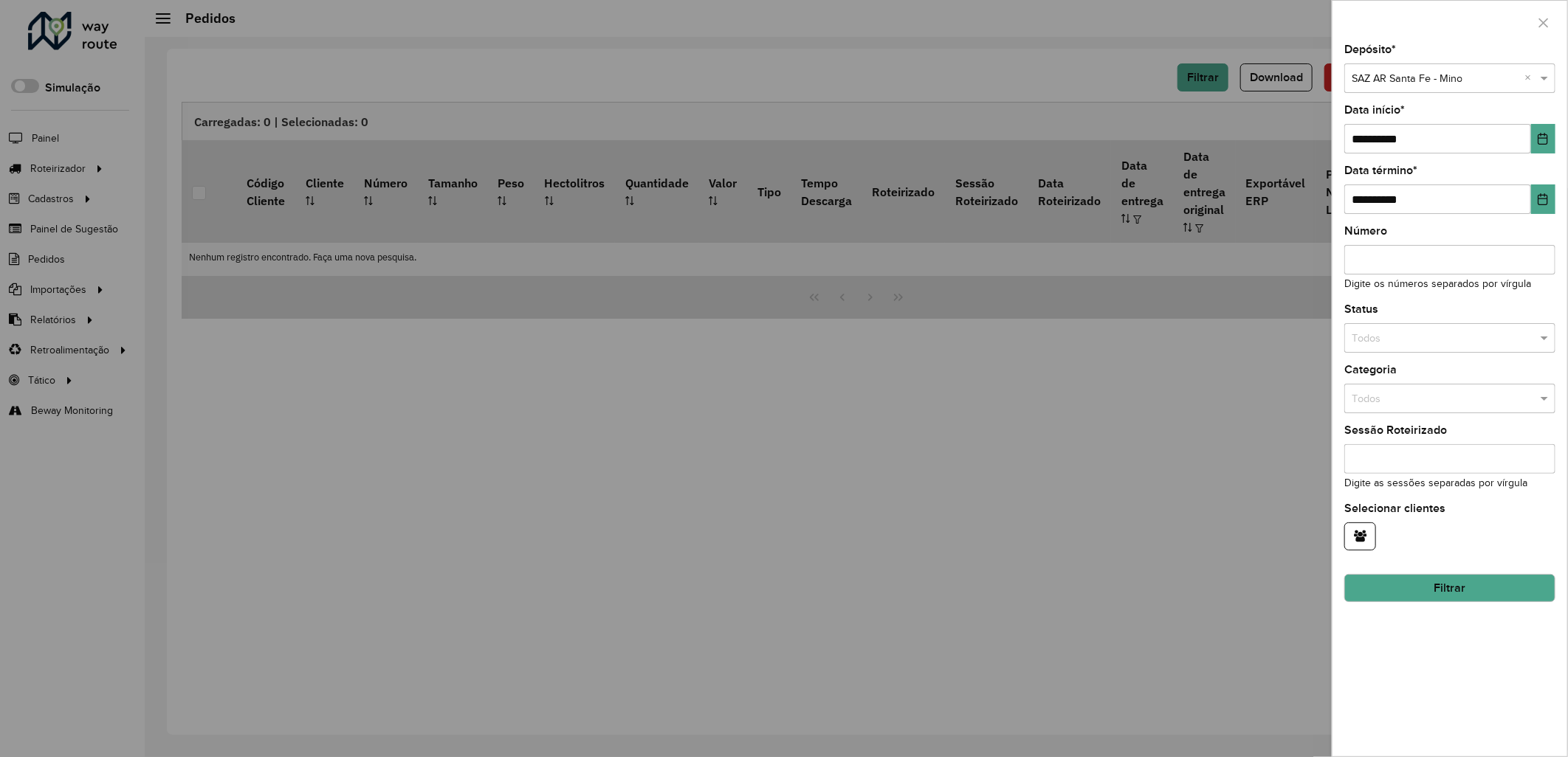
click at [1477, 586] on button "Filtrar" at bounding box center [1449, 588] width 211 height 28
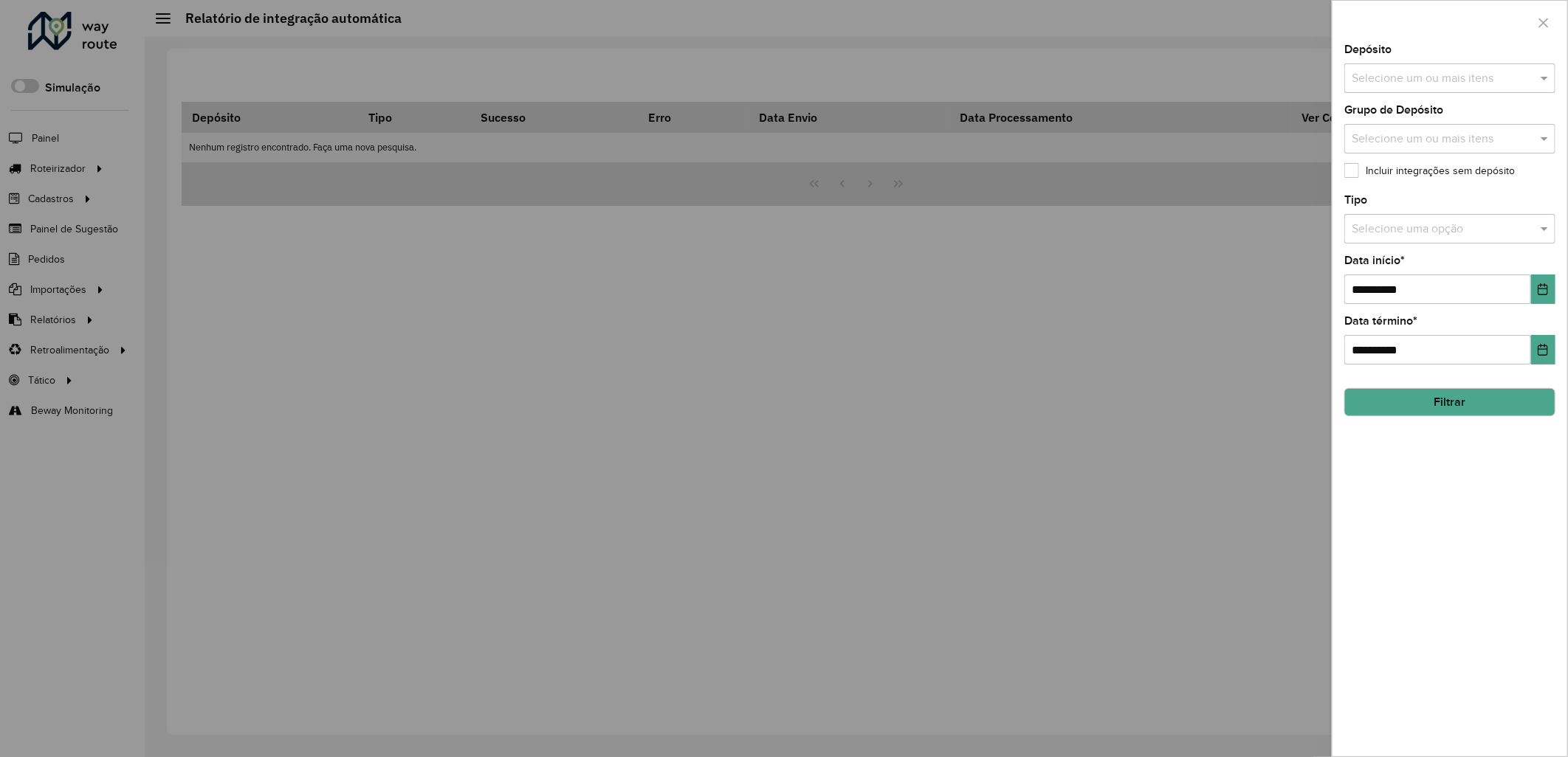
click at [1422, 77] on input "text" at bounding box center [1442, 78] width 189 height 17
type input "********"
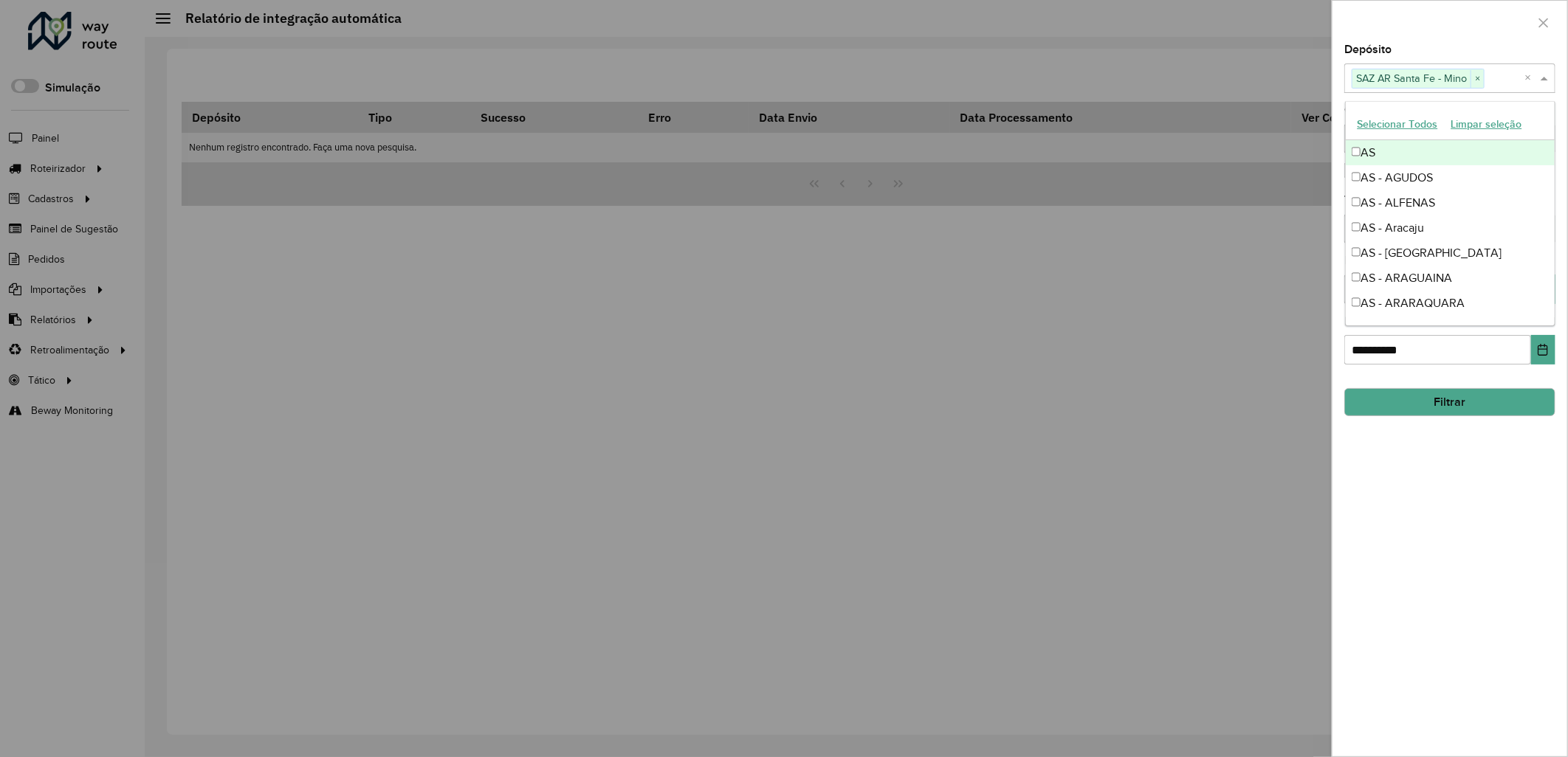
click at [1433, 42] on div at bounding box center [1450, 22] width 235 height 43
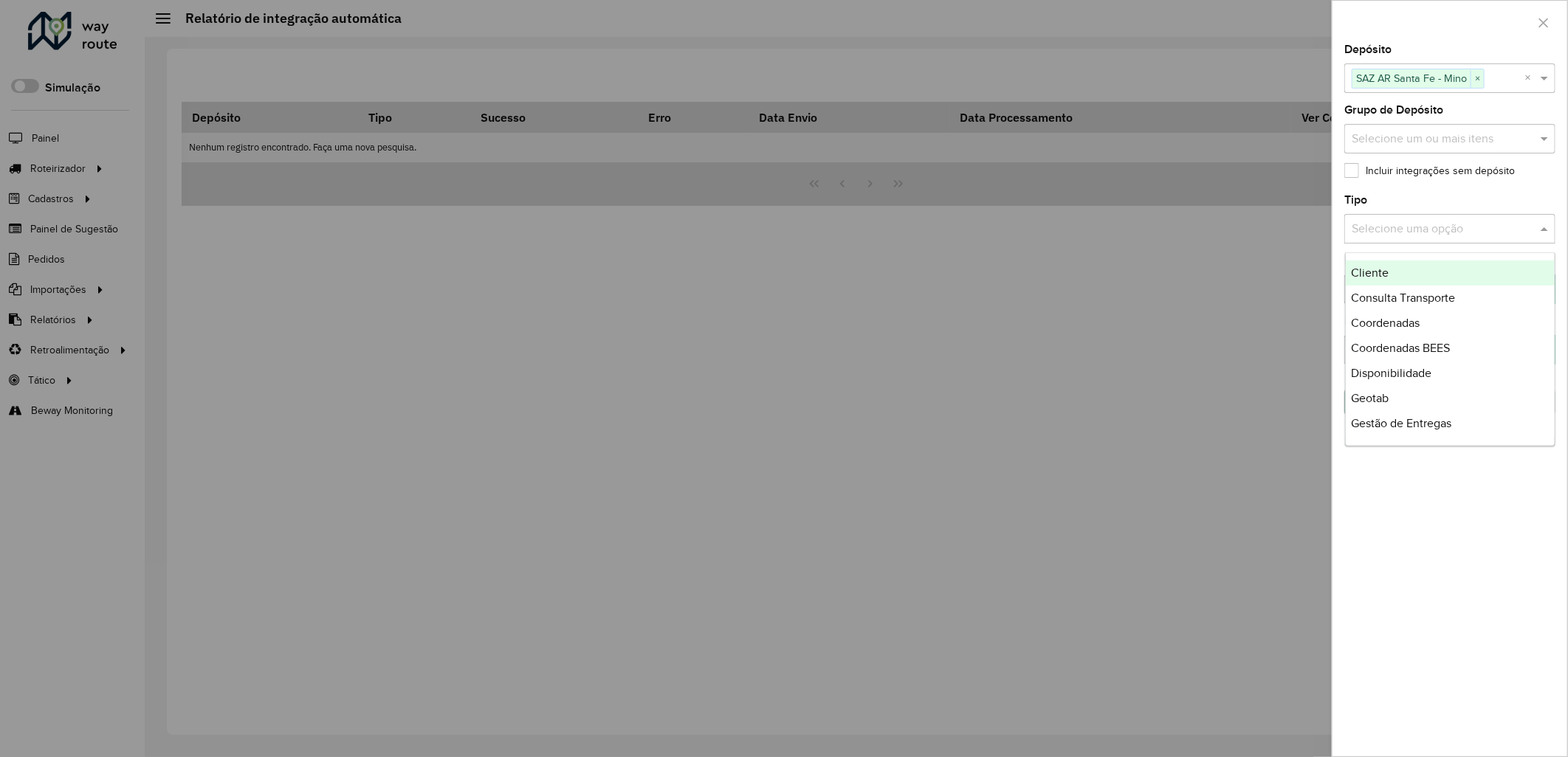
click at [1421, 232] on input "text" at bounding box center [1435, 229] width 167 height 17
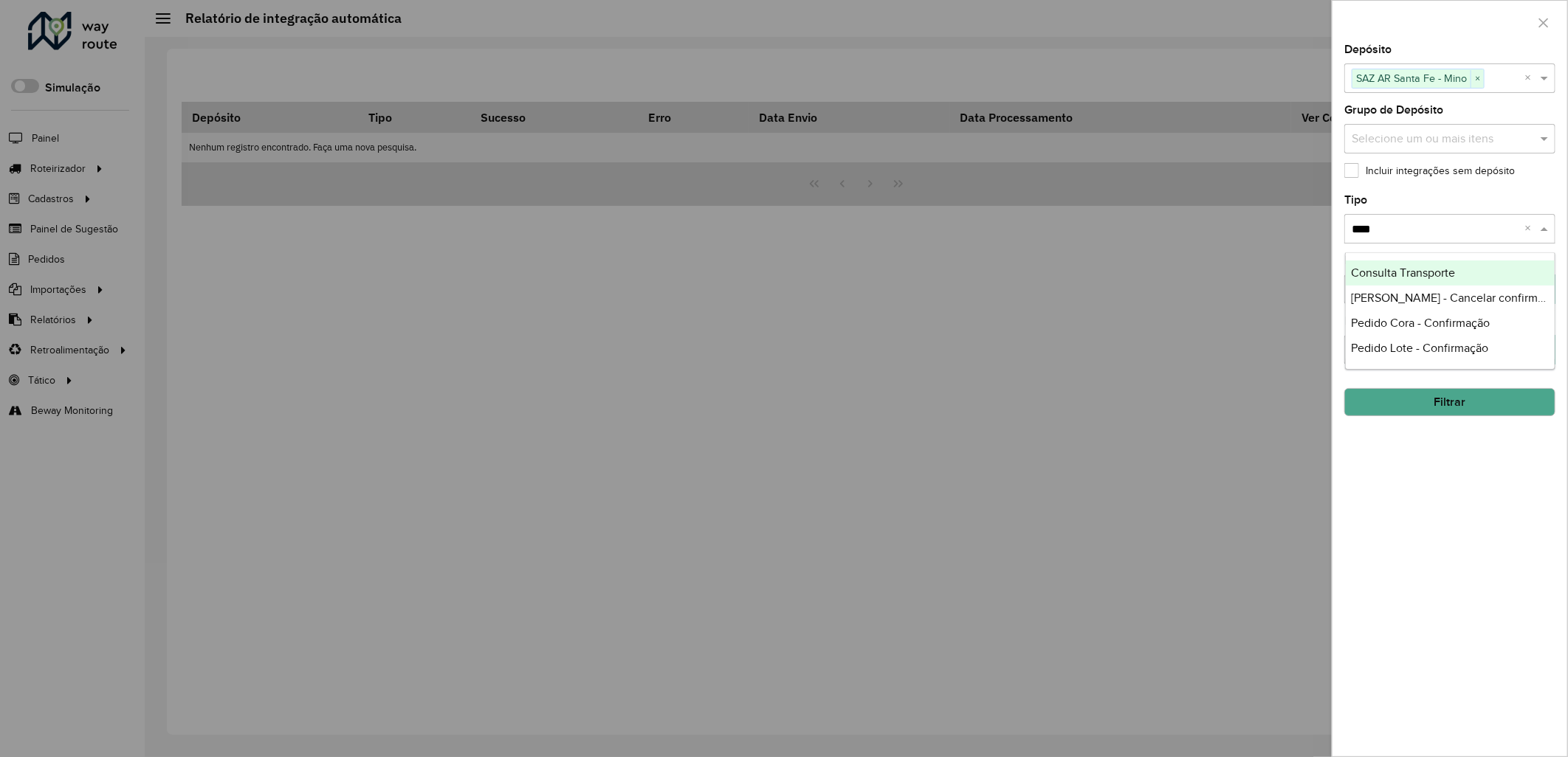
type input "*****"
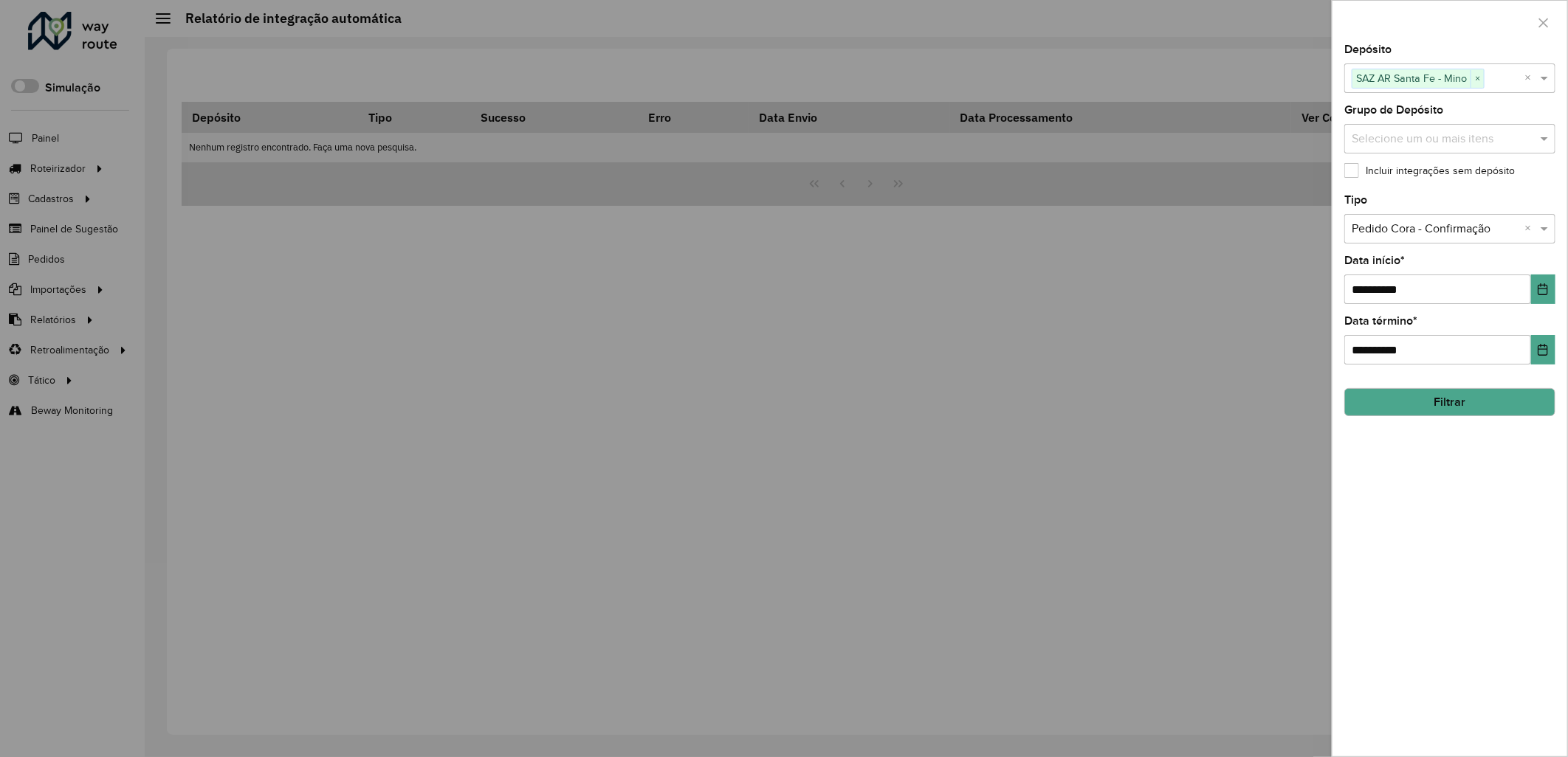
click at [1436, 167] on label "Incluir integrações sem depósito" at bounding box center [1429, 171] width 171 height 16
click at [1549, 355] on button "Choose Date" at bounding box center [1542, 349] width 24 height 29
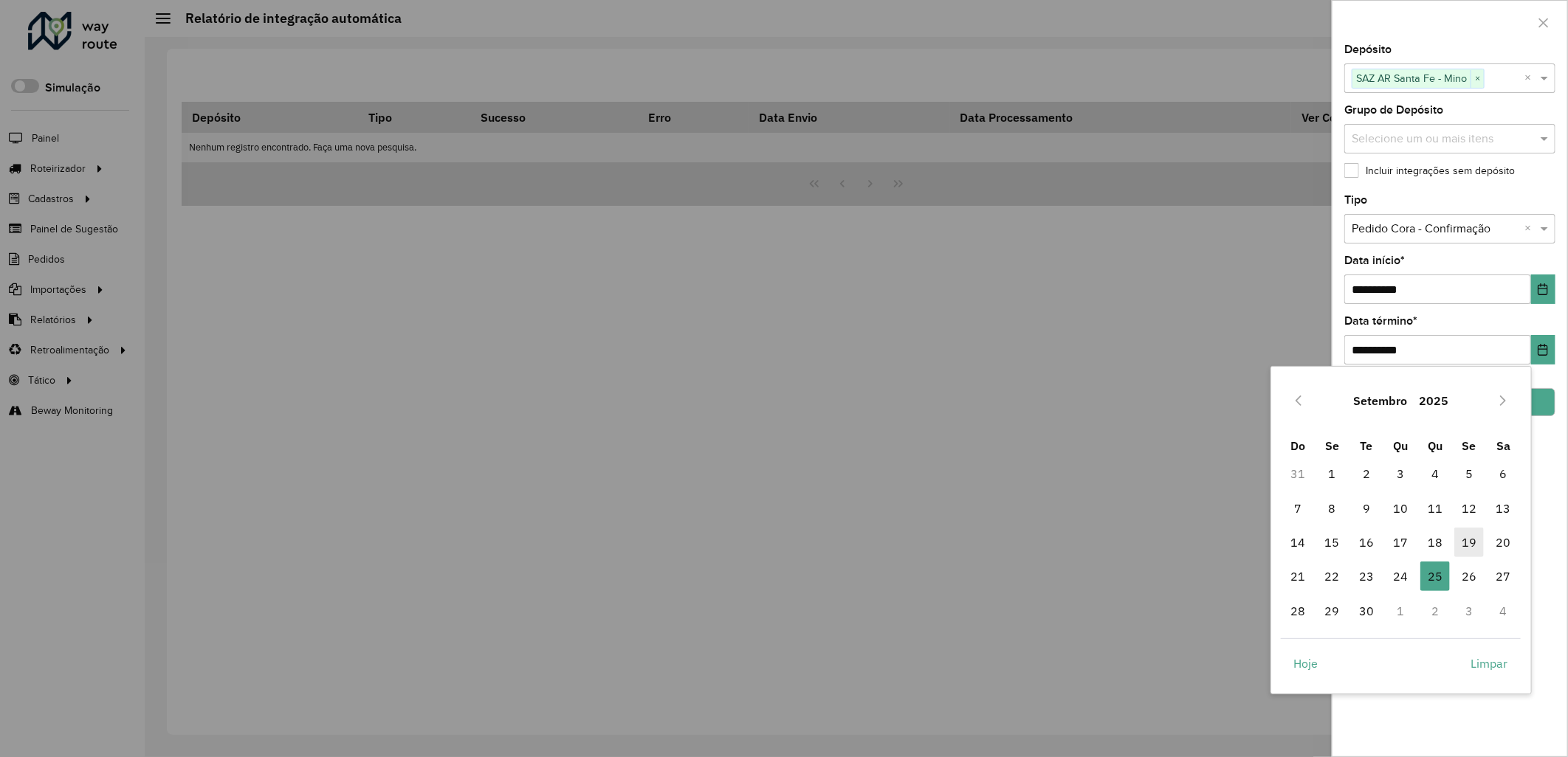
click at [1475, 540] on span "19" at bounding box center [1468, 541] width 29 height 29
type input "**********"
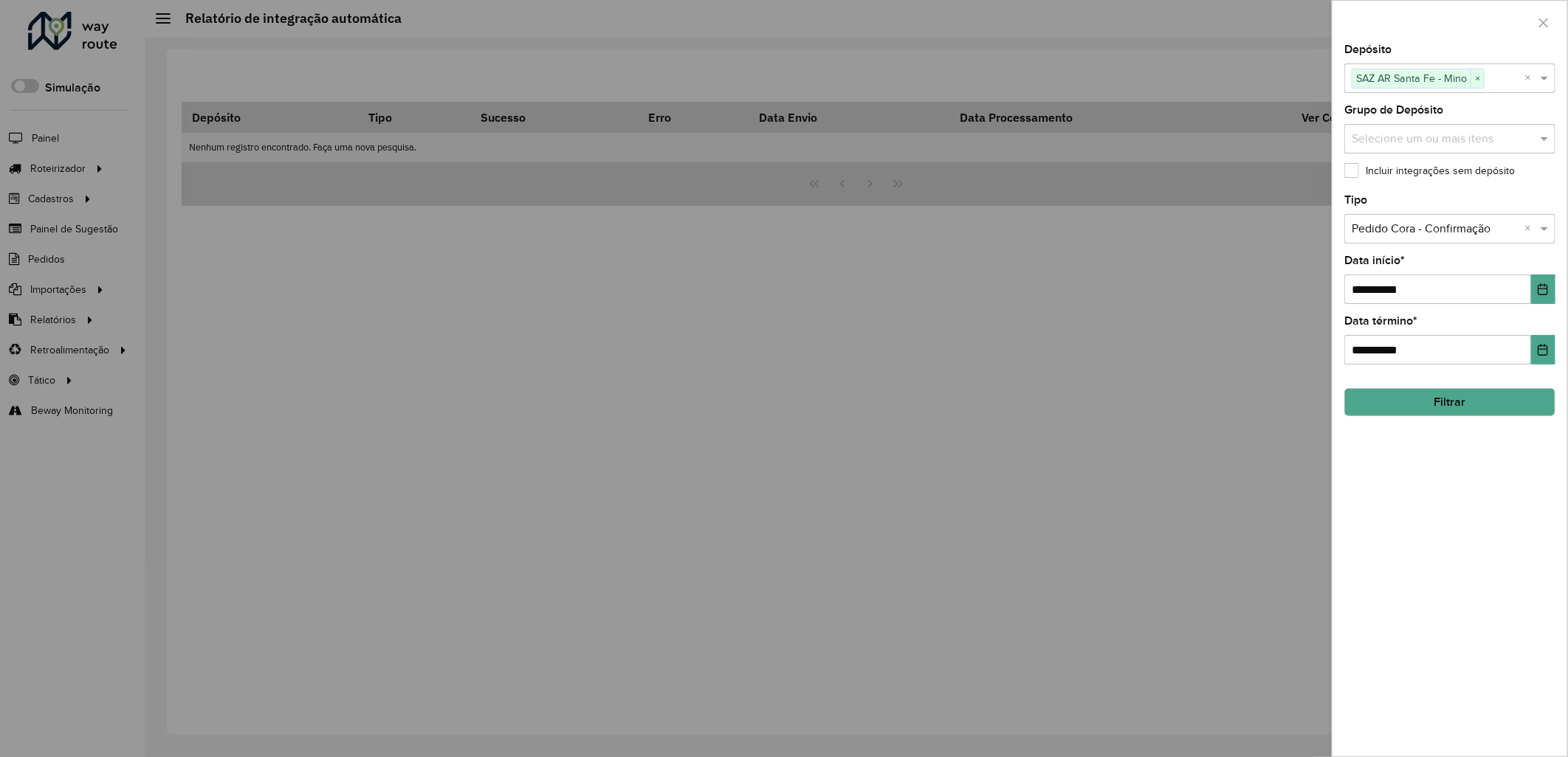
click at [1486, 400] on button "Filtrar" at bounding box center [1449, 402] width 211 height 28
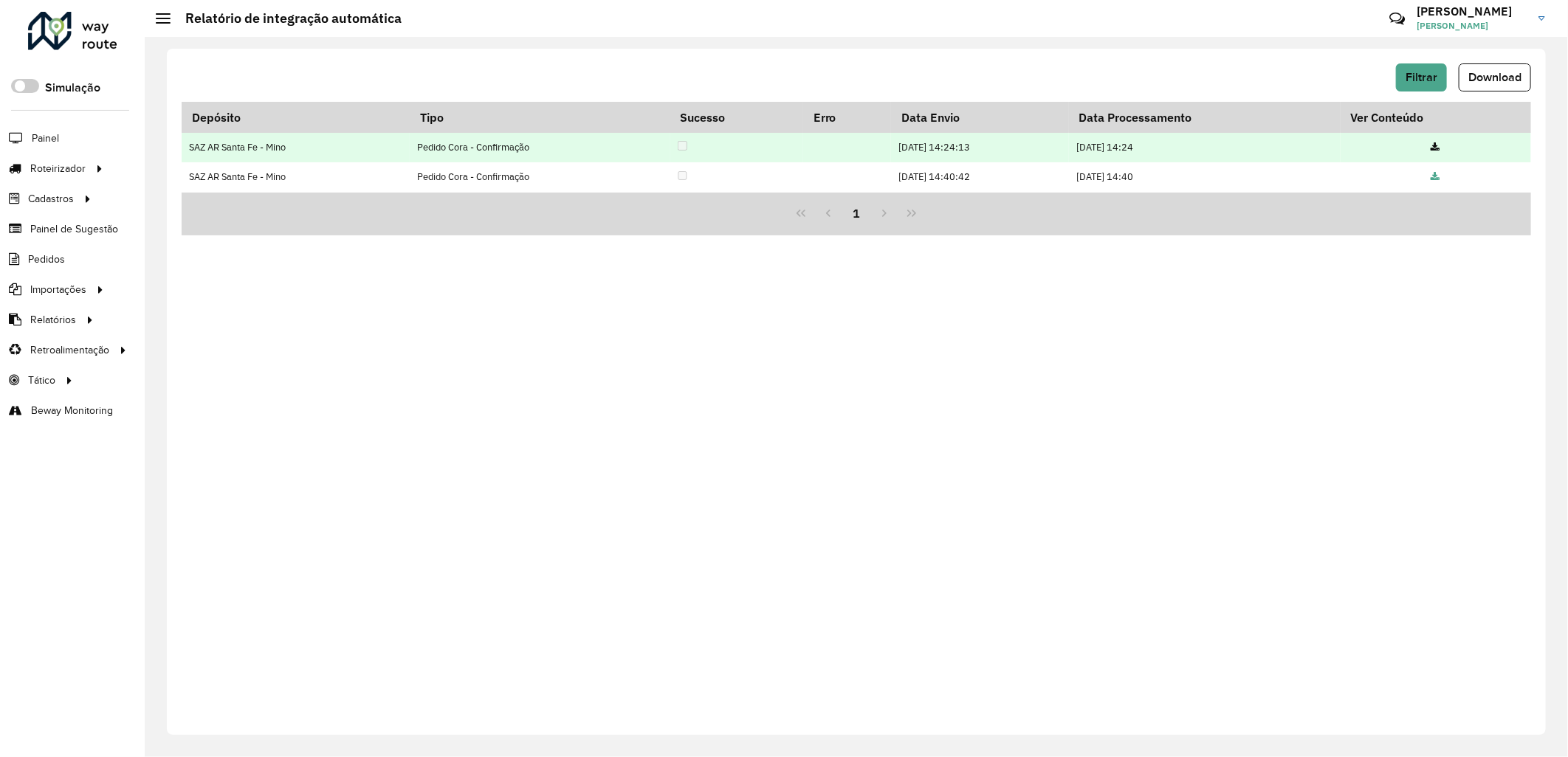
click at [1436, 143] on icon at bounding box center [1436, 148] width 9 height 10
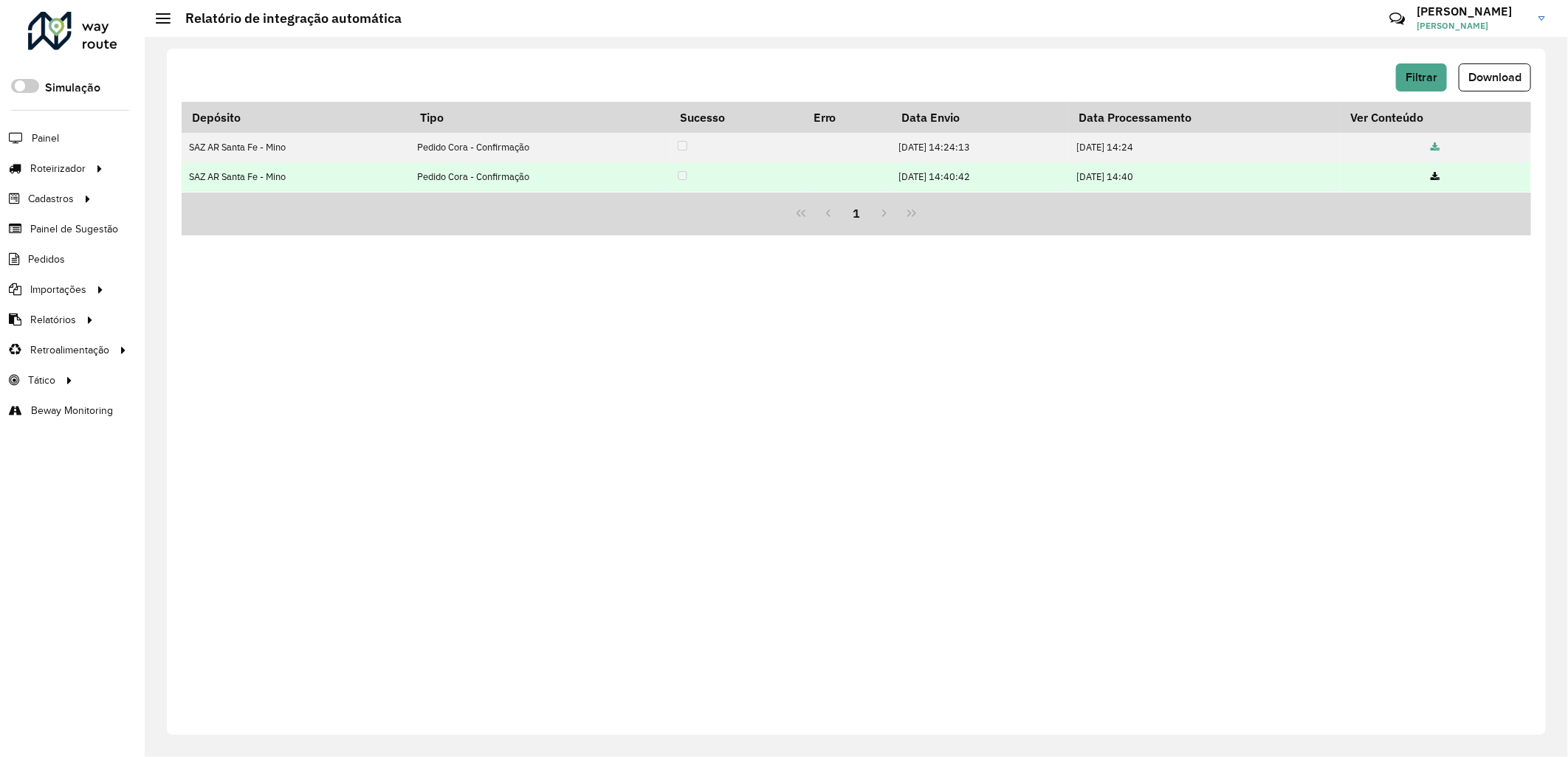
click at [1440, 180] on icon at bounding box center [1436, 177] width 9 height 10
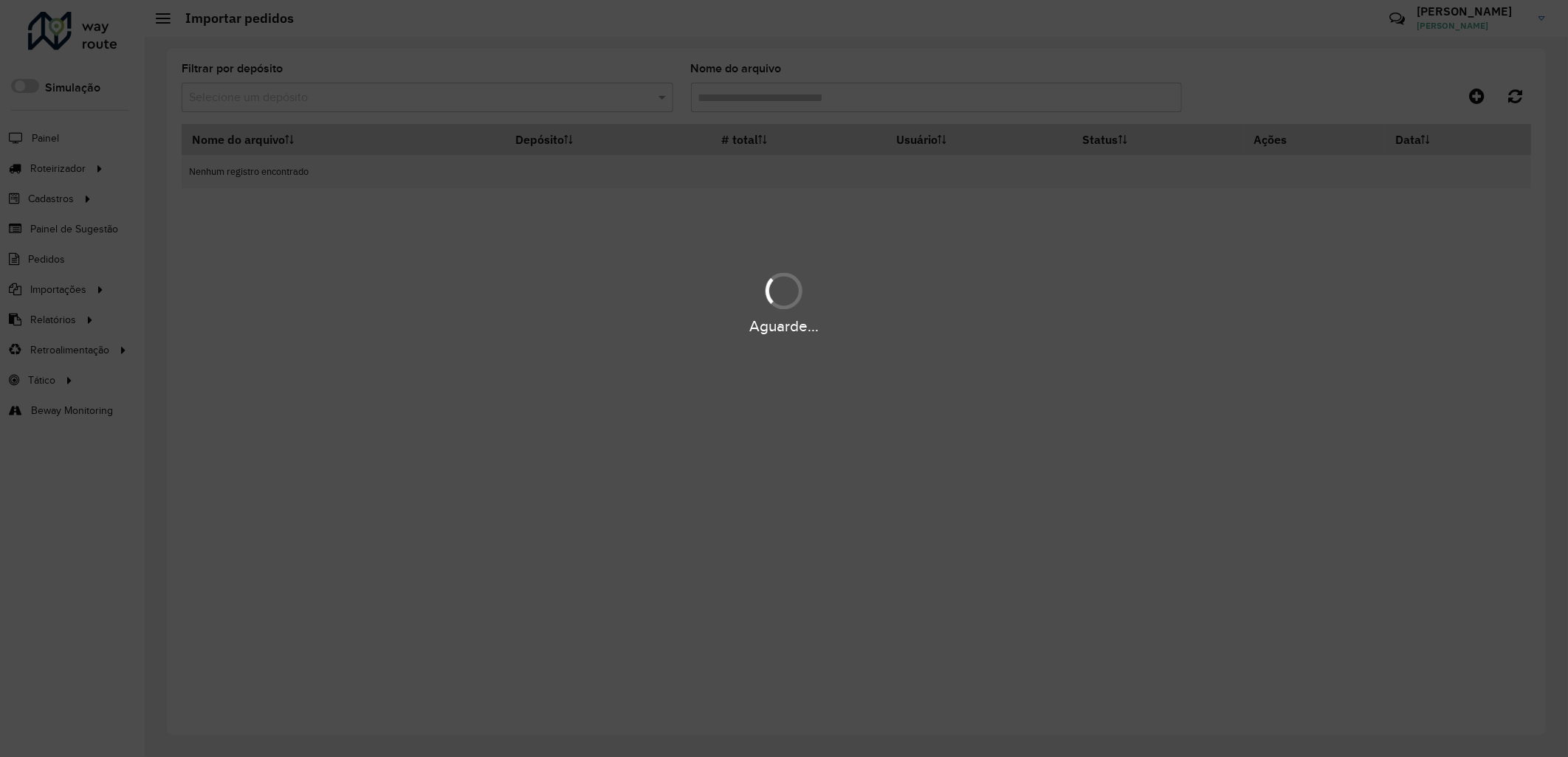
click at [485, 98] on div "Aguarde..." at bounding box center [784, 378] width 1568 height 757
click at [477, 98] on div "Aguarde..." at bounding box center [784, 378] width 1568 height 757
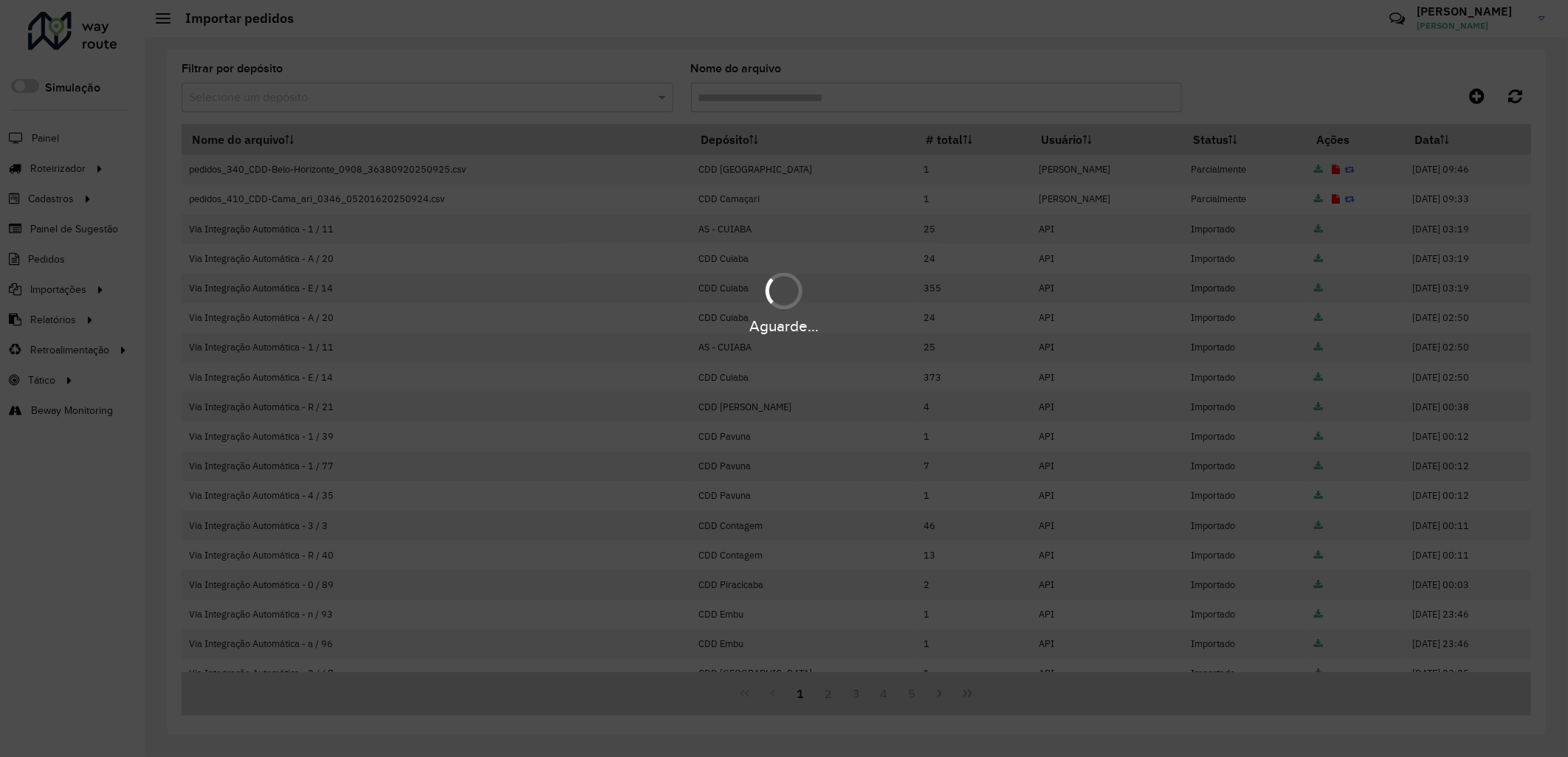
click at [477, 98] on div "Aguarde..." at bounding box center [784, 378] width 1568 height 757
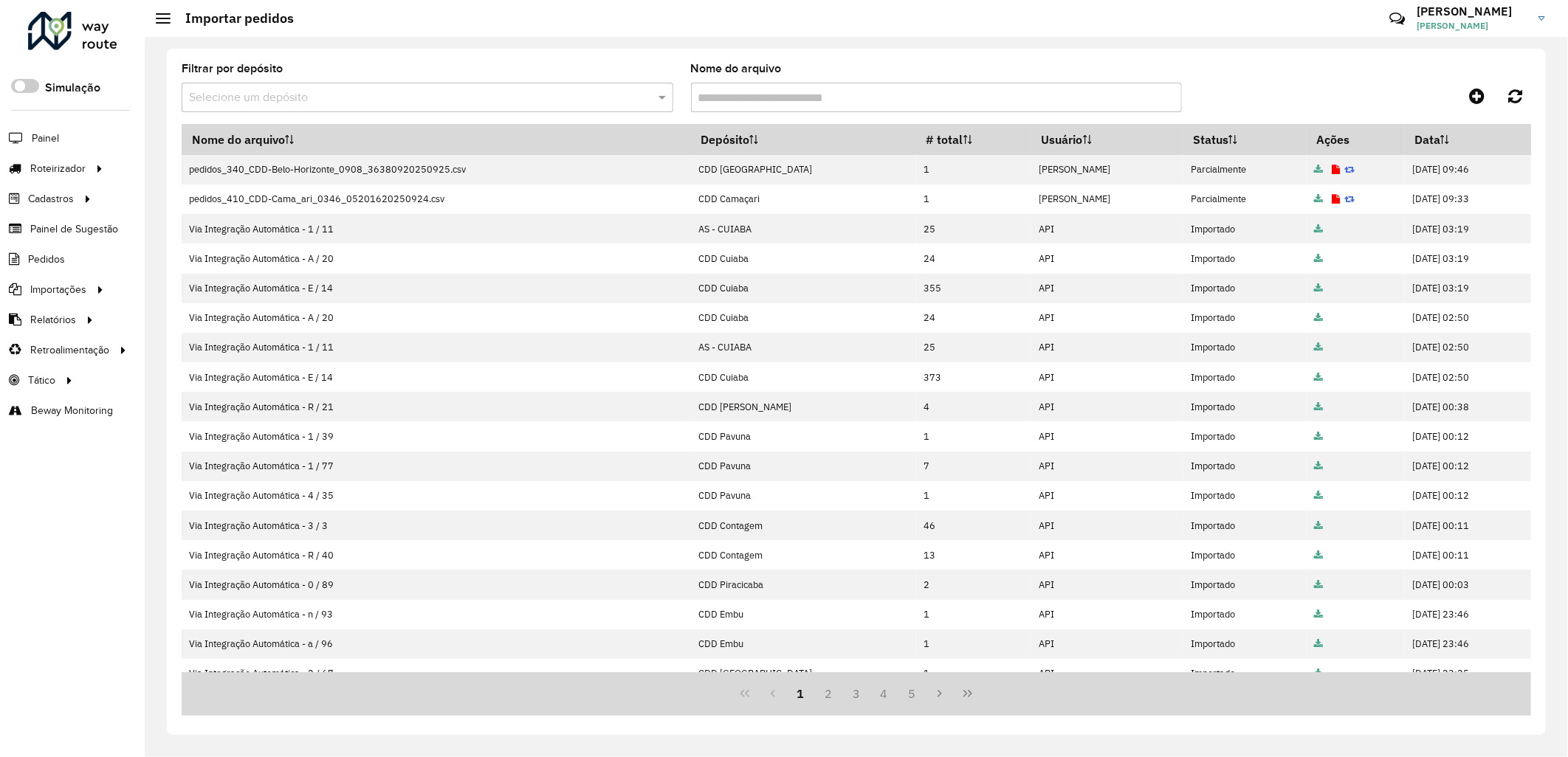
click at [477, 98] on input "text" at bounding box center [412, 97] width 447 height 17
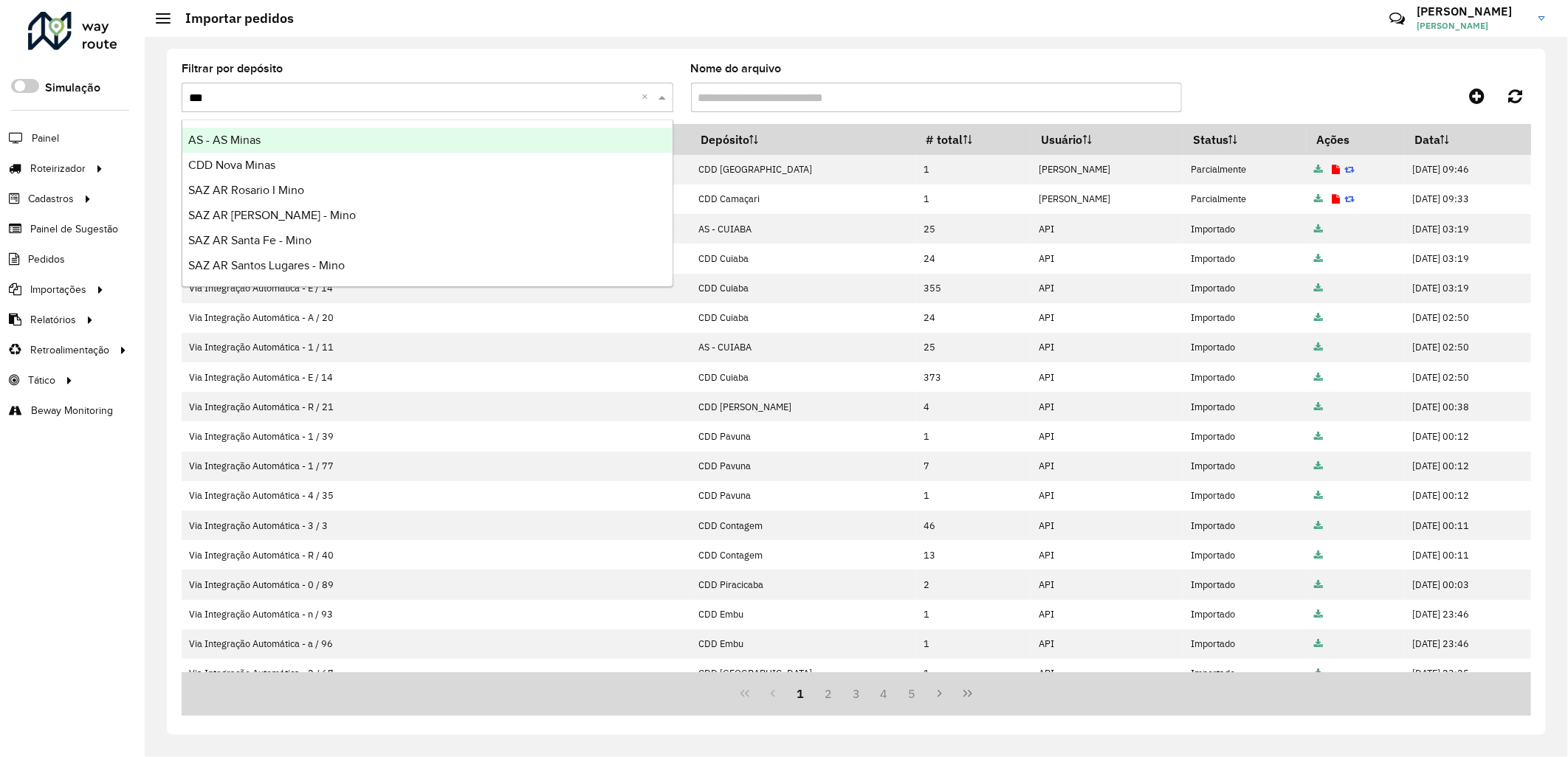
type input "****"
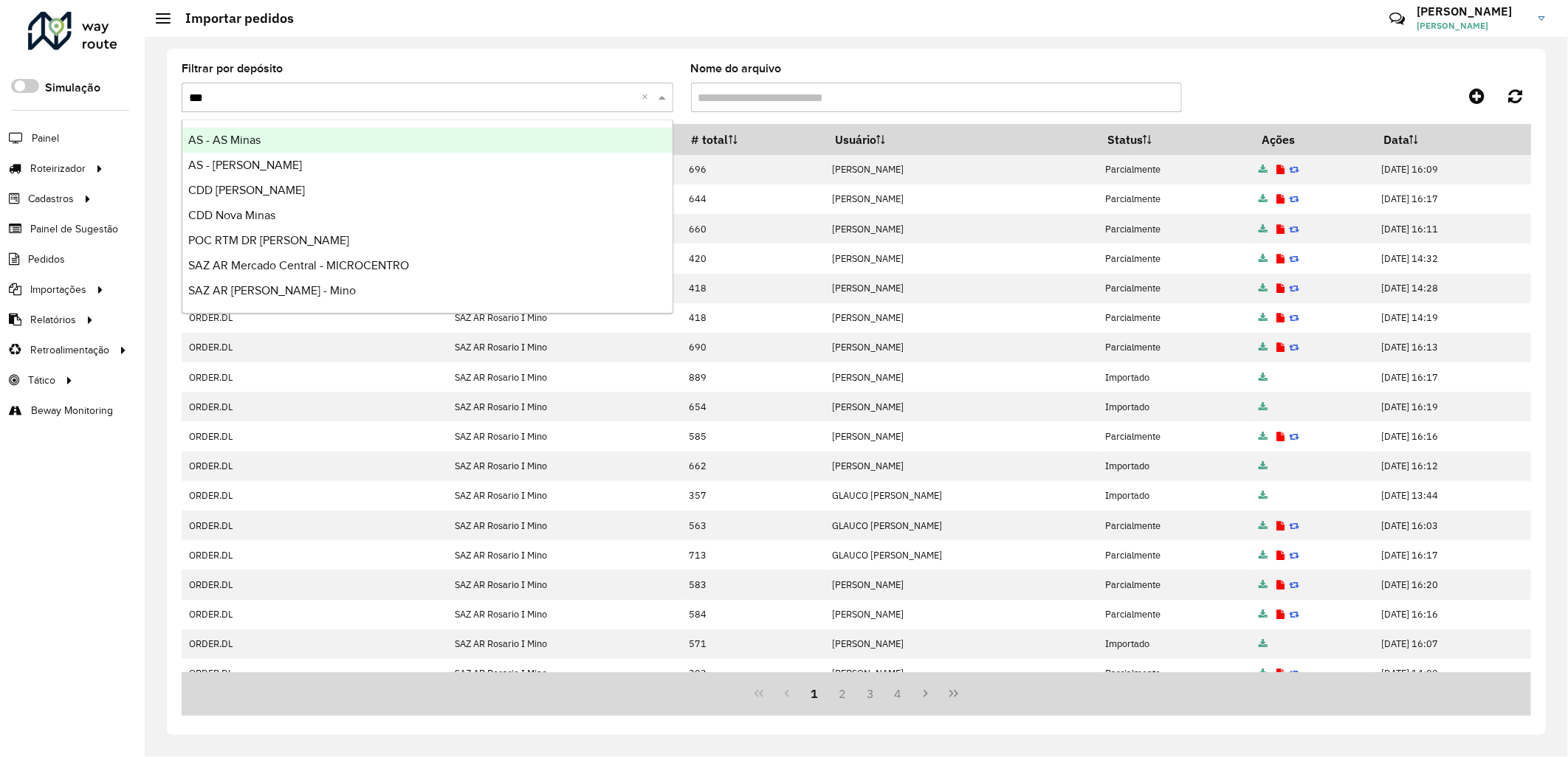
type input "****"
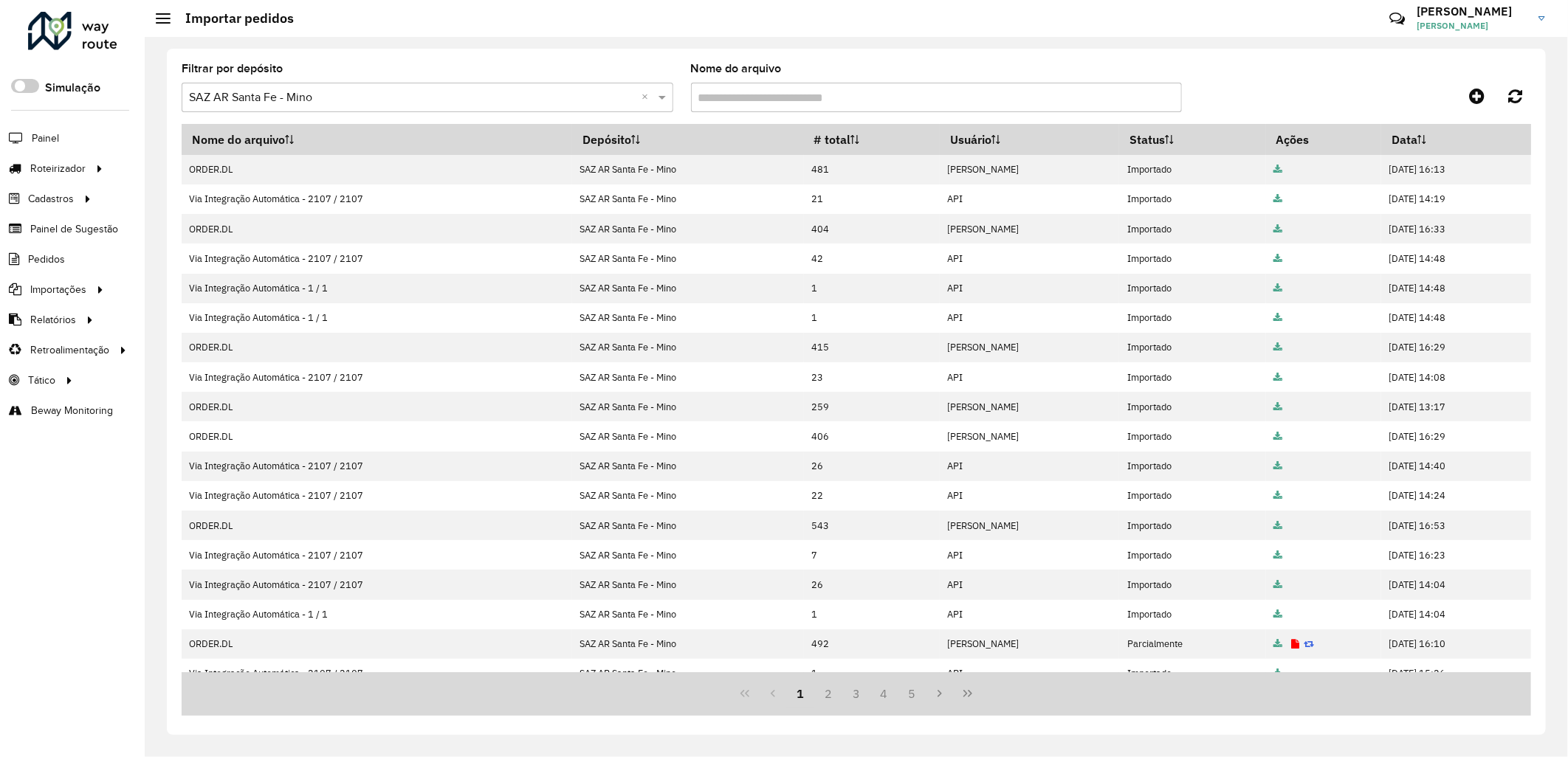
click at [777, 94] on input "Nome do arquivo" at bounding box center [936, 97] width 492 height 29
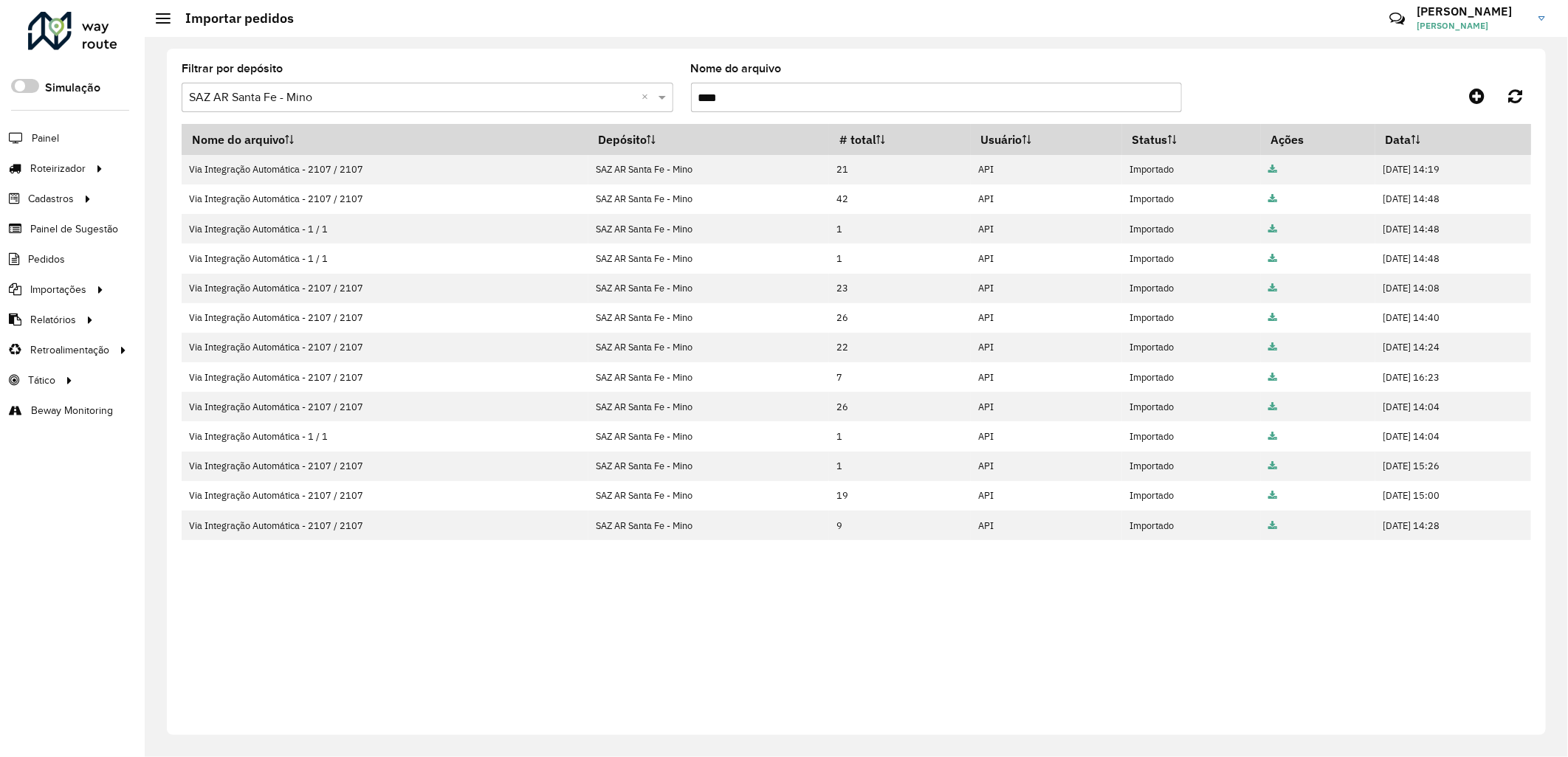
type input "***"
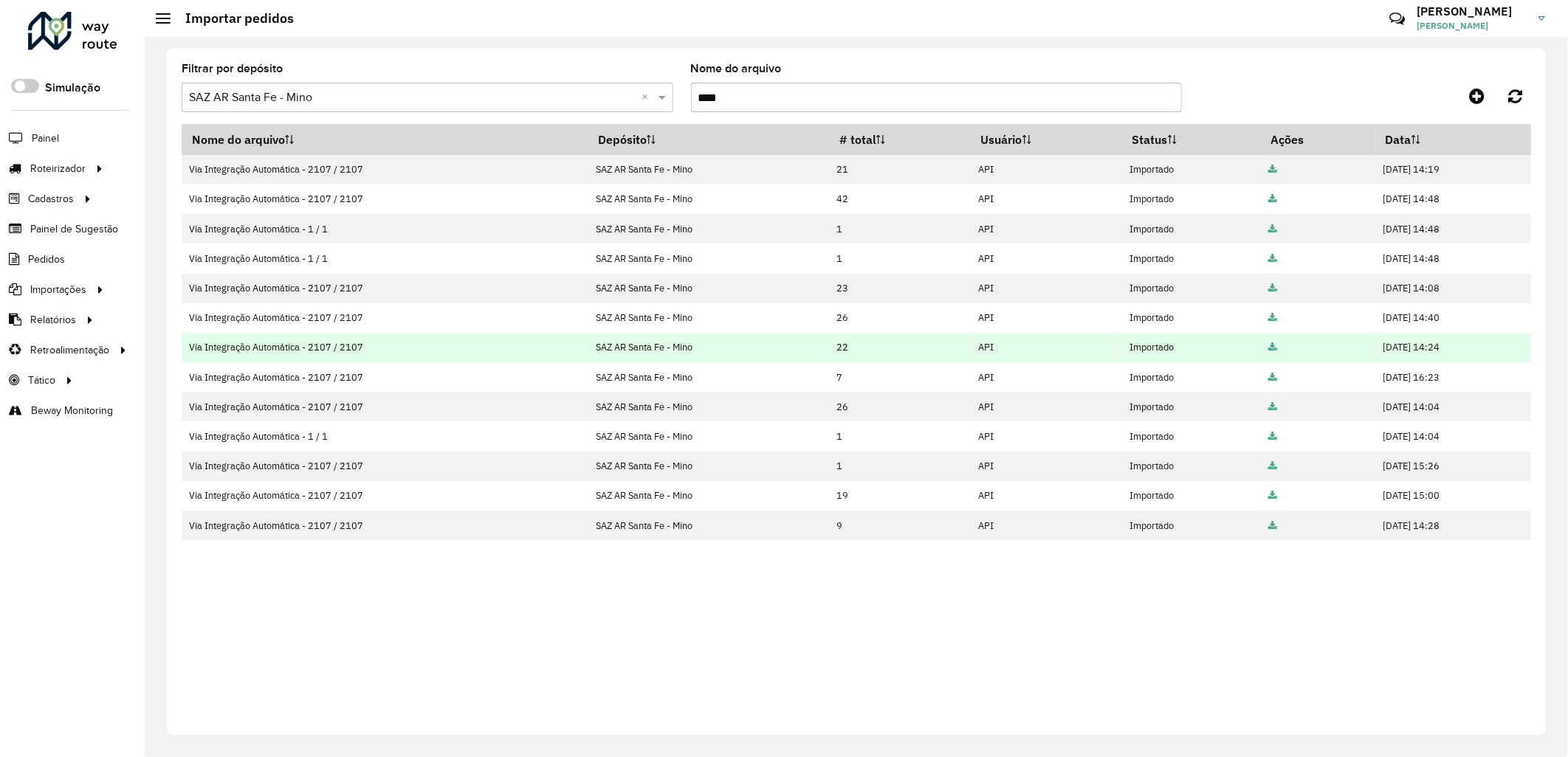
drag, startPoint x: 803, startPoint y: 316, endPoint x: 845, endPoint y: 344, distance: 50.5
click at [845, 344] on tbody "Via Integração Automática - 2107 / 2107 SAZ AR Santa Fe - Mino 21 API Importado…" at bounding box center [856, 347] width 1349 height 385
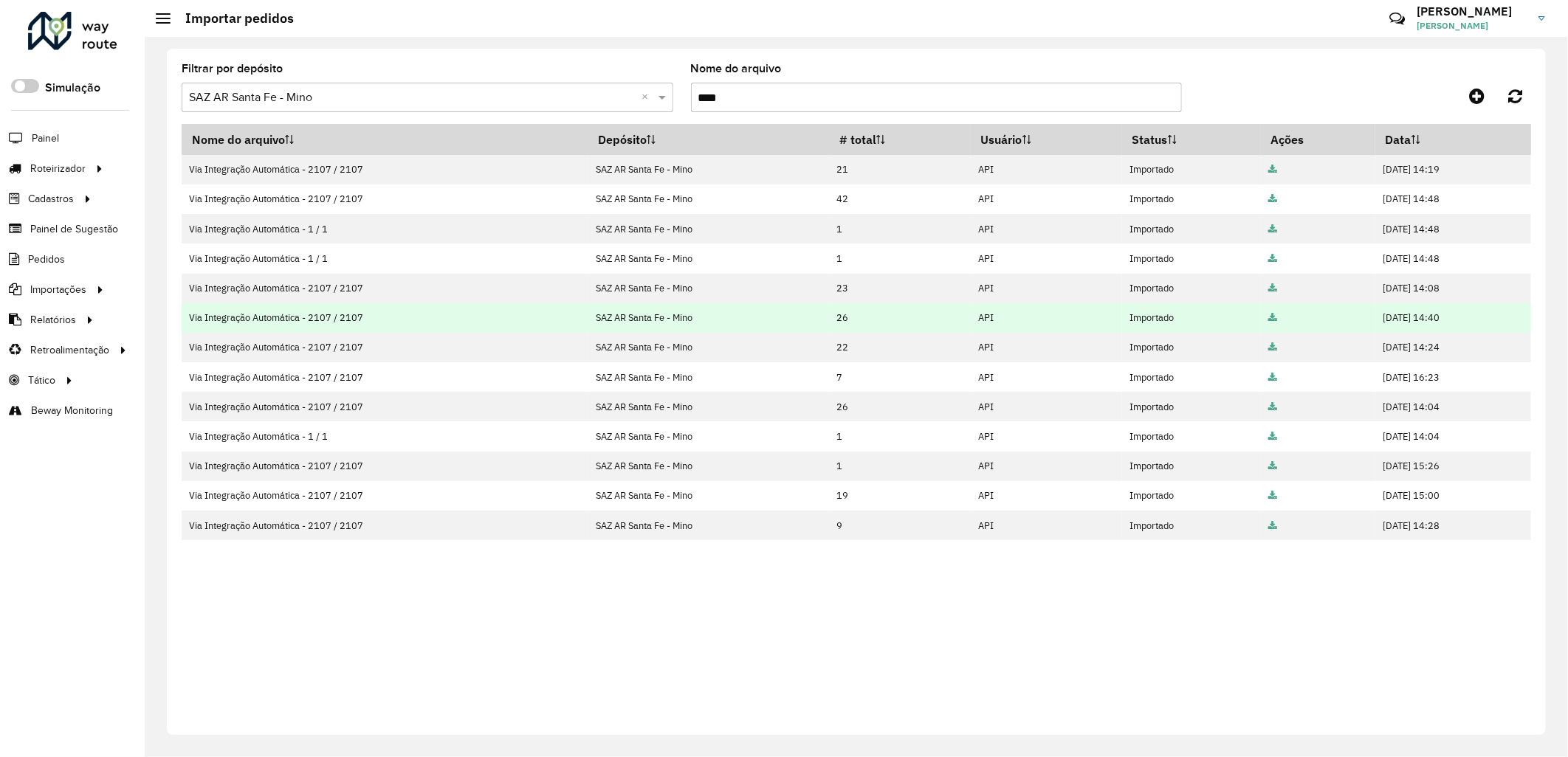
click at [1268, 319] on icon at bounding box center [1272, 318] width 9 height 10
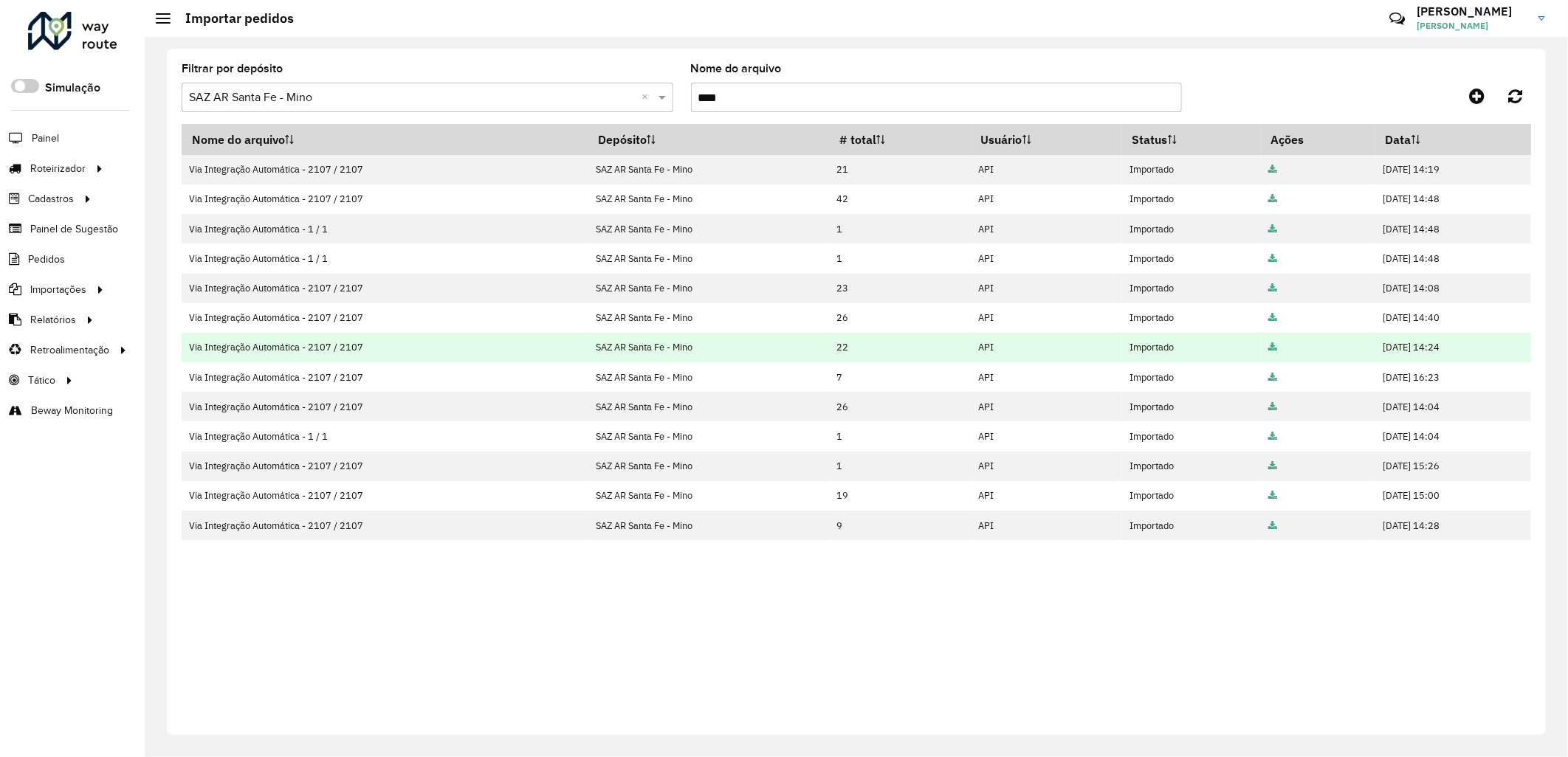
click at [728, 347] on td "SAZ AR Santa Fe - Mino" at bounding box center [708, 347] width 241 height 29
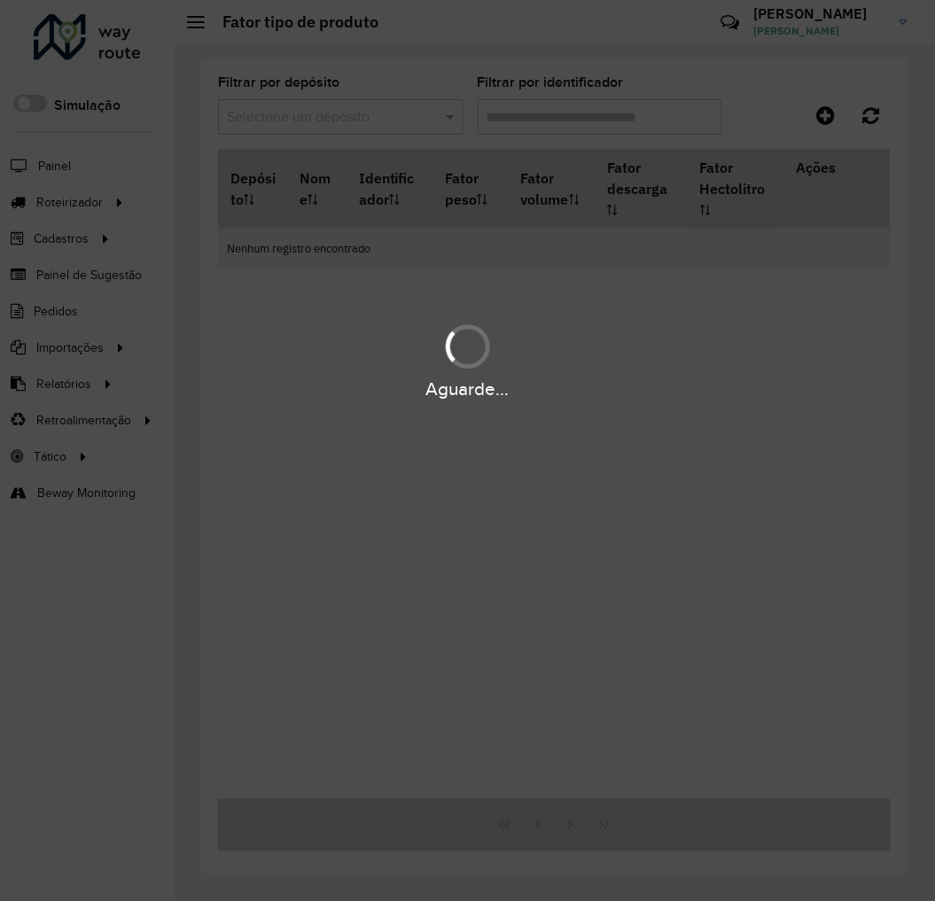
click at [392, 156] on div "Aguarde..." at bounding box center [467, 450] width 935 height 901
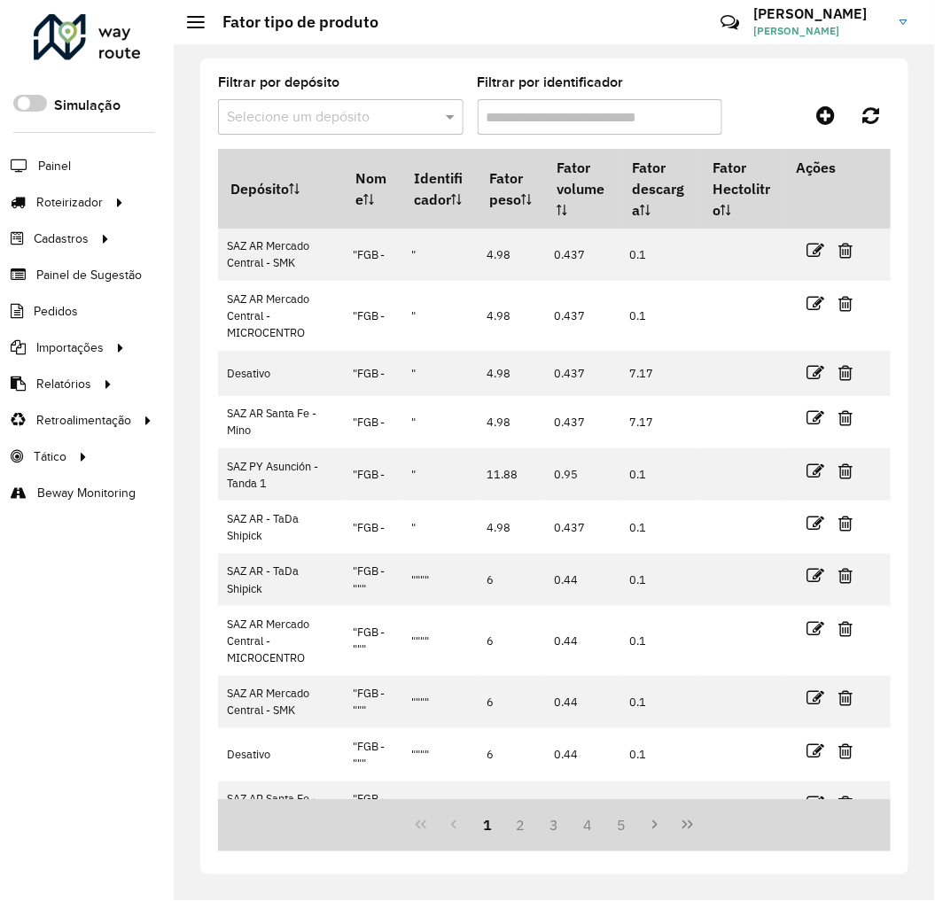
click at [196, 27] on span at bounding box center [196, 28] width 18 height 2
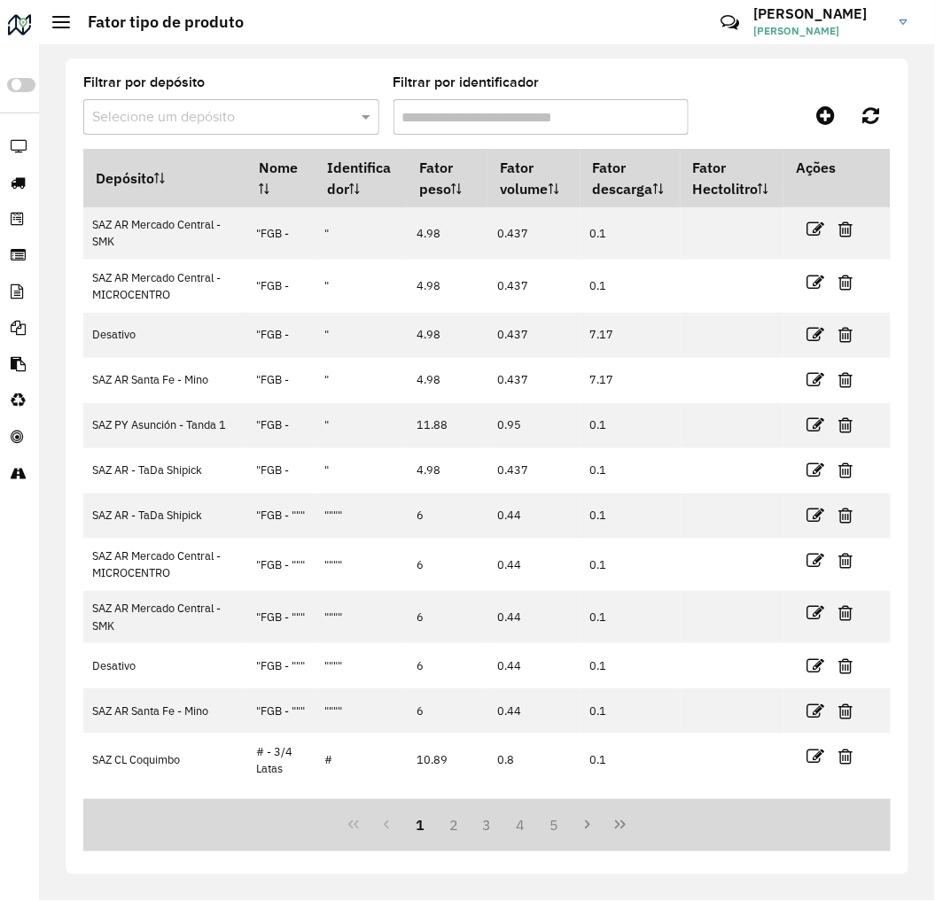
click at [290, 105] on div "Selecione um depósito" at bounding box center [231, 116] width 296 height 35
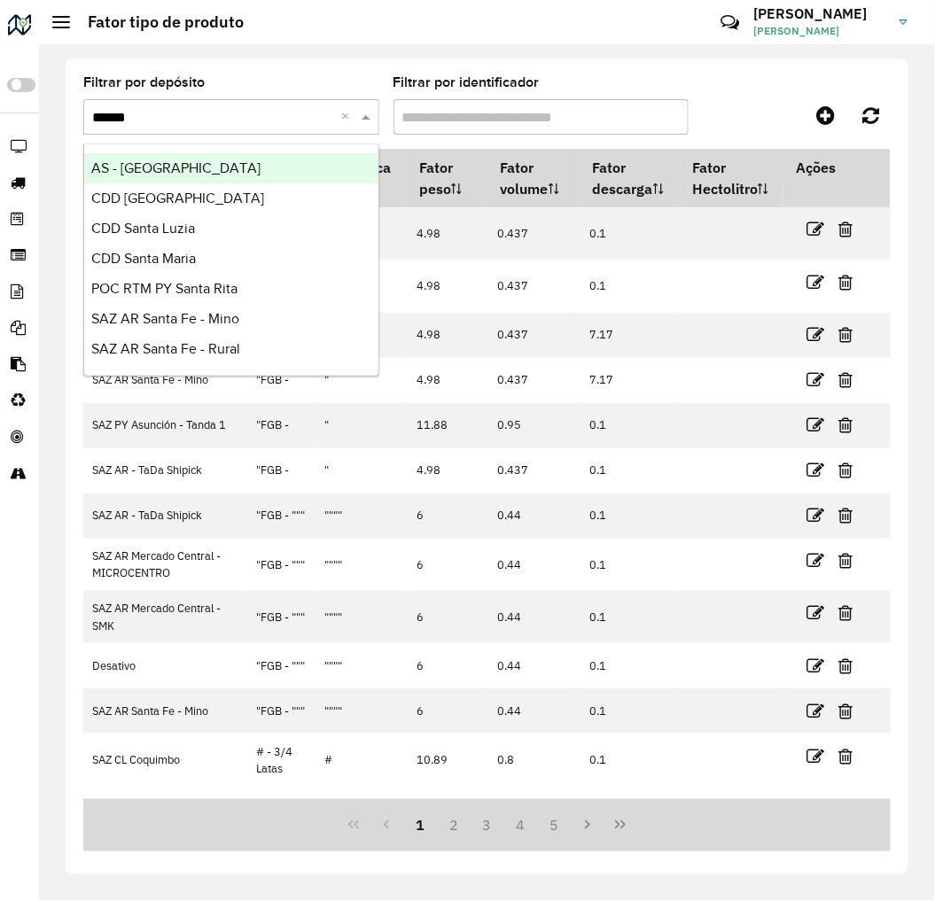
type input "*******"
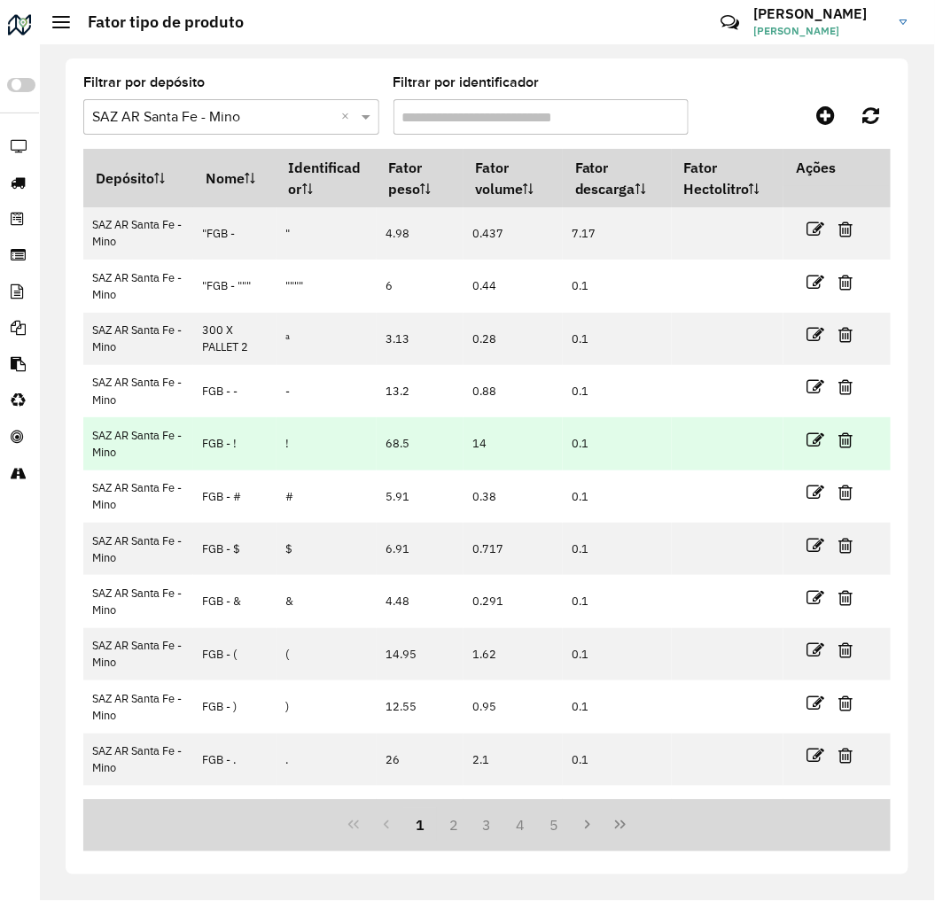
drag, startPoint x: 304, startPoint y: 443, endPoint x: 275, endPoint y: 445, distance: 29.3
click at [276, 445] on td "!" at bounding box center [326, 443] width 100 height 52
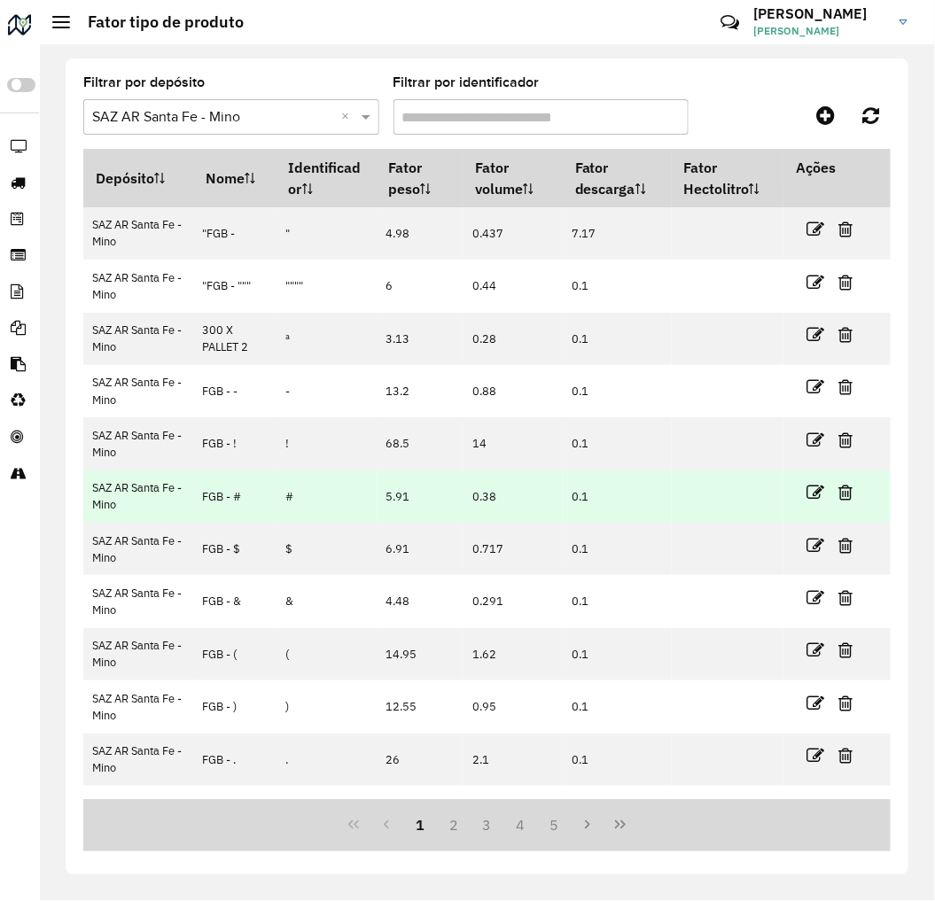
drag, startPoint x: 275, startPoint y: 445, endPoint x: 281, endPoint y: 503, distance: 58.8
click at [281, 503] on td "#" at bounding box center [326, 496] width 100 height 52
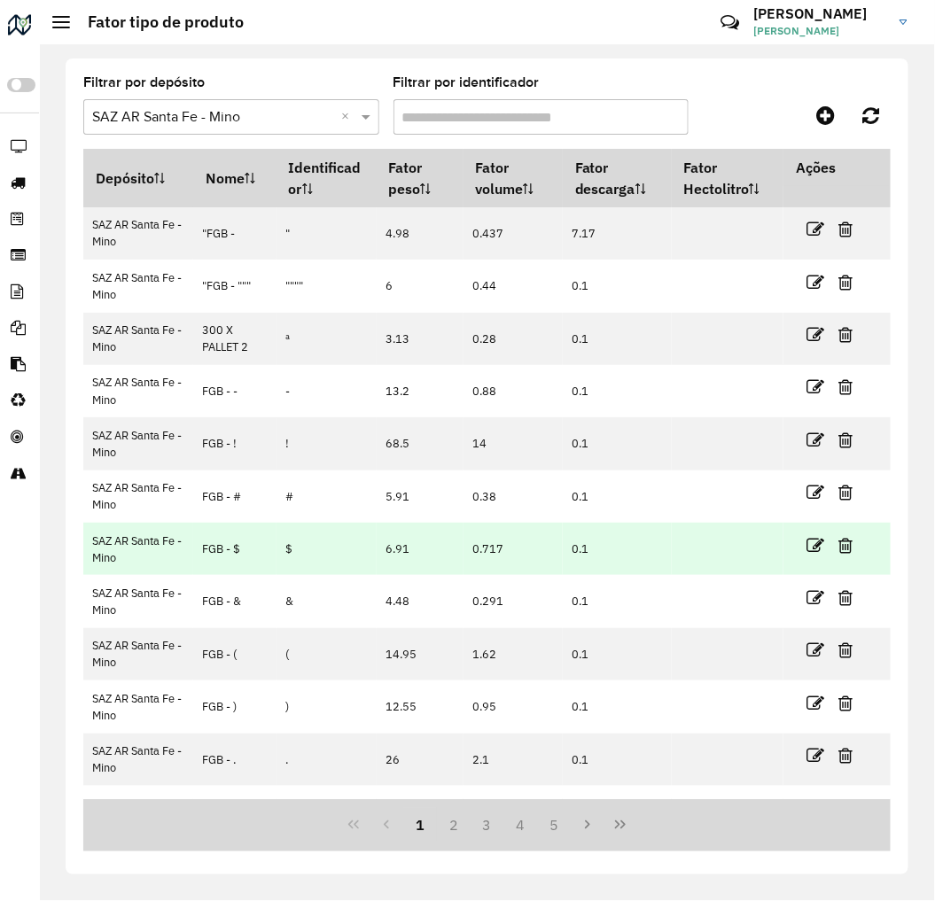
drag, startPoint x: 281, startPoint y: 503, endPoint x: 275, endPoint y: 553, distance: 50.0
click at [276, 553] on td "$" at bounding box center [326, 549] width 100 height 52
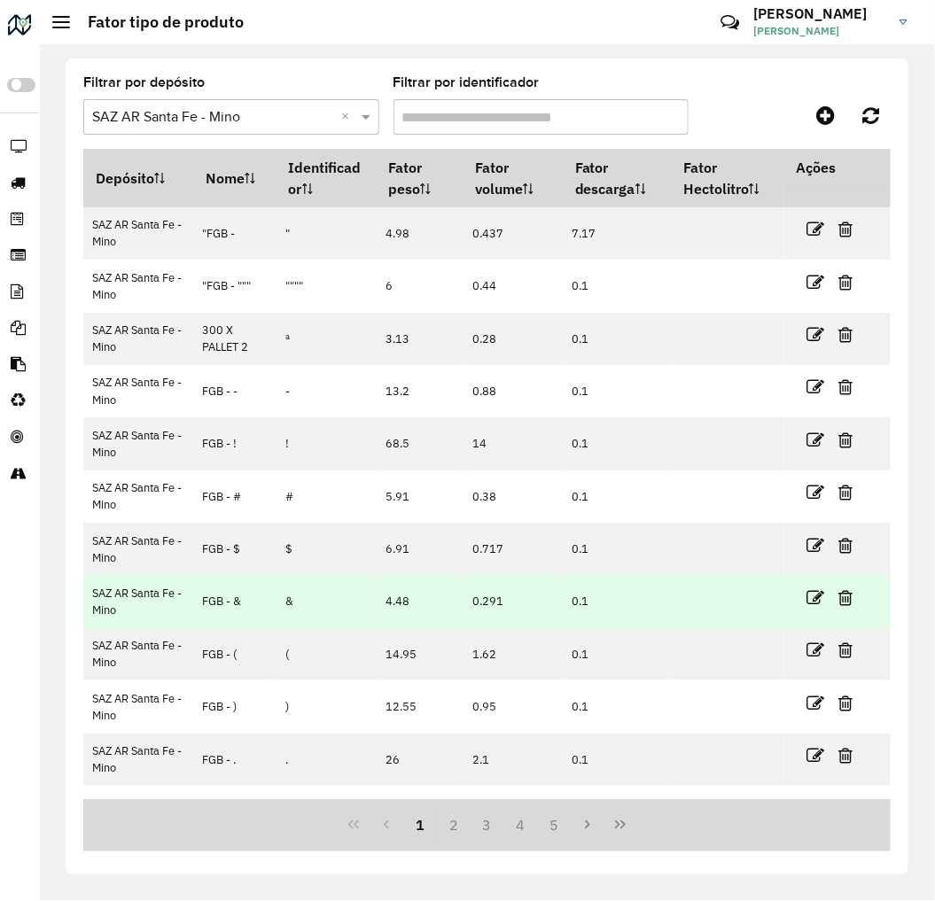
drag, startPoint x: 275, startPoint y: 553, endPoint x: 268, endPoint y: 603, distance: 50.9
click at [268, 603] on tr "SAZ AR Santa Fe - Mino FGB - & & 4.48 0.291 0.1" at bounding box center [486, 601] width 807 height 52
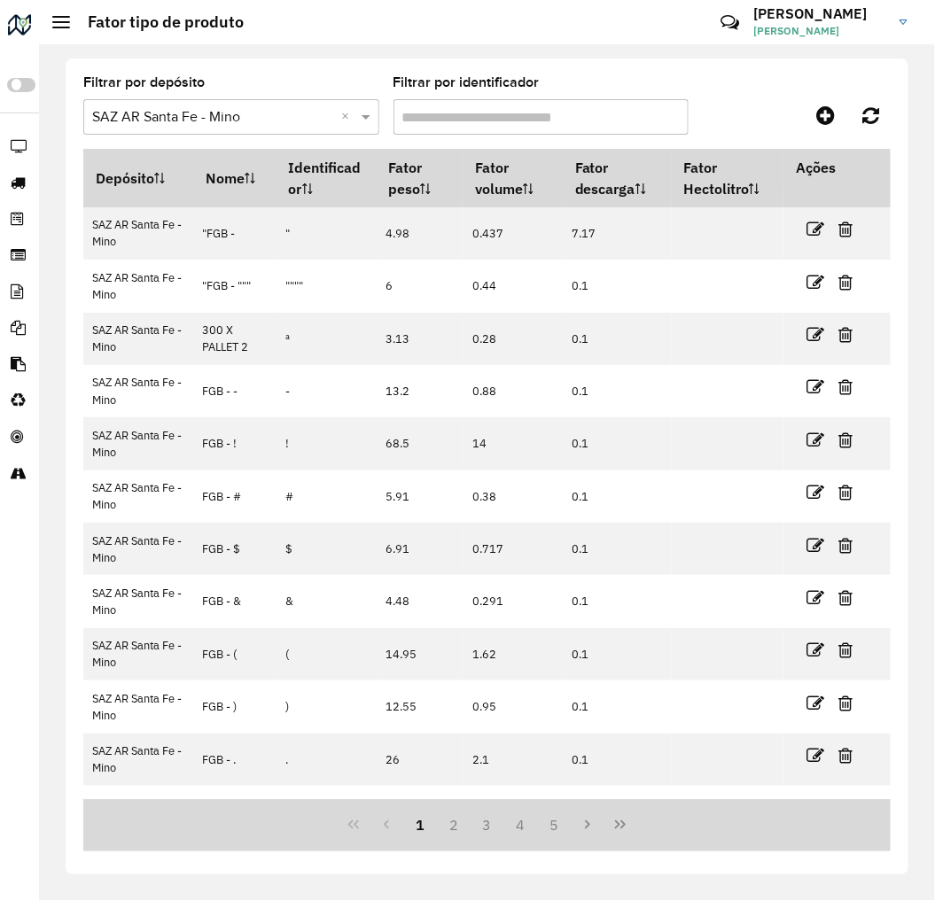
click at [624, 118] on input "Filtrar por identificador" at bounding box center [541, 116] width 296 height 35
type input "***"
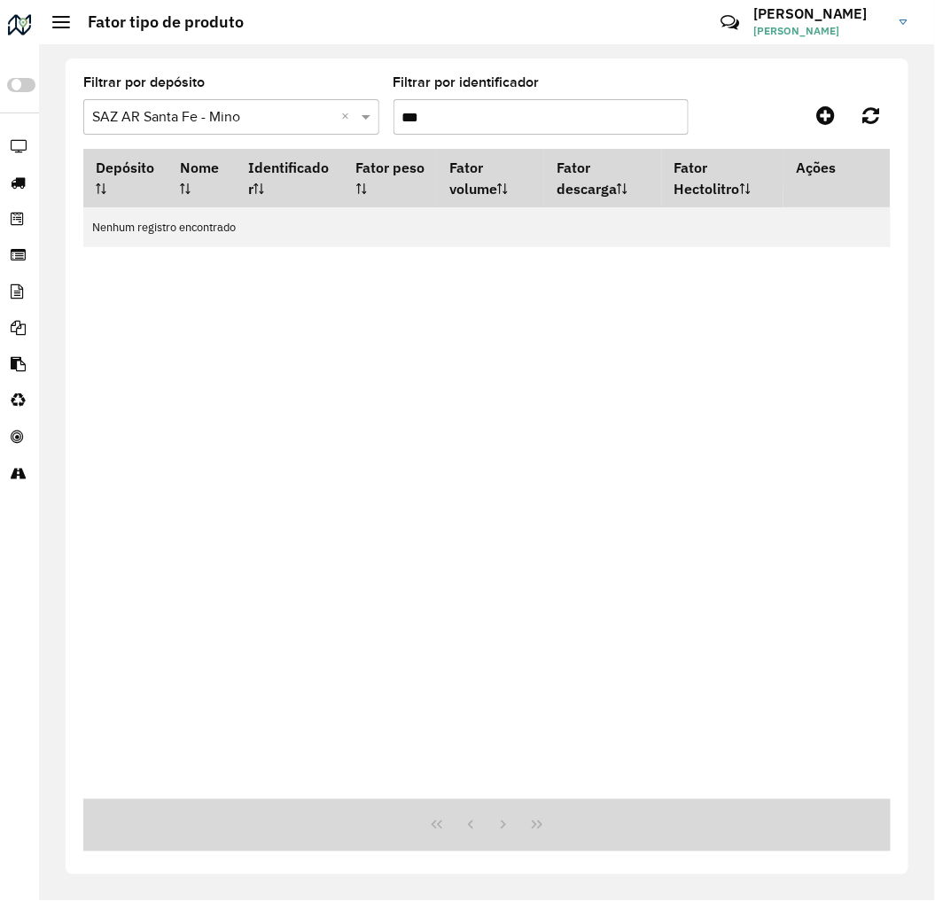
click at [624, 118] on input "***" at bounding box center [541, 116] width 296 height 35
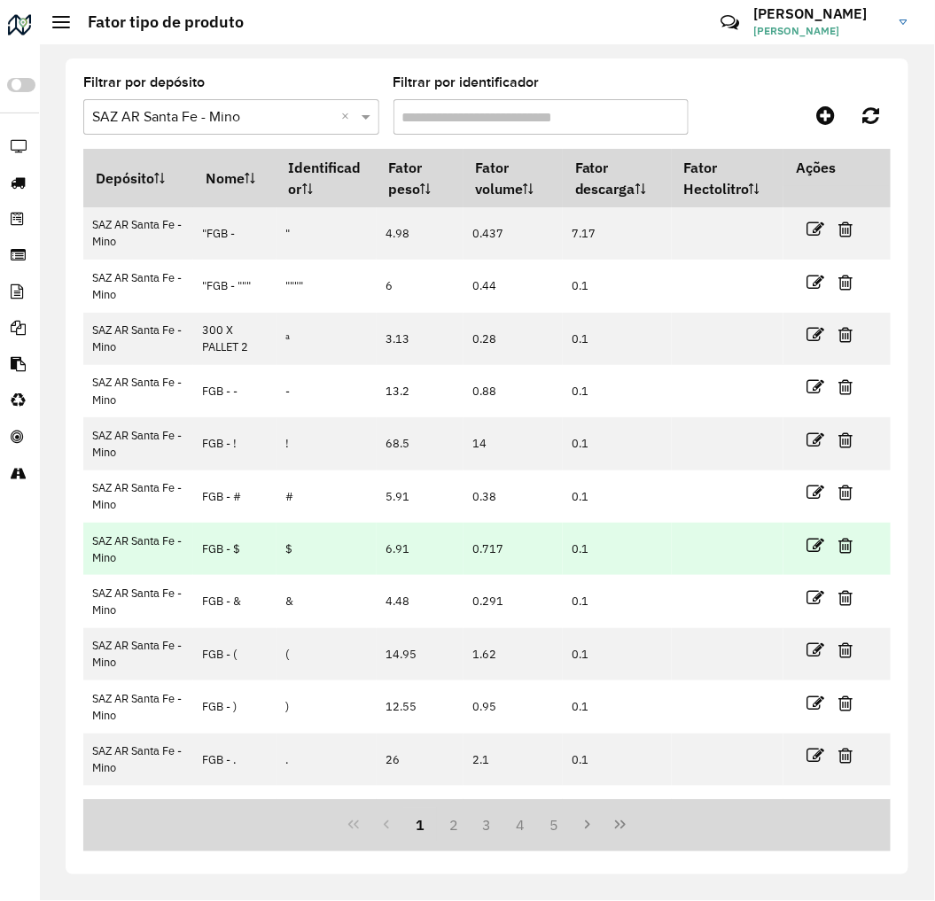
scroll to position [40, 0]
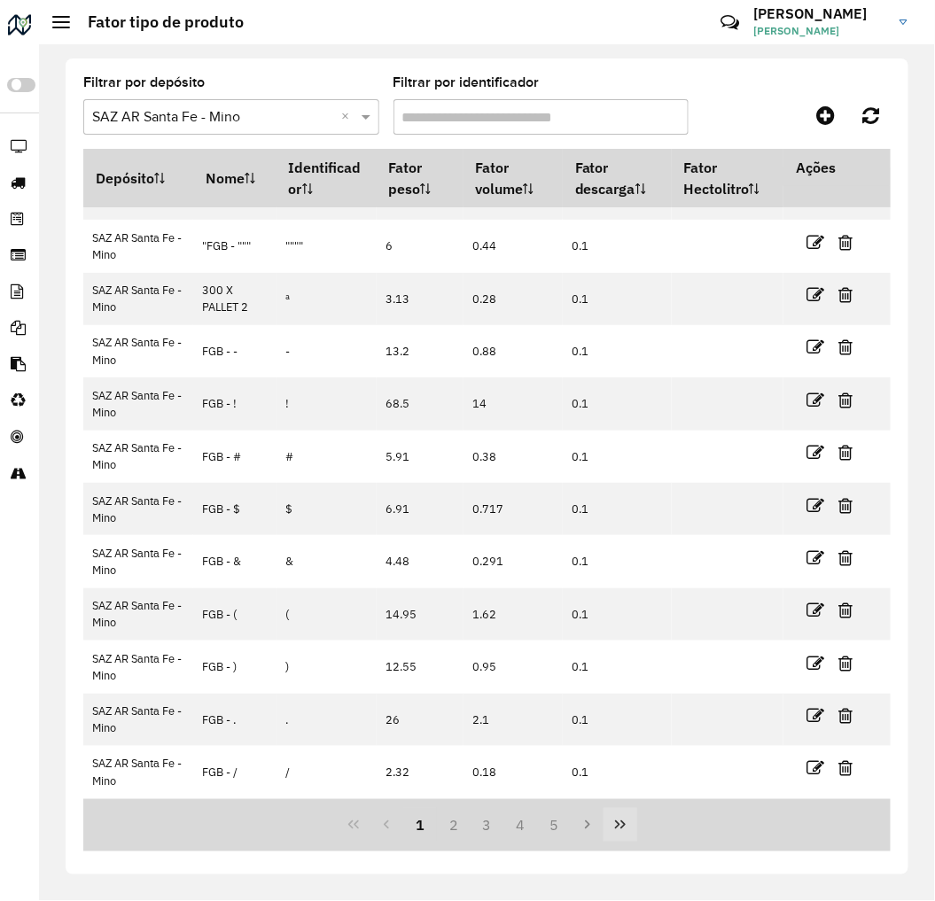
click at [629, 833] on button "Last Page" at bounding box center [620, 825] width 34 height 34
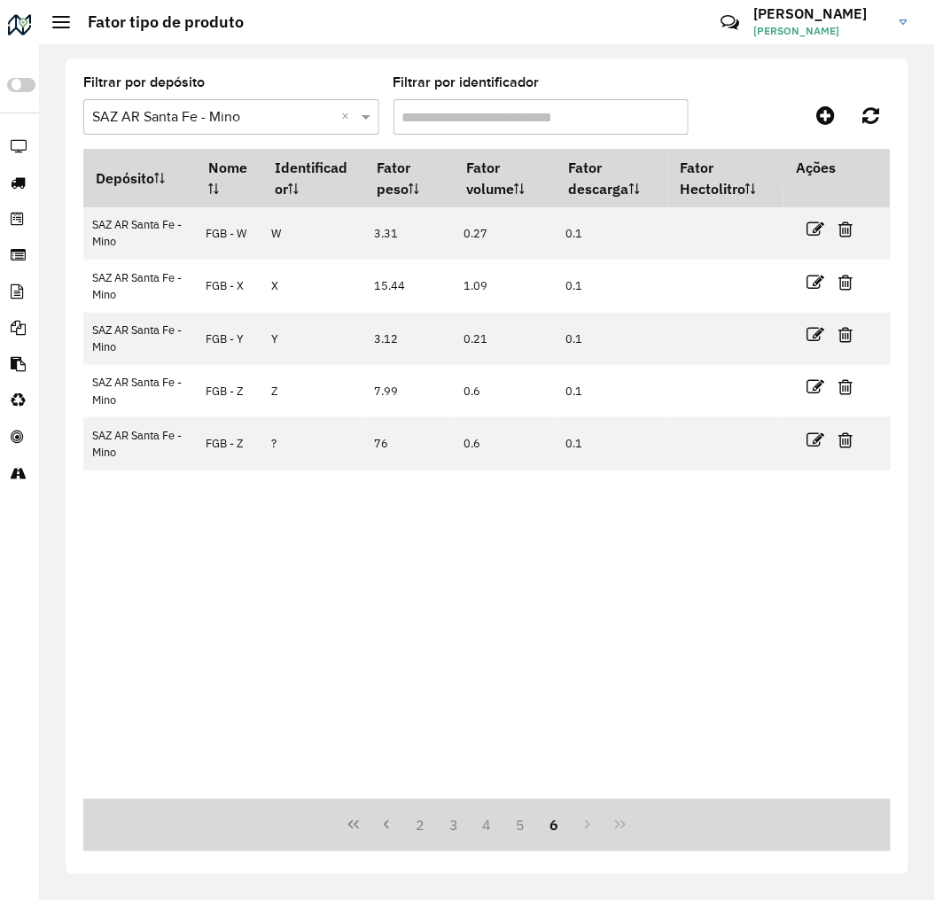
scroll to position [0, 0]
